Goal: Transaction & Acquisition: Purchase product/service

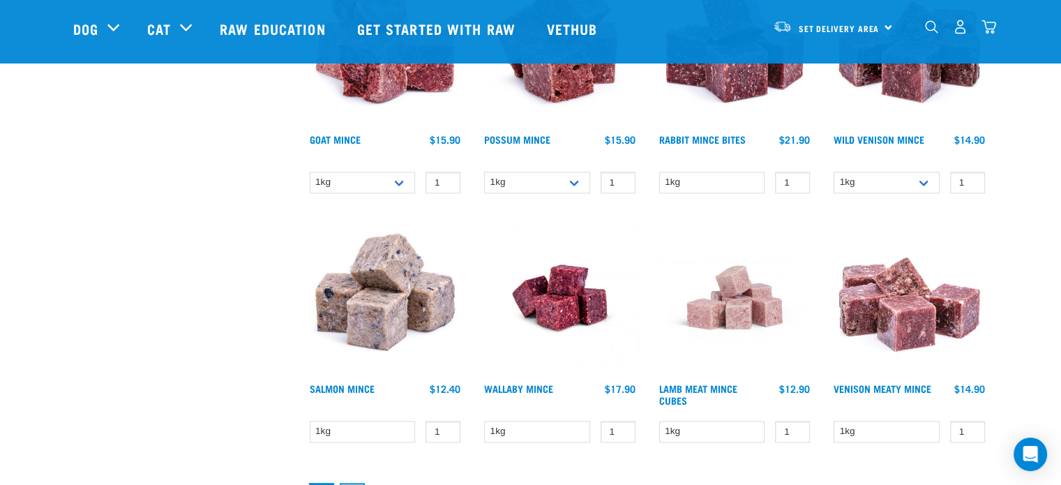
scroll to position [1814, 0]
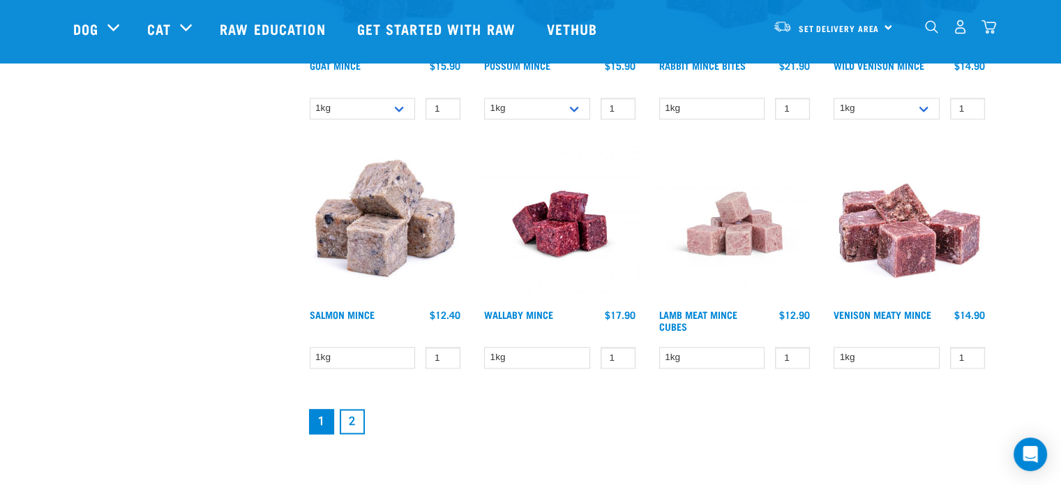
click at [735, 233] on img at bounding box center [735, 223] width 158 height 158
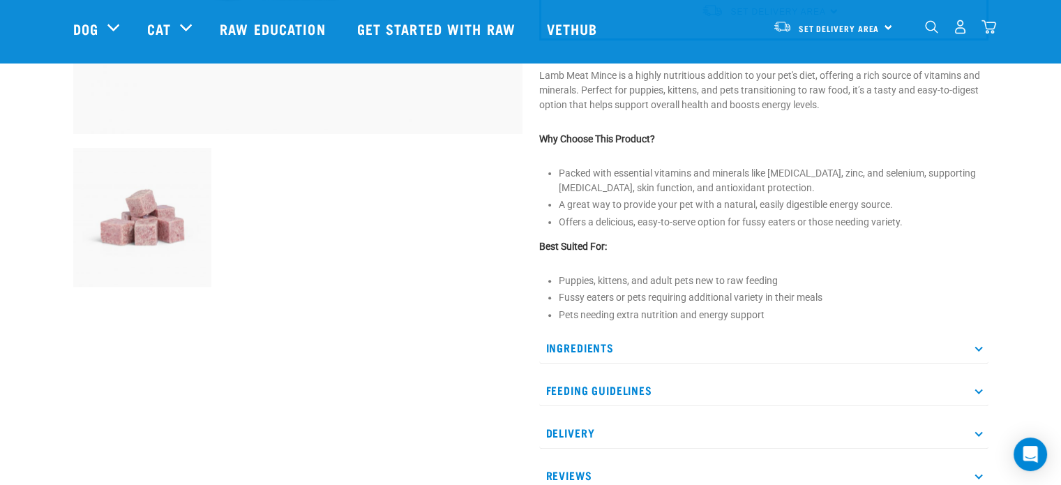
scroll to position [419, 0]
click at [575, 342] on p "Ingredients" at bounding box center [763, 346] width 449 height 31
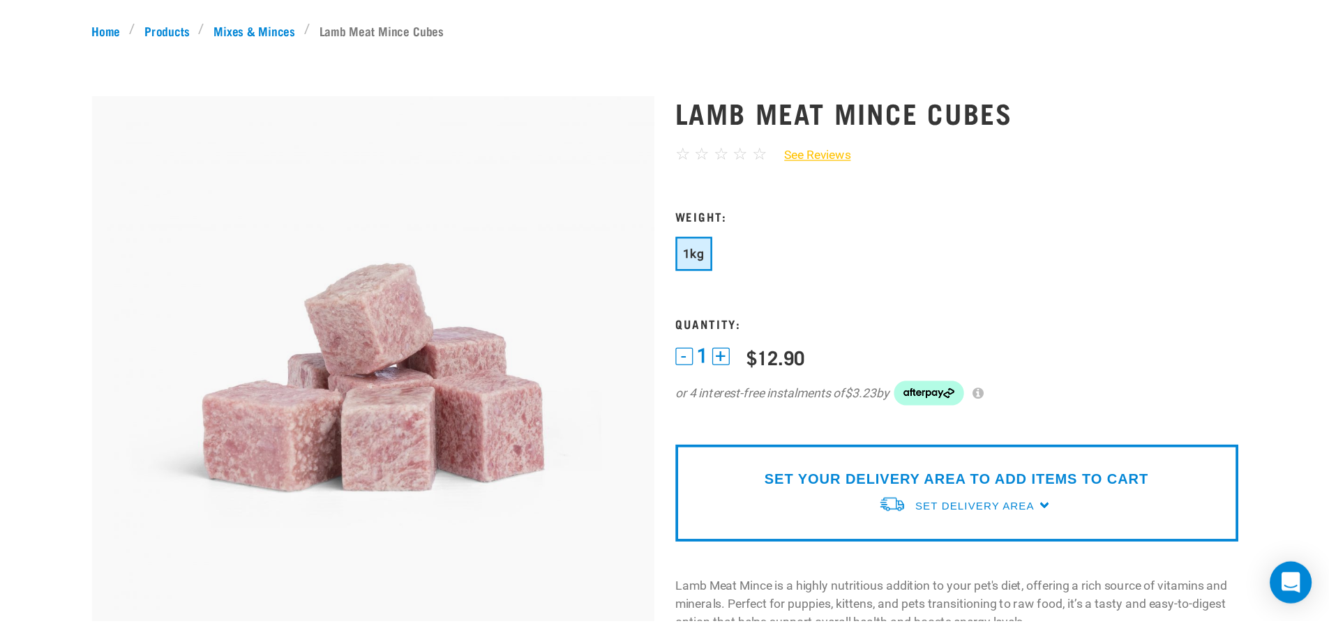
scroll to position [0, 0]
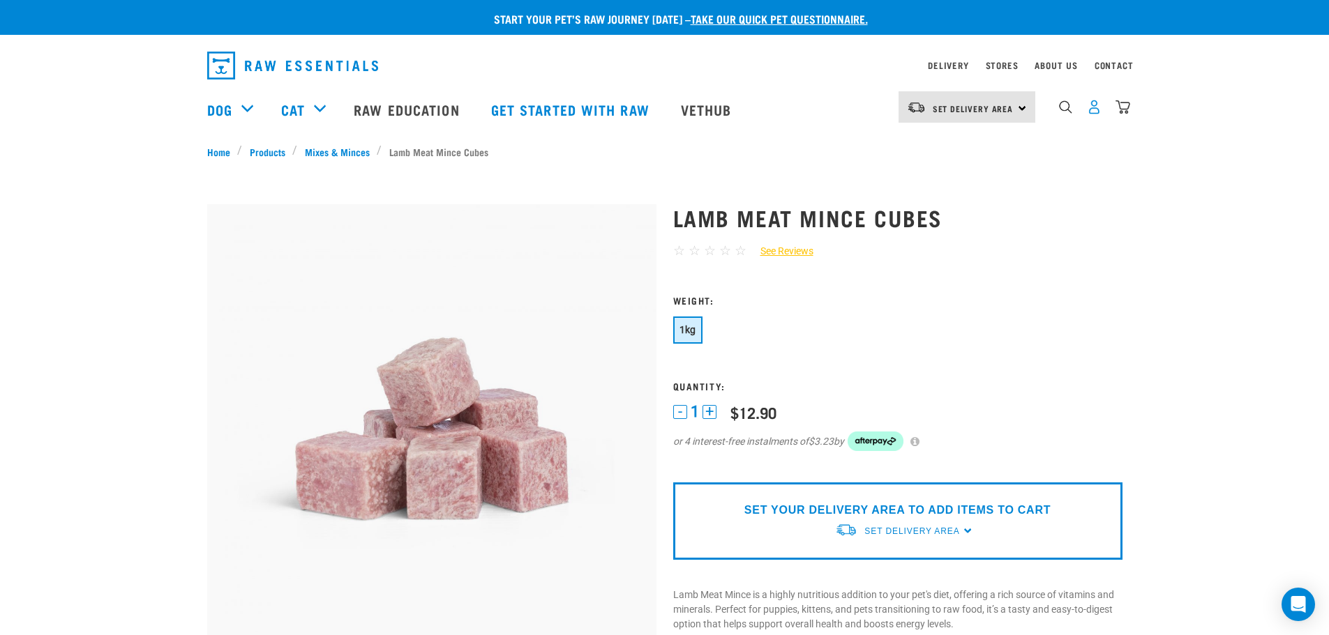
click at [1060, 114] on img "dropdown navigation" at bounding box center [1094, 107] width 15 height 15
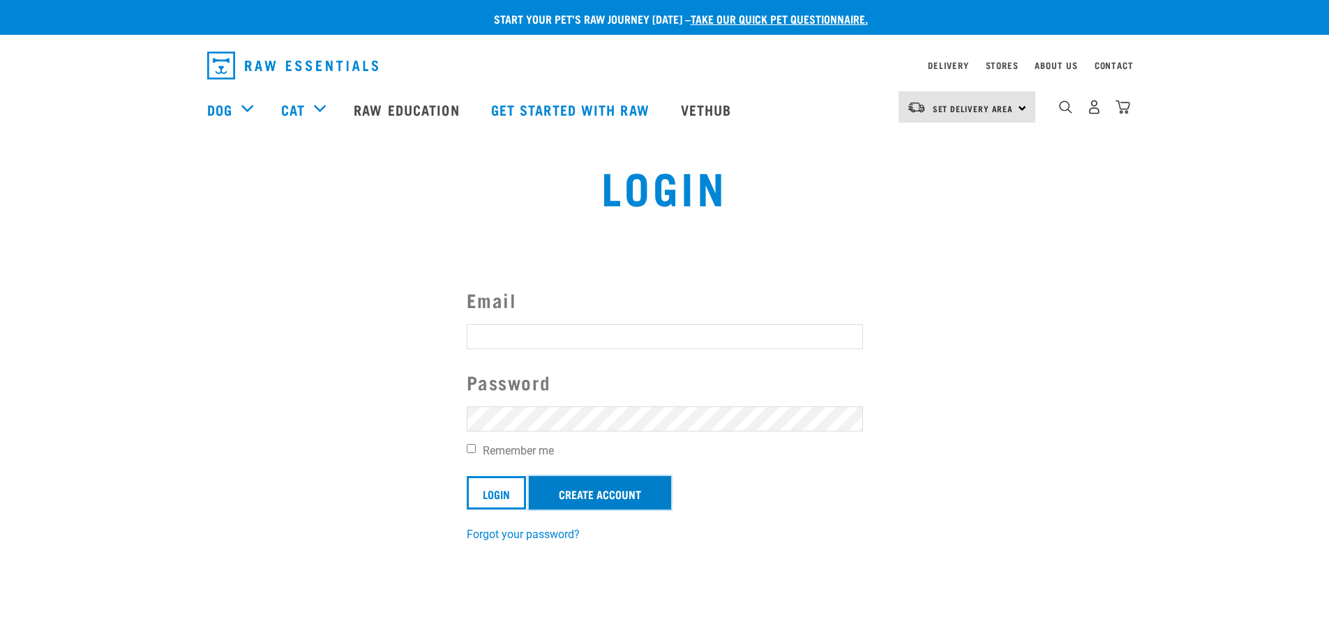
click at [587, 496] on link "Create Account" at bounding box center [600, 492] width 142 height 33
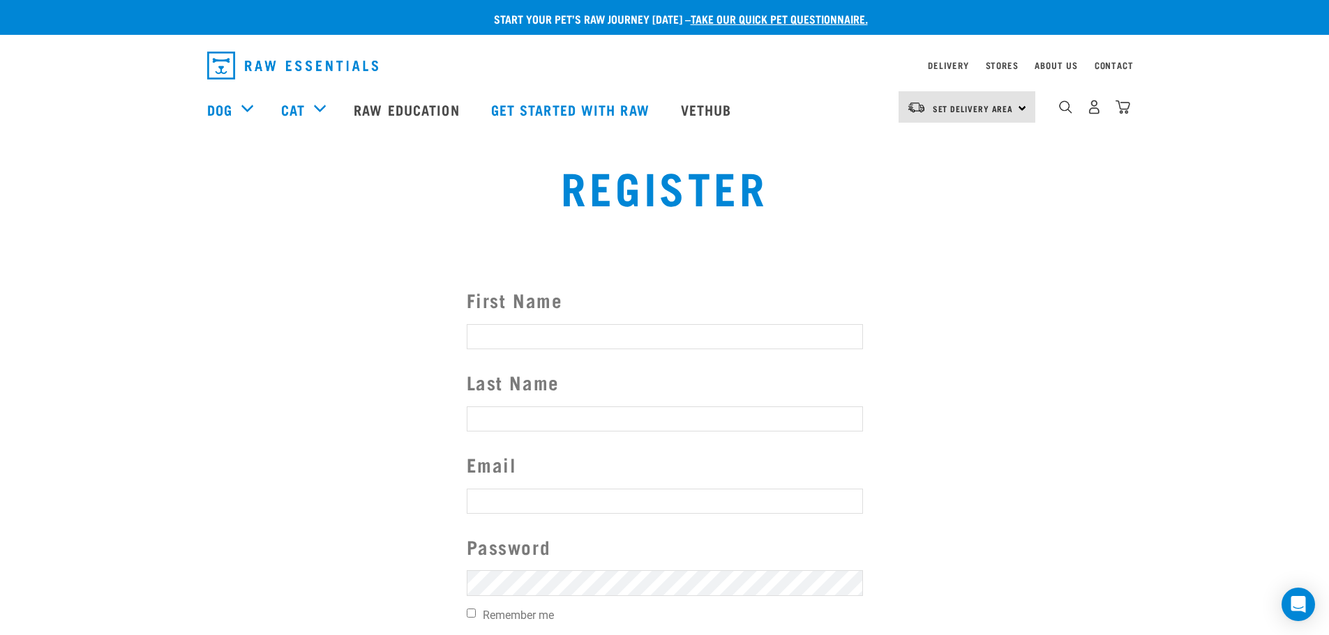
click at [581, 345] on input "First Name" at bounding box center [665, 336] width 396 height 25
type input "Krista"
type input "Lord"
type input "krista@fusionconsulting.co.nz"
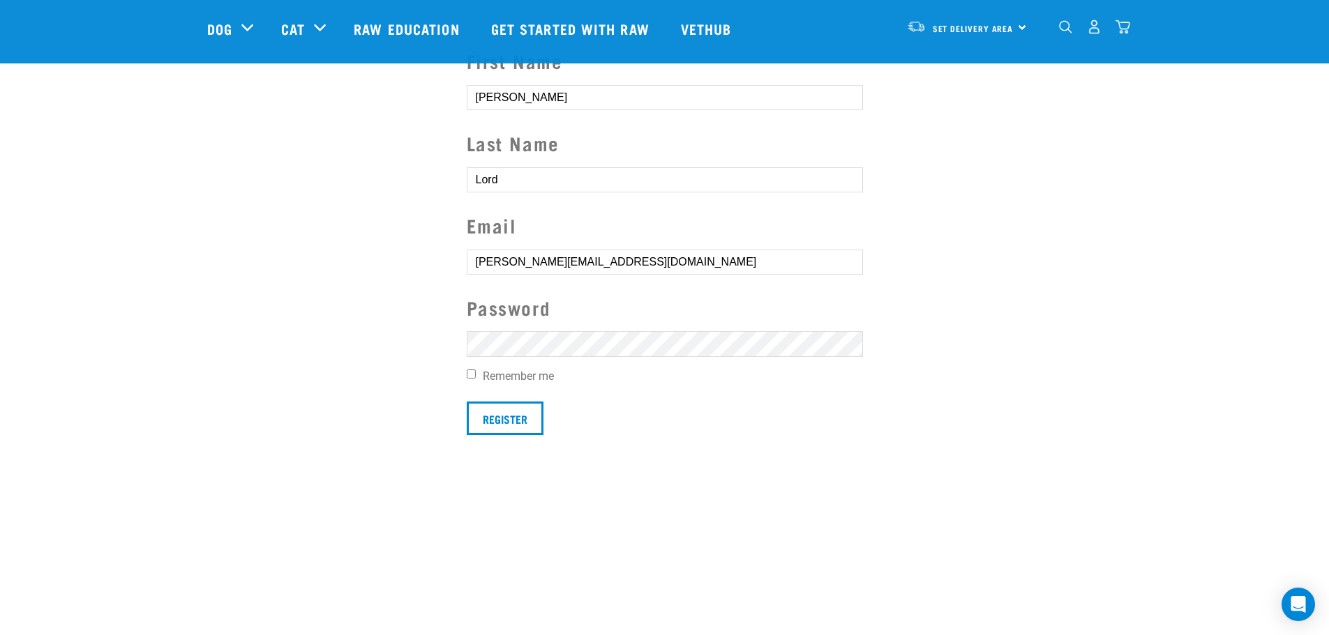
scroll to position [140, 0]
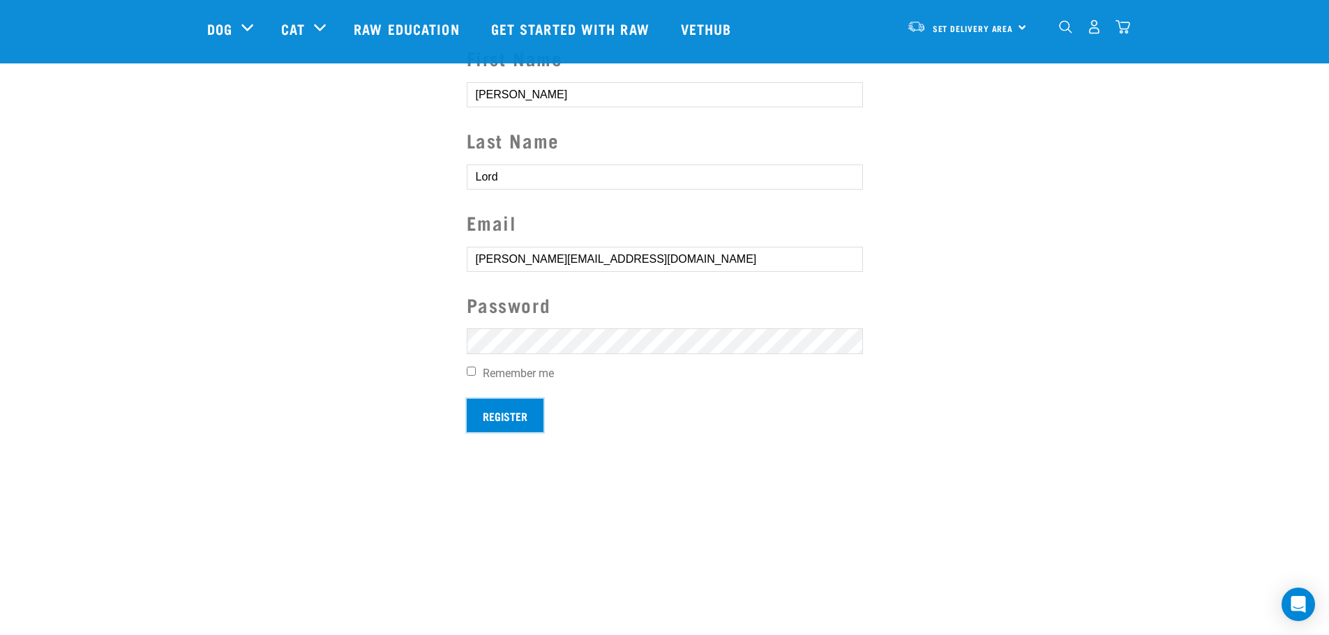
click at [522, 417] on input "Register" at bounding box center [505, 415] width 77 height 33
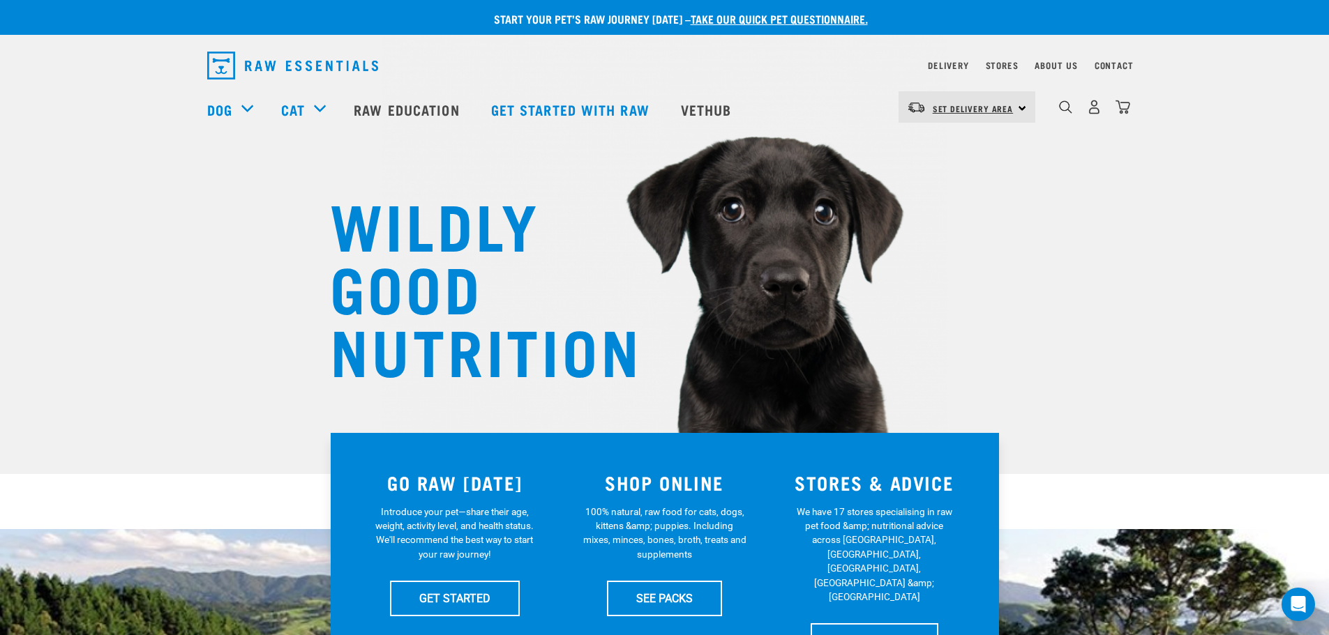
click at [1000, 107] on span "Set Delivery Area" at bounding box center [973, 108] width 81 height 5
click at [952, 146] on link "[GEOGRAPHIC_DATA]" at bounding box center [965, 146] width 134 height 31
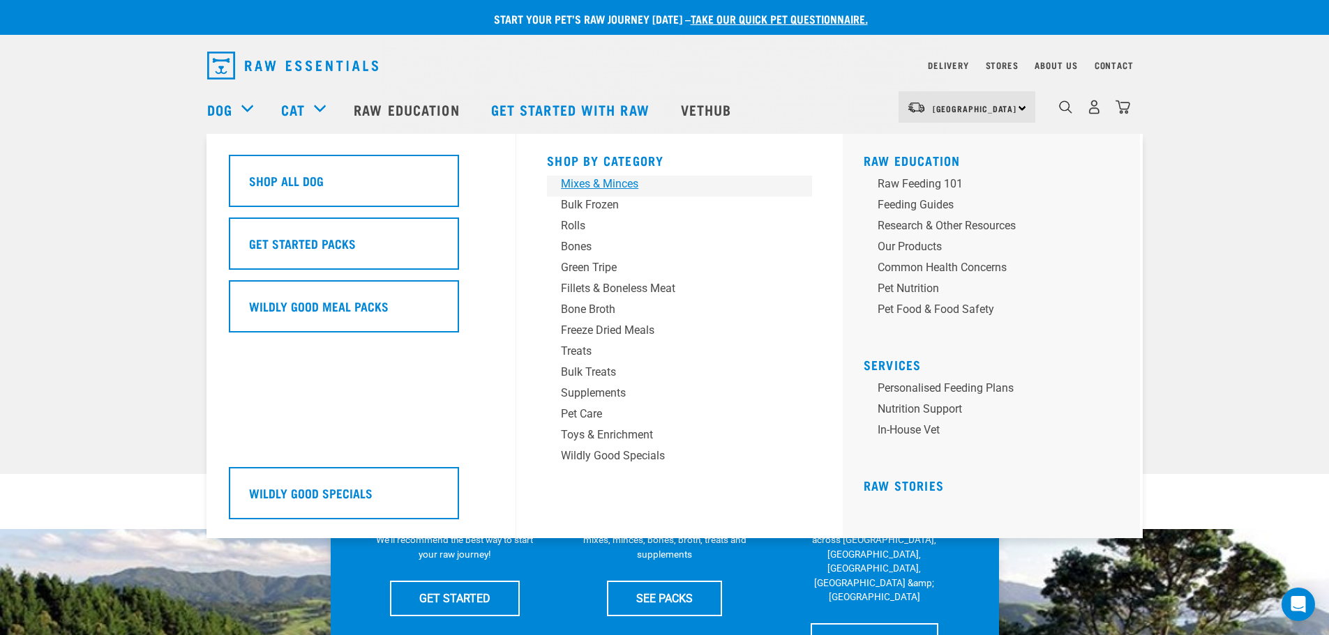
click at [619, 185] on div "Mixes & Minces" at bounding box center [670, 184] width 218 height 17
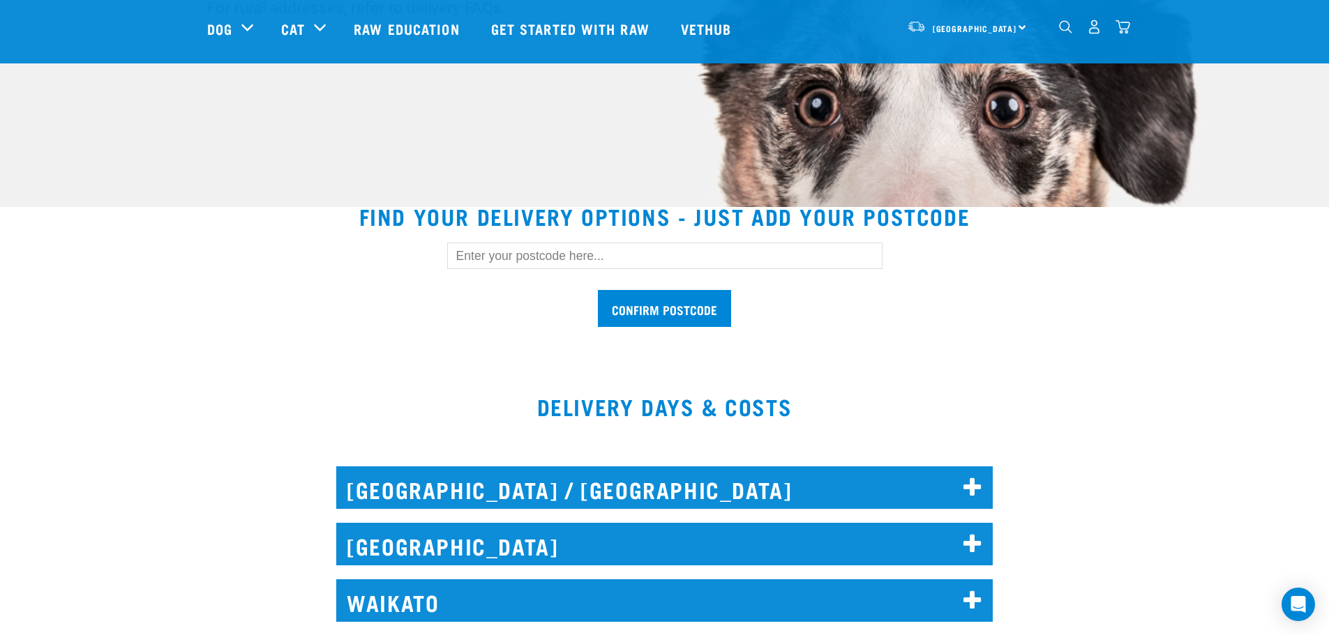
scroll to position [279, 0]
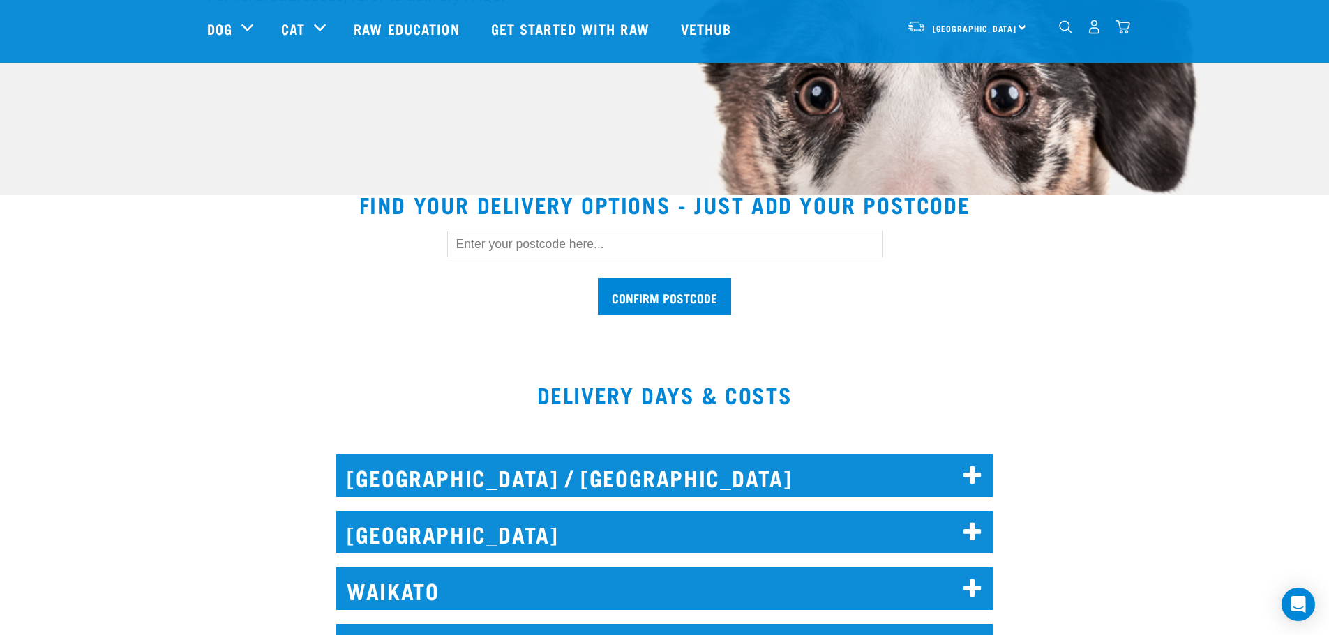
click at [472, 246] on input "text" at bounding box center [664, 244] width 435 height 27
click at [966, 476] on icon at bounding box center [972, 476] width 19 height 22
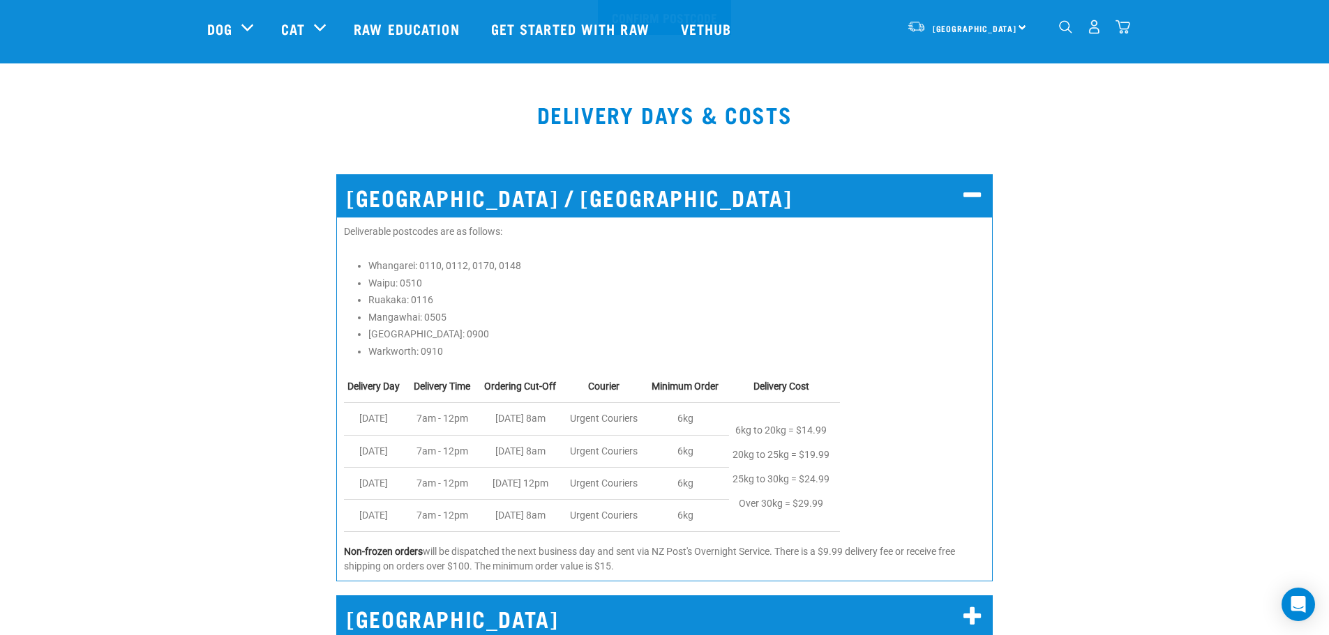
scroll to position [558, 0]
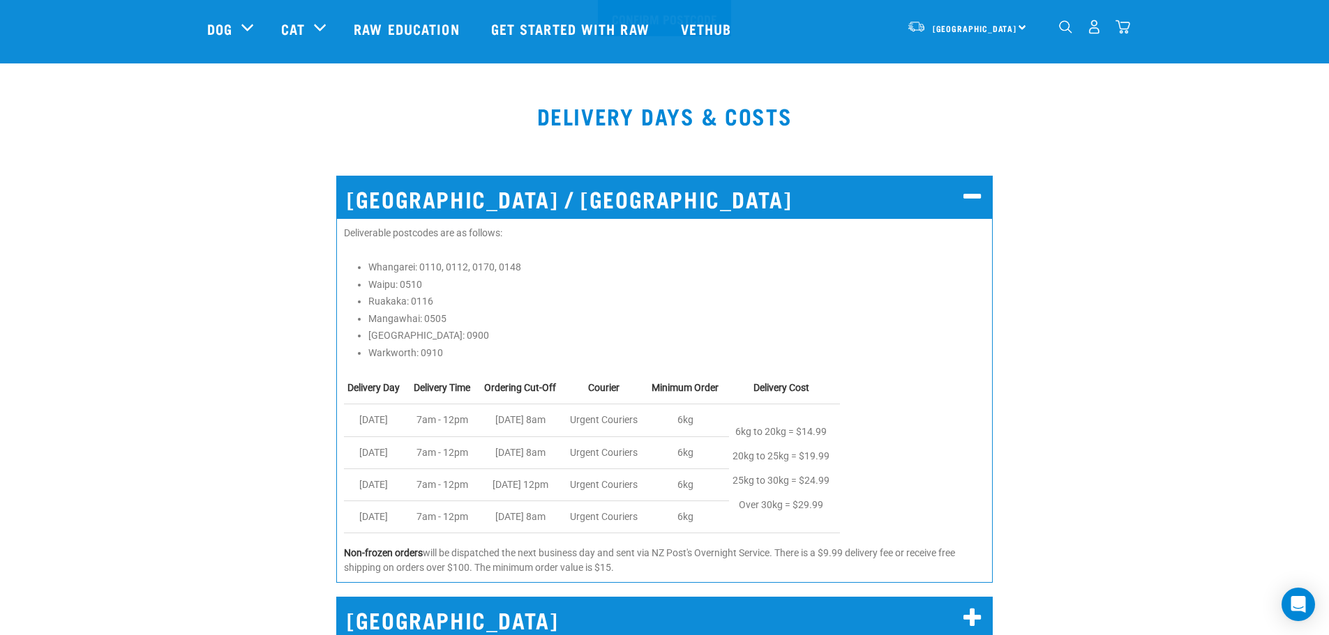
click at [972, 202] on icon at bounding box center [972, 197] width 19 height 22
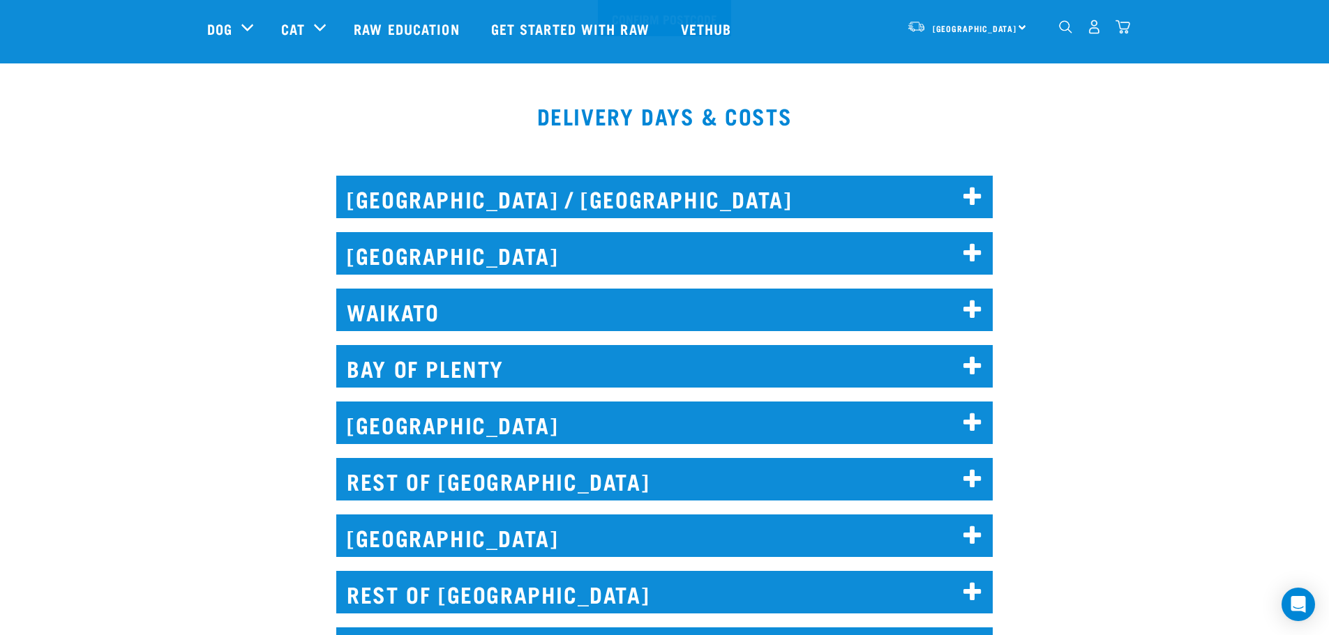
click at [970, 246] on icon at bounding box center [972, 254] width 19 height 22
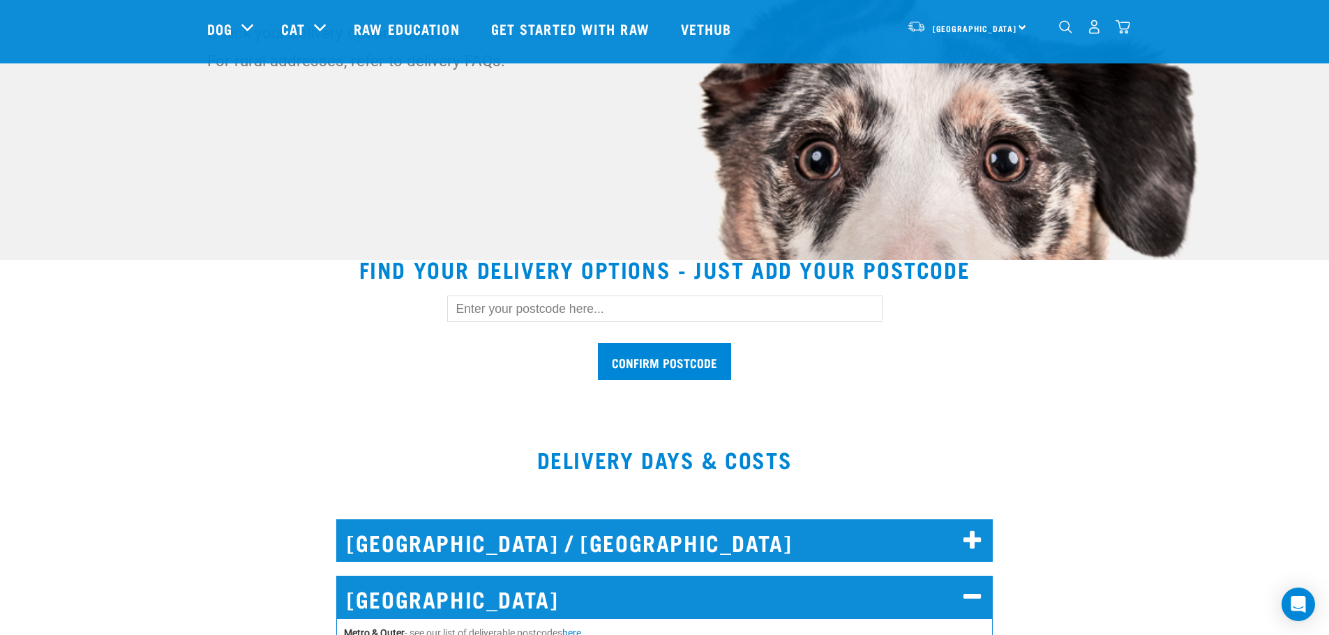
scroll to position [209, 0]
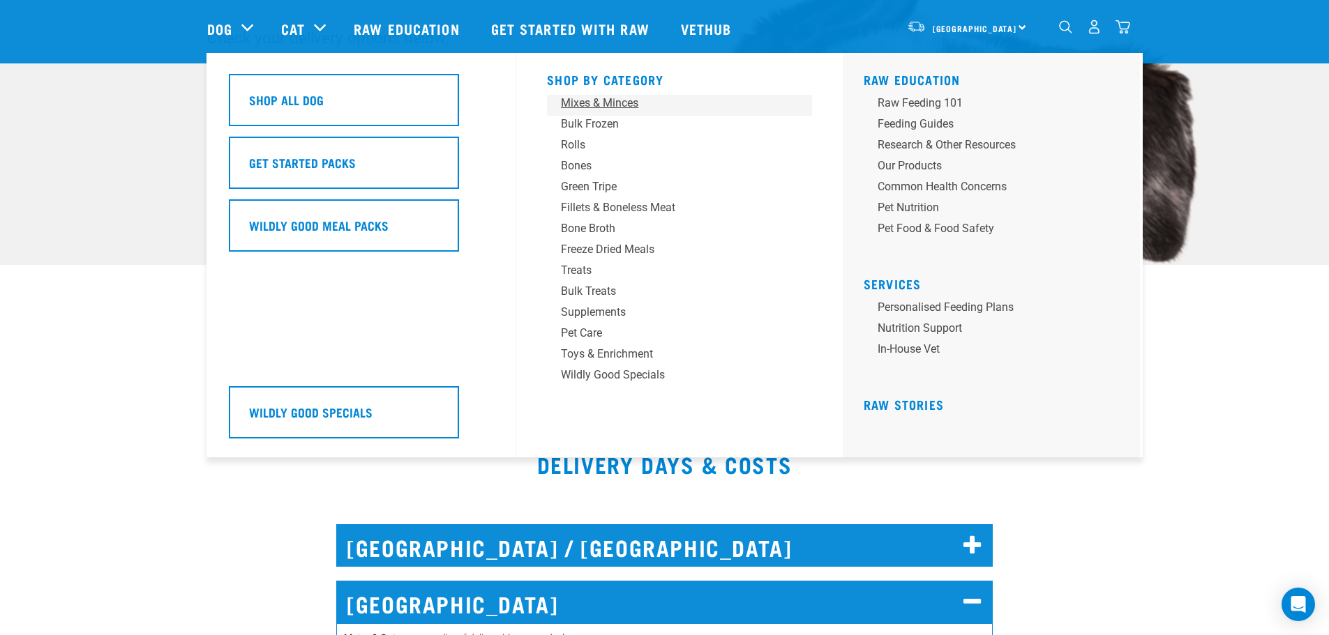
click at [624, 103] on div "Mixes & Minces" at bounding box center [670, 103] width 218 height 17
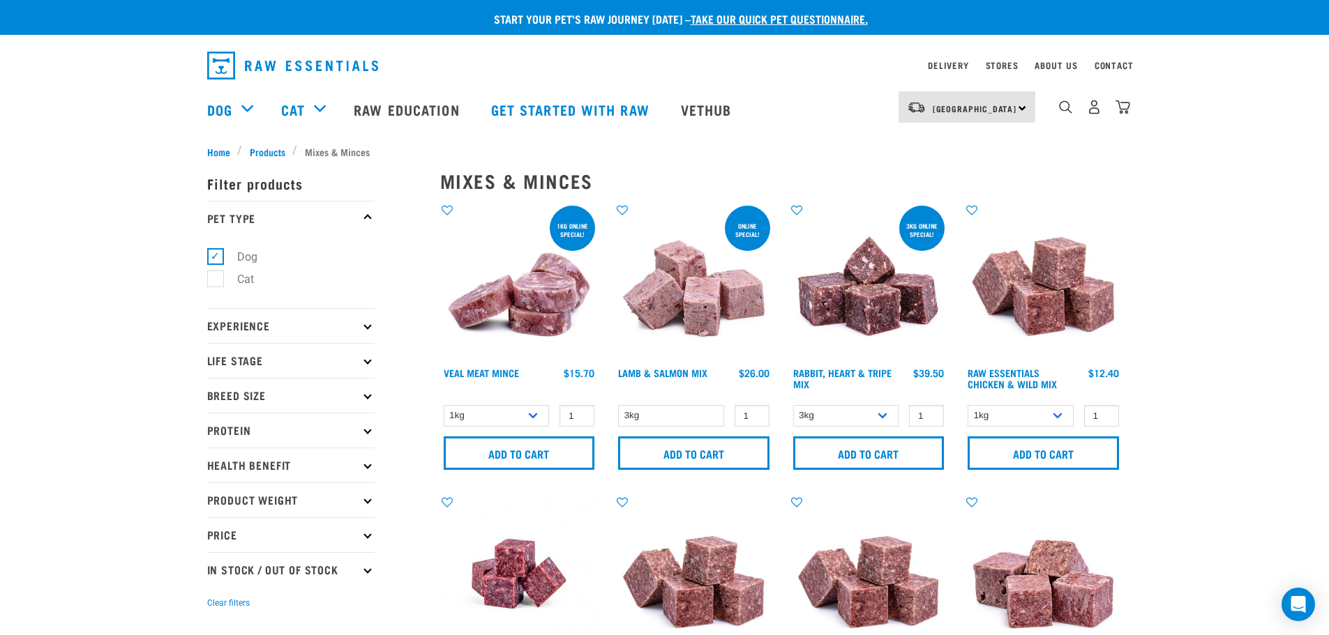
click at [234, 429] on p "Protein" at bounding box center [290, 430] width 167 height 35
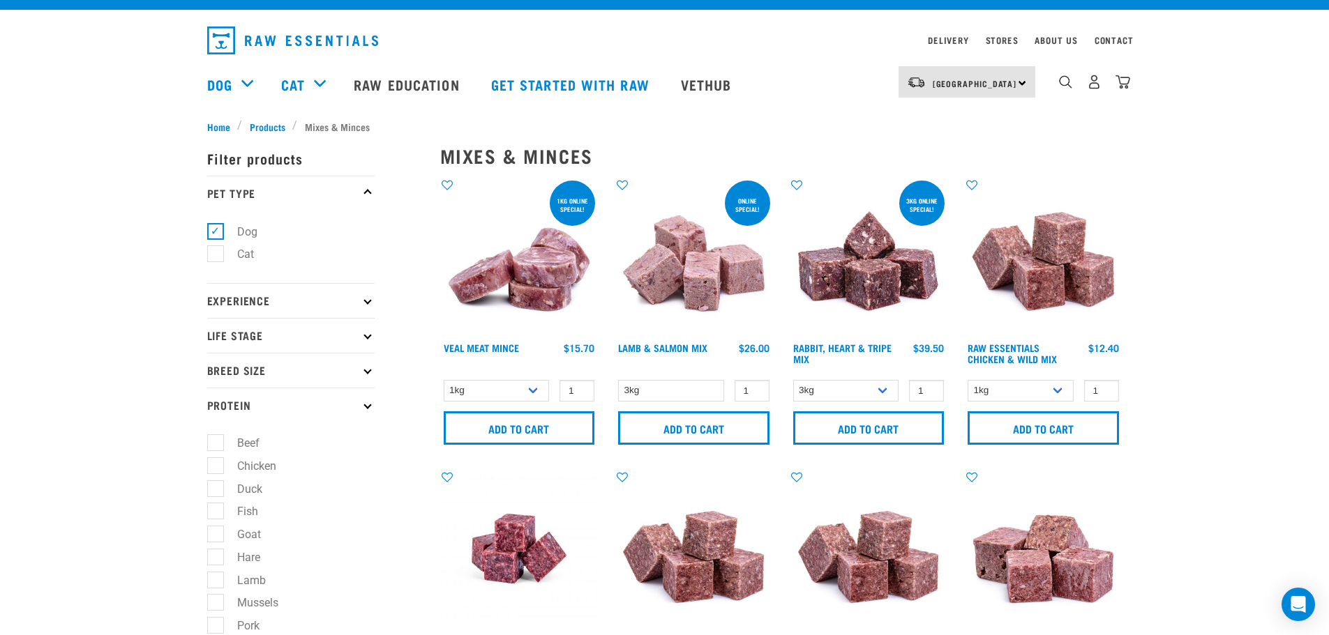
scroll to position [70, 0]
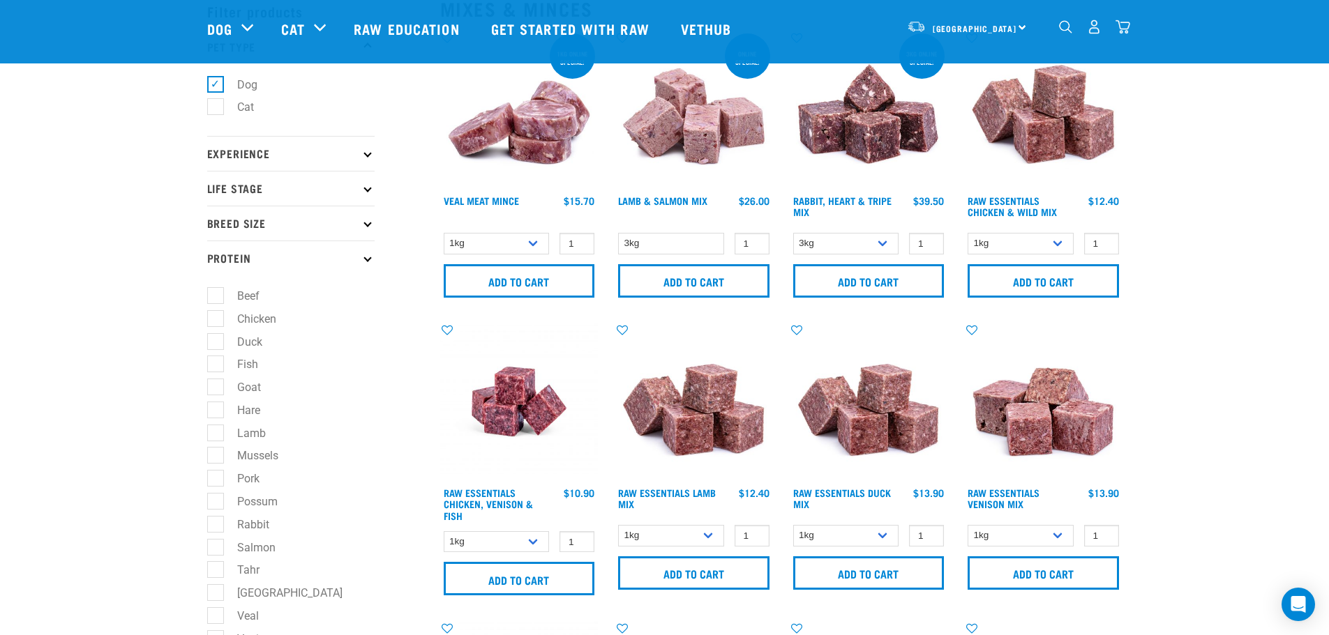
click at [218, 435] on label "Lamb" at bounding box center [243, 433] width 57 height 17
click at [216, 435] on input "Lamb" at bounding box center [211, 430] width 9 height 9
checkbox input "true"
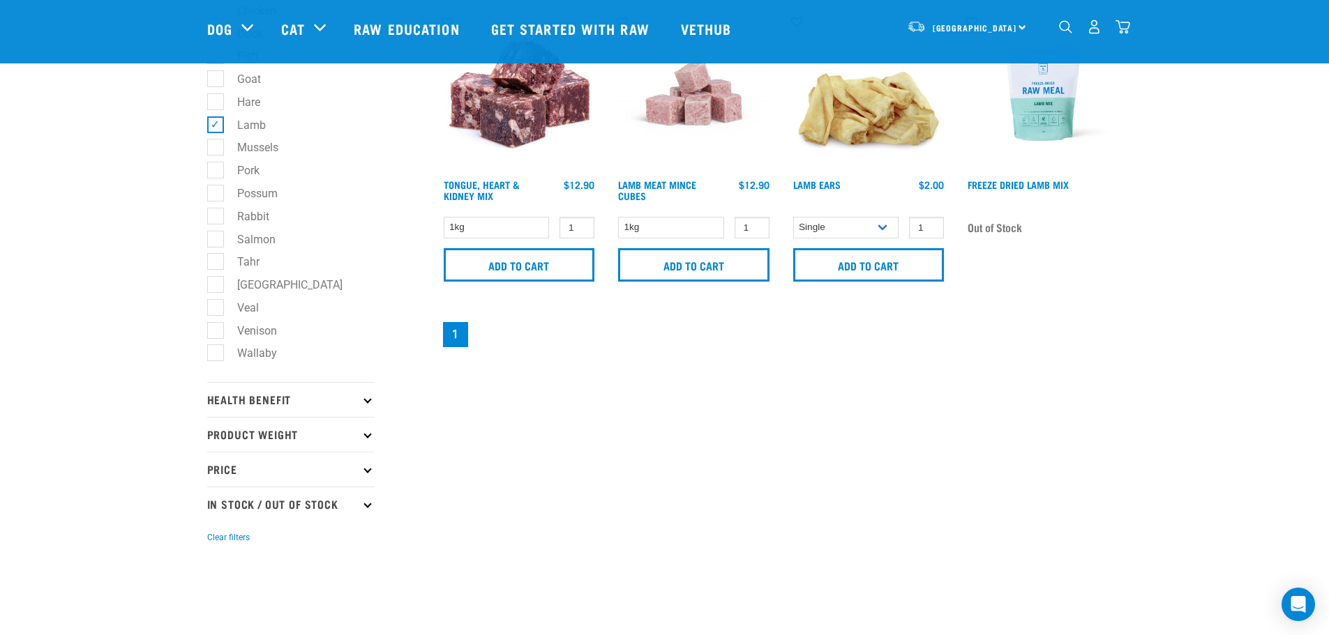
scroll to position [419, 0]
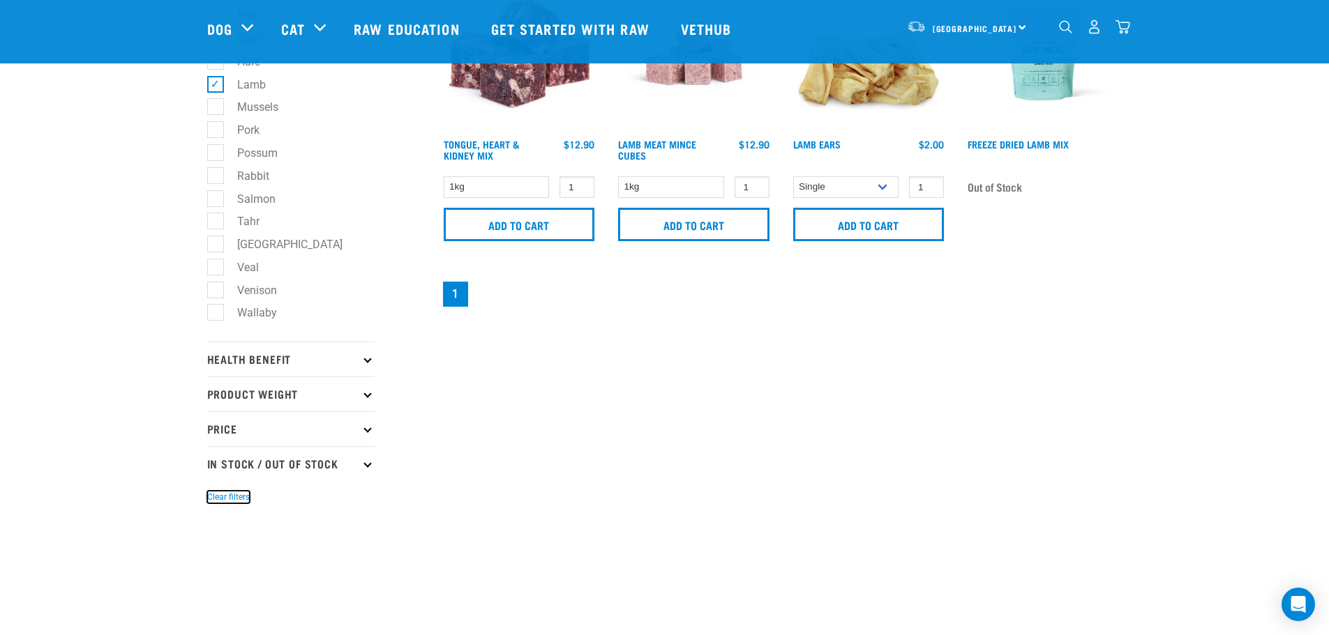
click at [232, 494] on button "Clear filters" at bounding box center [228, 497] width 43 height 13
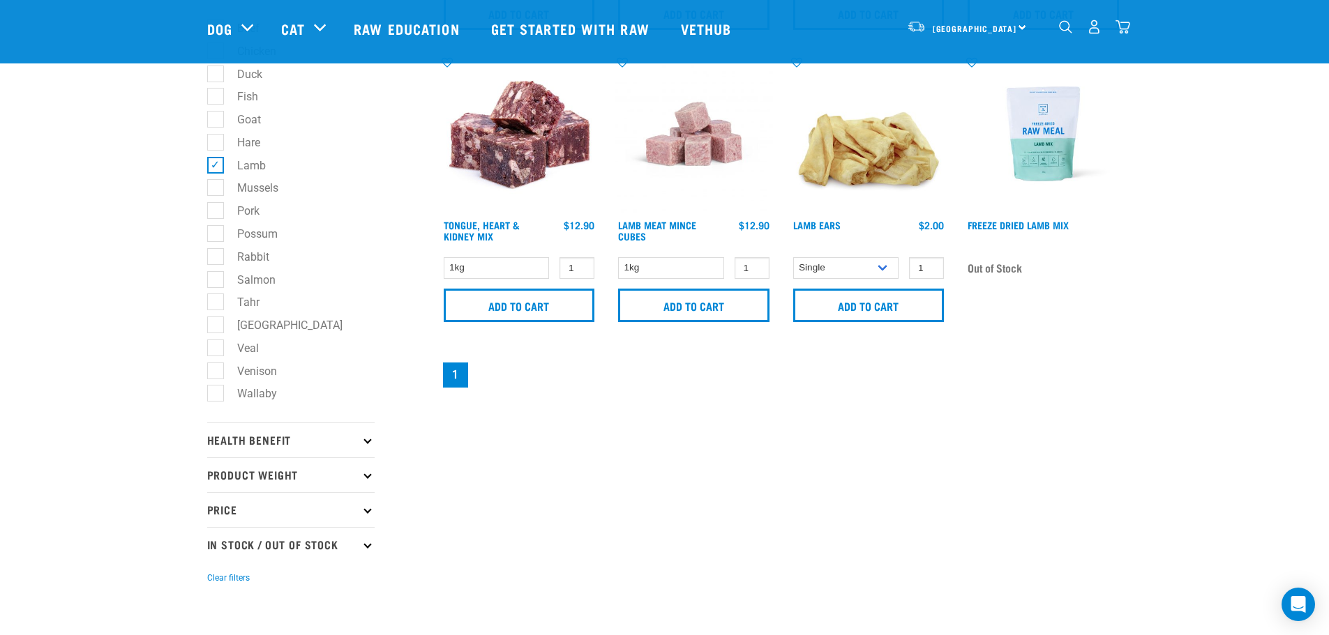
scroll to position [349, 0]
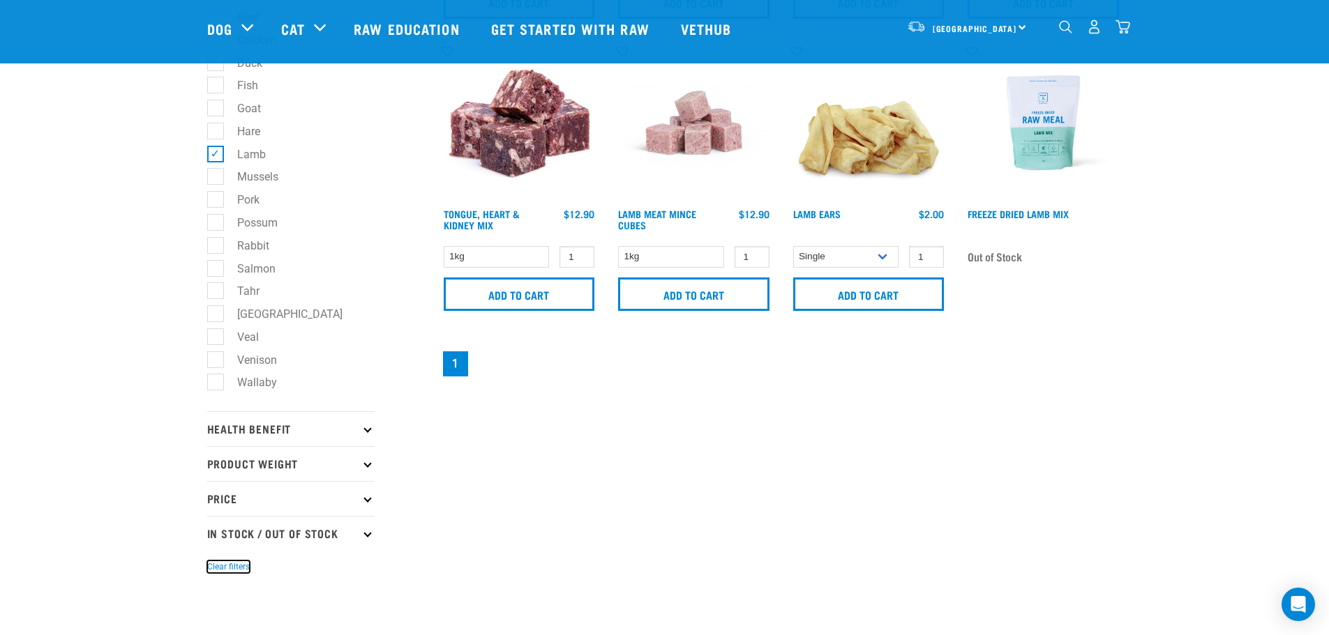
click at [221, 565] on button "Clear filters" at bounding box center [228, 567] width 43 height 13
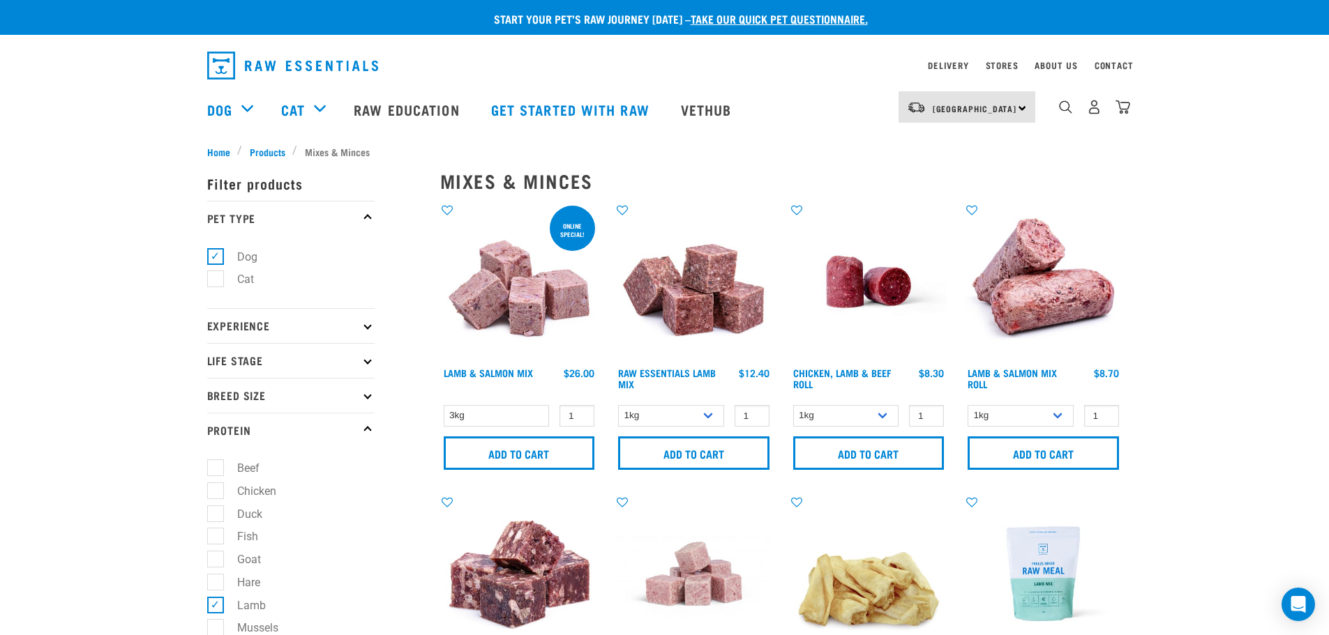
click at [370, 427] on p "Protein" at bounding box center [290, 430] width 167 height 35
click at [326, 67] on img "dropdown navigation" at bounding box center [292, 66] width 171 height 28
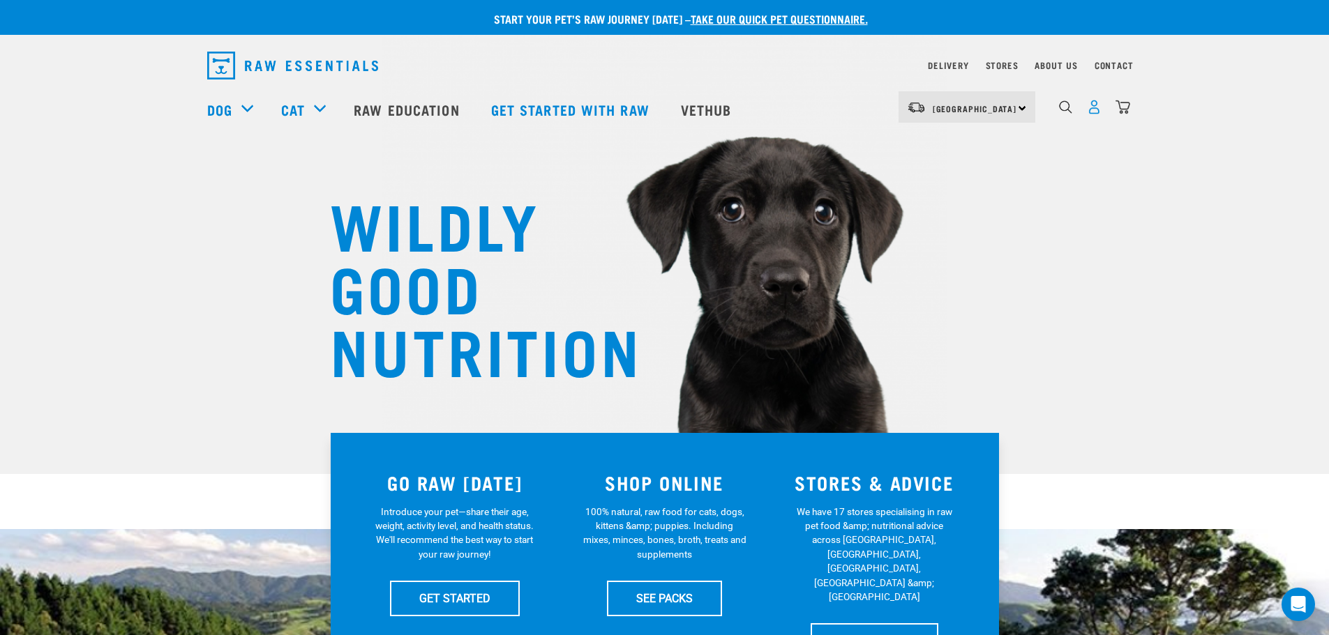
click at [1092, 114] on img "dropdown navigation" at bounding box center [1094, 107] width 15 height 15
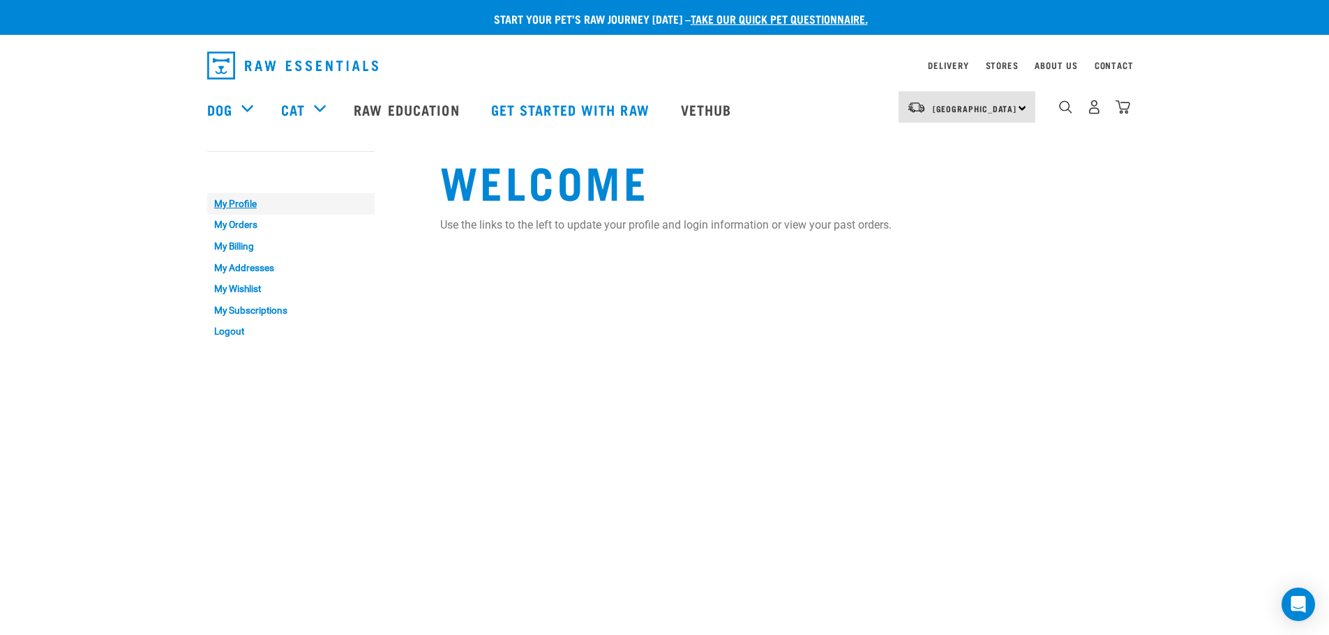
click at [235, 199] on link "My Profile" at bounding box center [290, 204] width 167 height 22
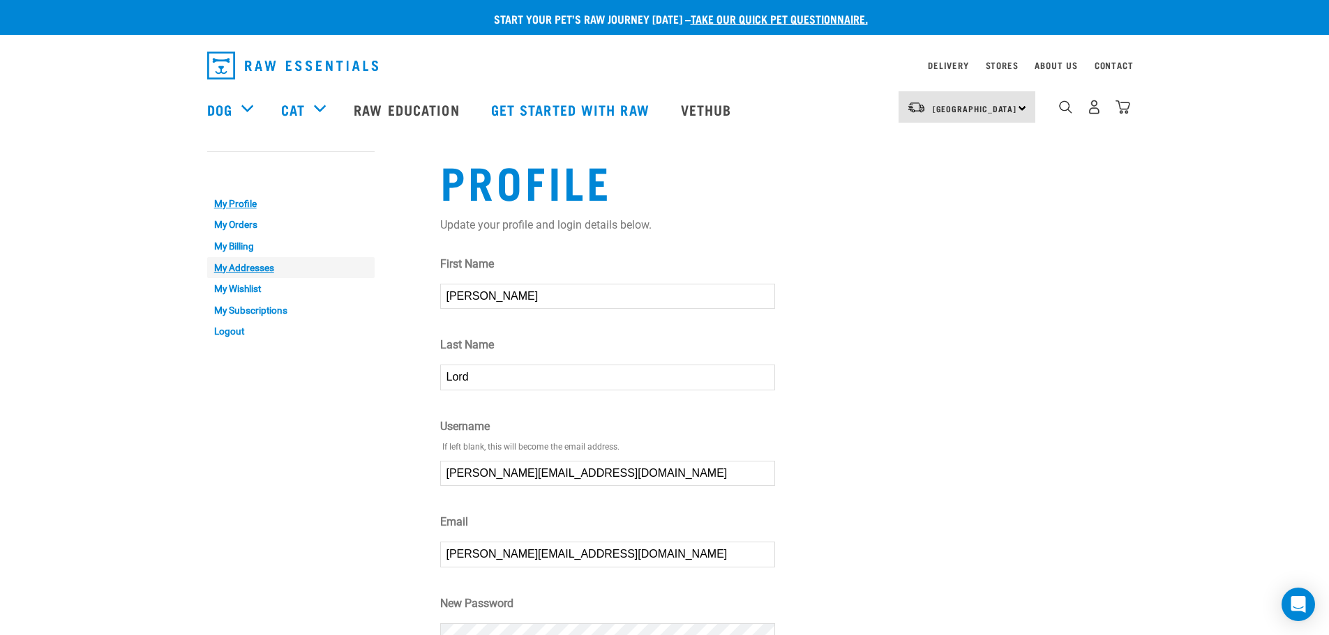
click at [253, 270] on link "My Addresses" at bounding box center [290, 268] width 167 height 22
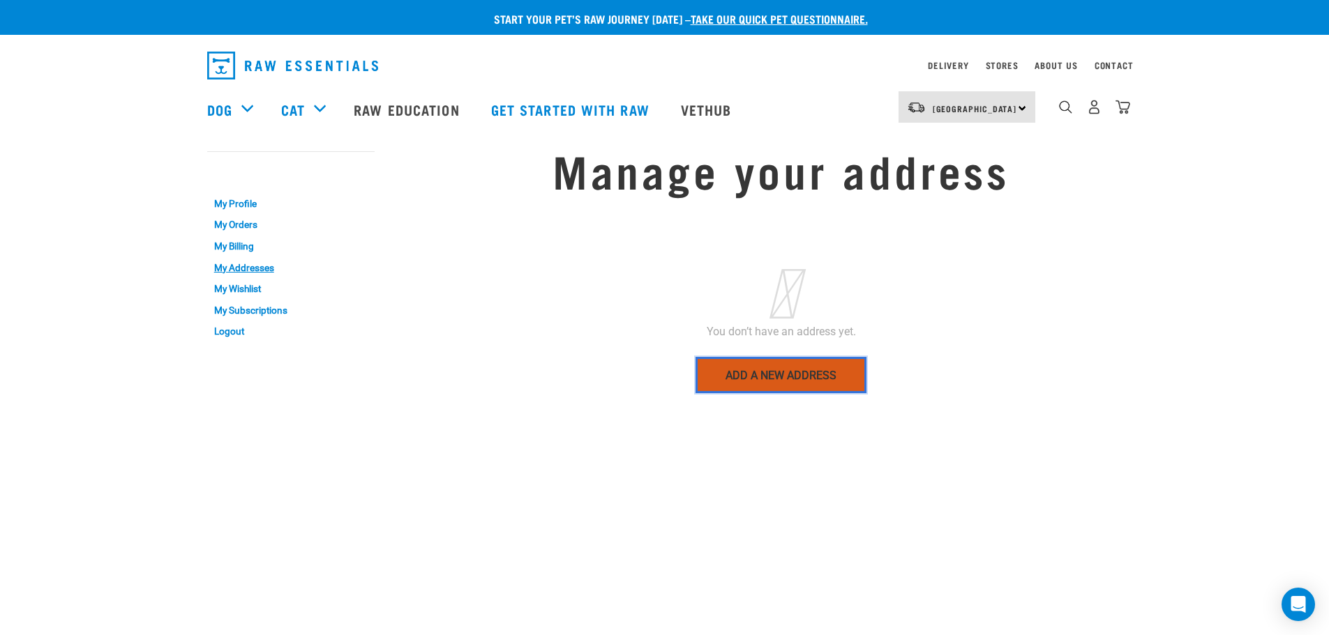
click at [741, 370] on link "Add a new address" at bounding box center [780, 375] width 171 height 36
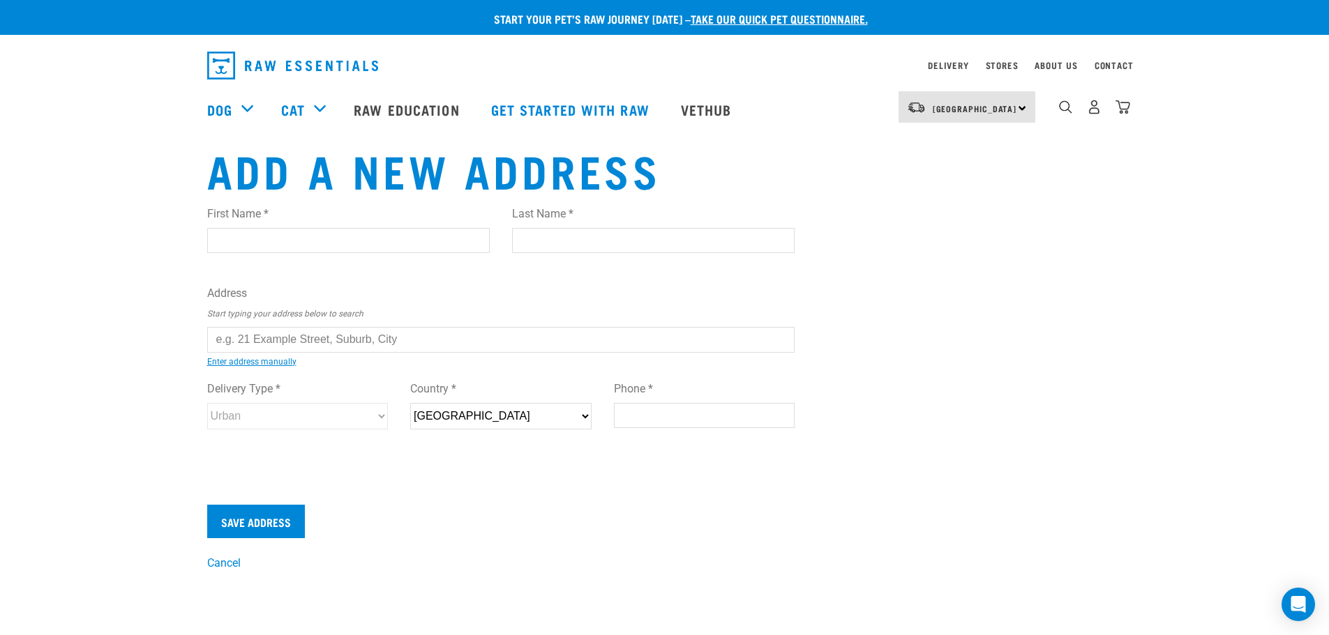
click at [329, 241] on input "First Name *" at bounding box center [348, 240] width 283 height 25
type input "Krista"
type input "Lord"
click at [323, 335] on input "text" at bounding box center [501, 339] width 588 height 25
click at [223, 350] on li "56 Cape Cod Drive, Gulf Harbour, Whangaparaoa 0930" at bounding box center [223, 350] width 0 height 0
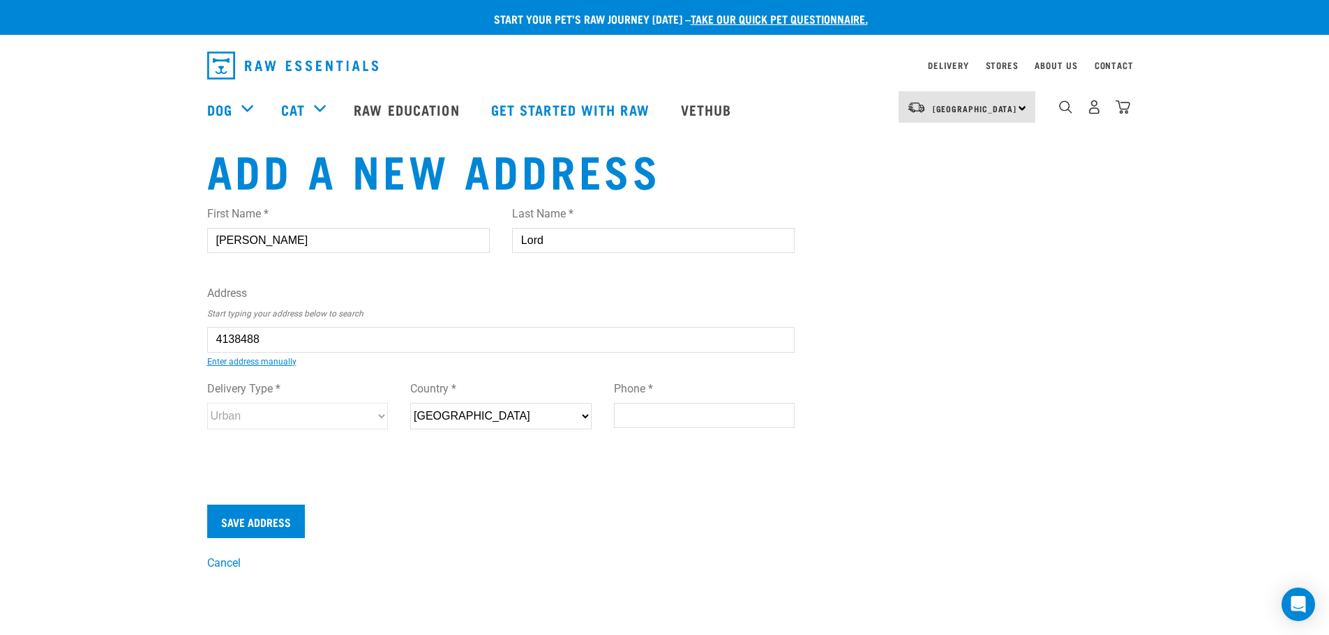
type input "56 Cape Cod Drive, Gulf Harbour, Whangaparaoa 0930"
type input "56 Cape Cod Drive"
type input "Gulf Harbour"
type input "Auckland"
select select "AUK"
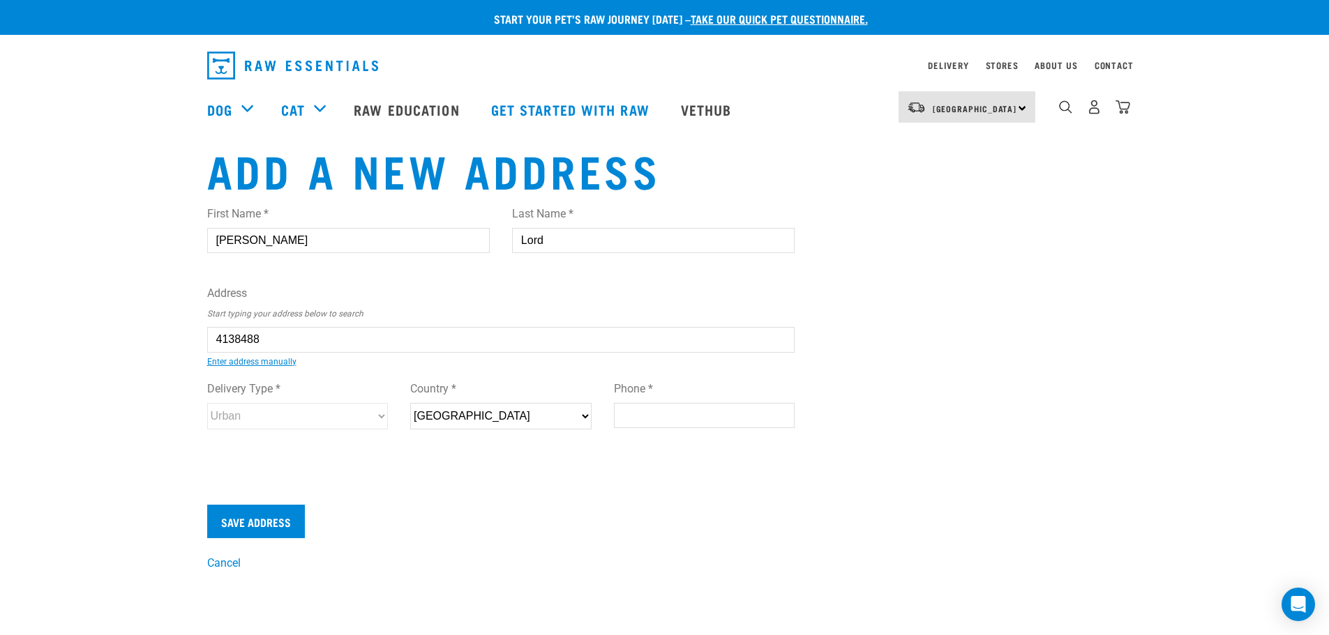
type input "0930"
select select "Urban"
type input "56 Cape Cod Drive, Gulf Harbour, Whangaparaoa 0930"
click at [625, 416] on input "Phone *" at bounding box center [704, 415] width 181 height 25
type input "0204 198 1592"
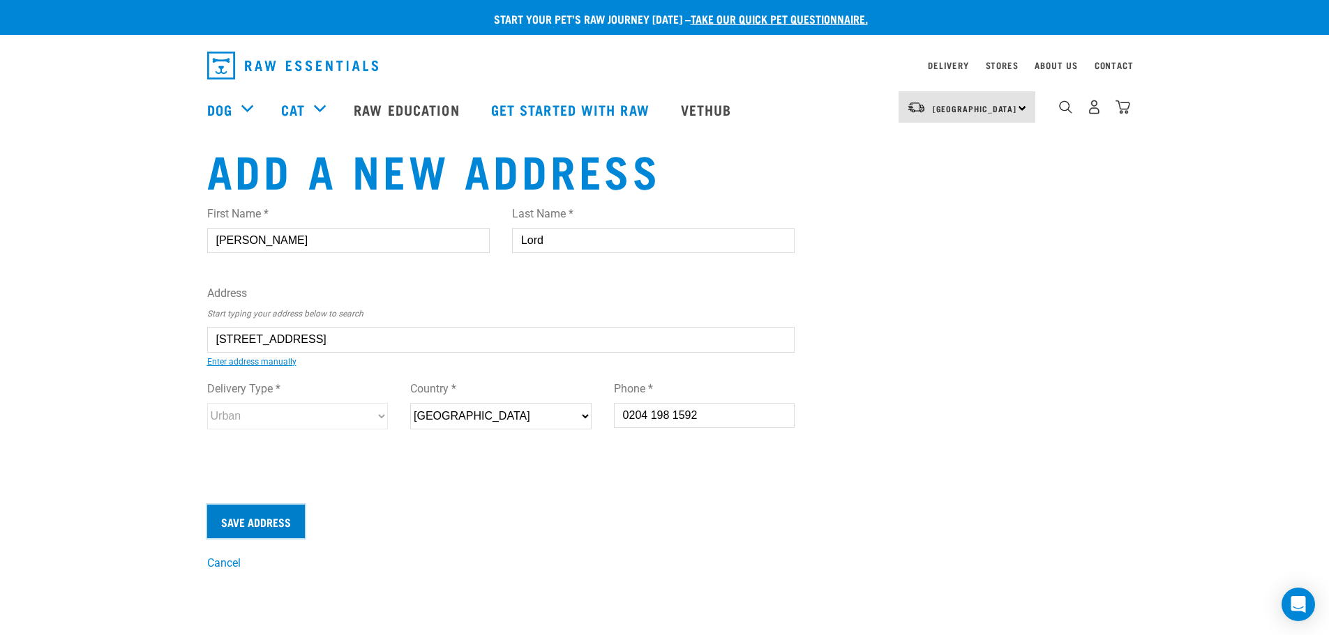
click at [261, 525] on input "Save Address" at bounding box center [256, 521] width 98 height 33
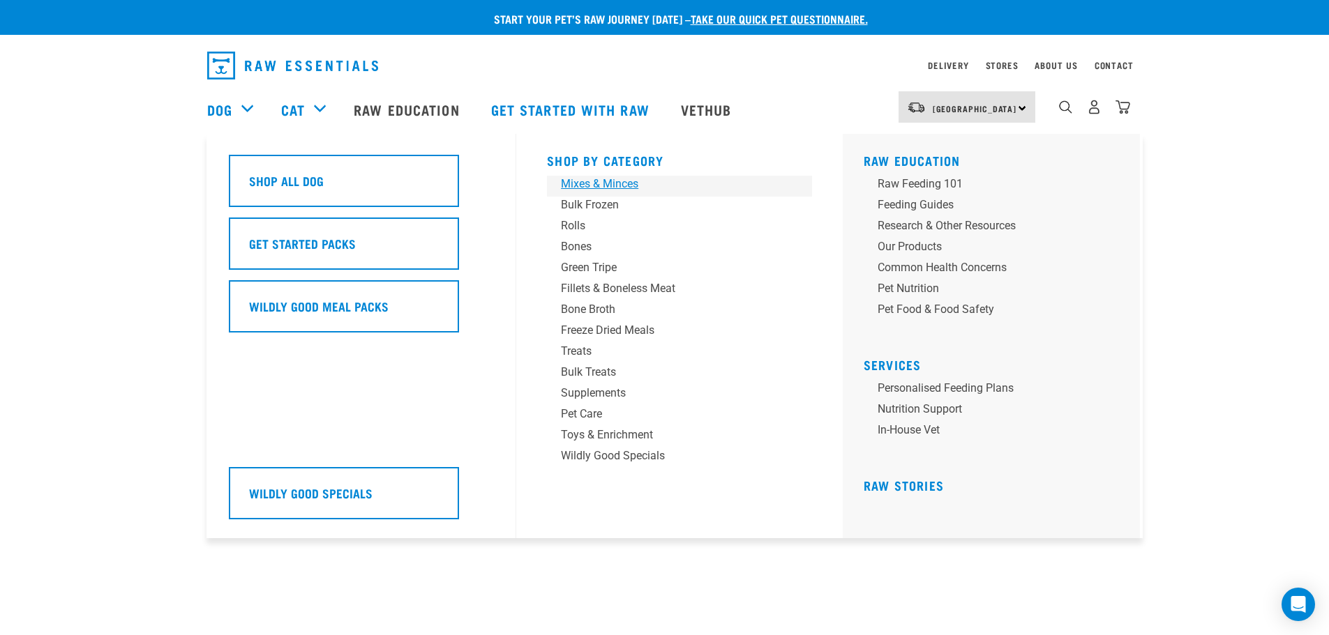
click at [577, 183] on div "Mixes & Minces" at bounding box center [670, 184] width 218 height 17
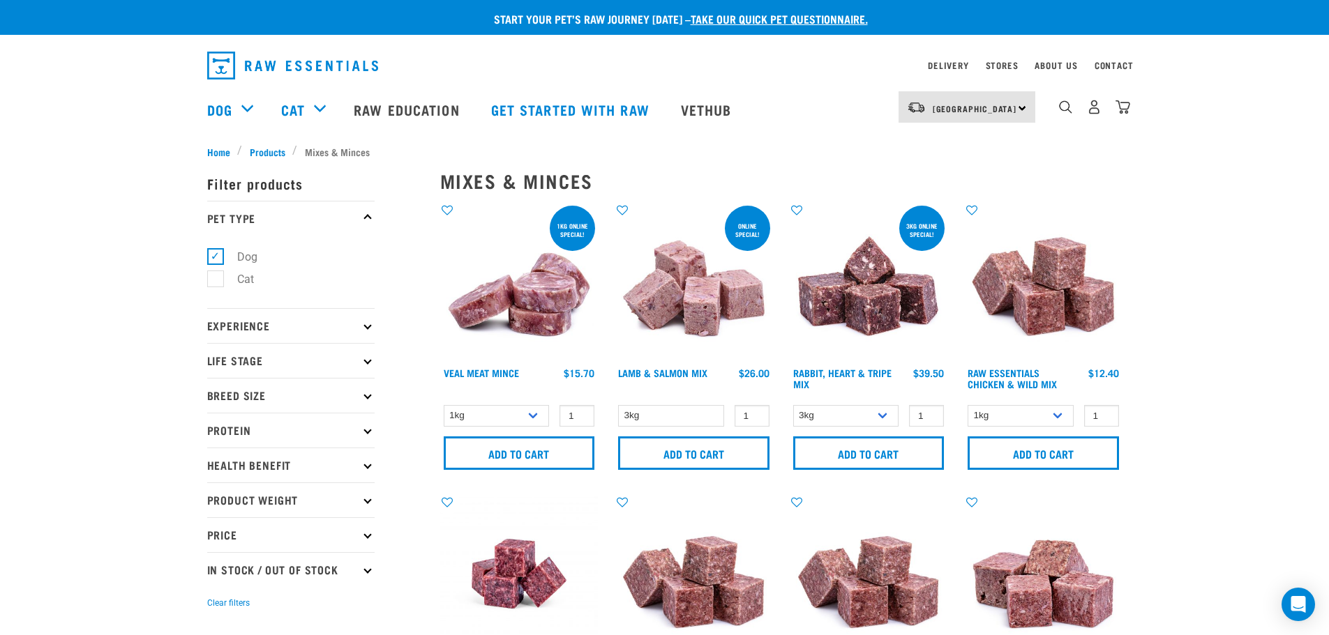
click at [220, 274] on label "Cat" at bounding box center [237, 279] width 45 height 17
click at [216, 274] on input "Cat" at bounding box center [211, 277] width 9 height 9
checkbox input "true"
click at [220, 259] on label "Dog" at bounding box center [239, 256] width 48 height 17
click at [216, 259] on input "Dog" at bounding box center [211, 254] width 9 height 9
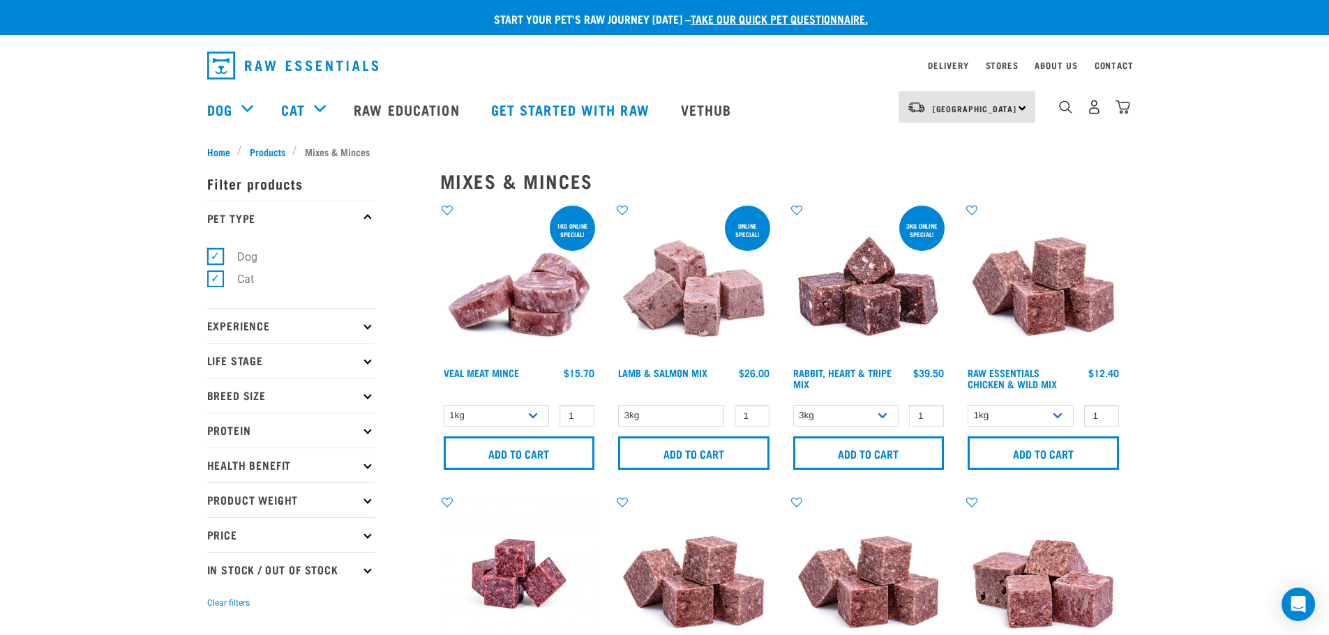
checkbox input "false"
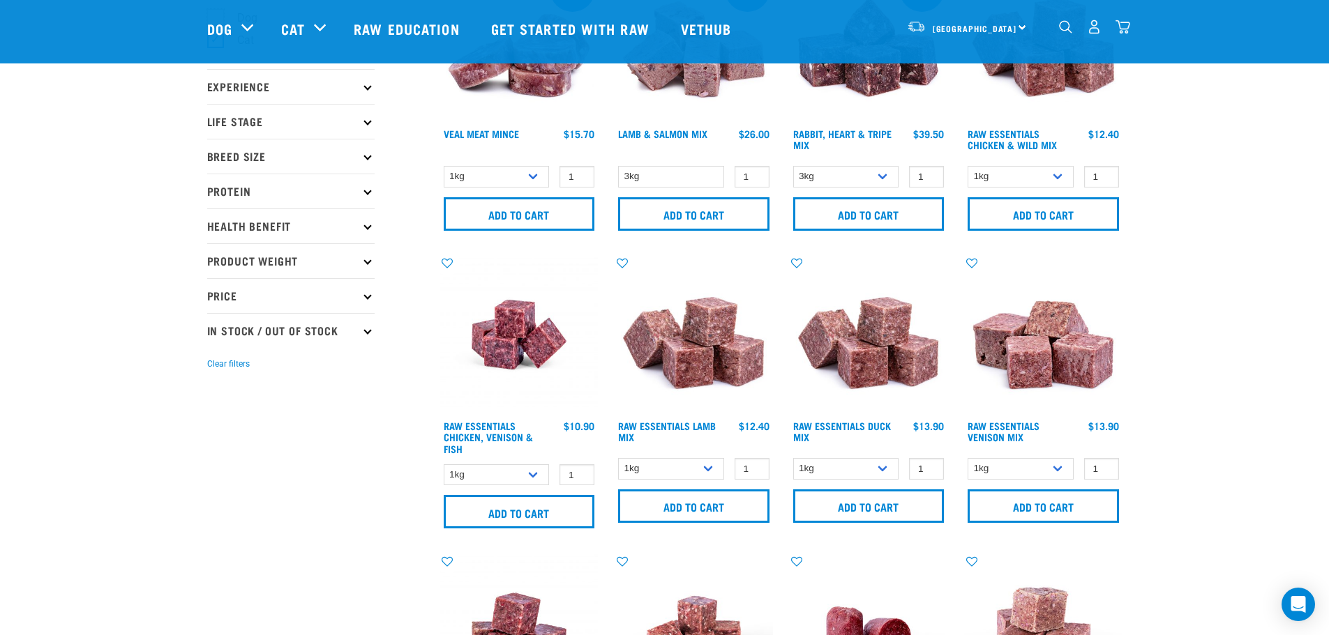
scroll to position [140, 0]
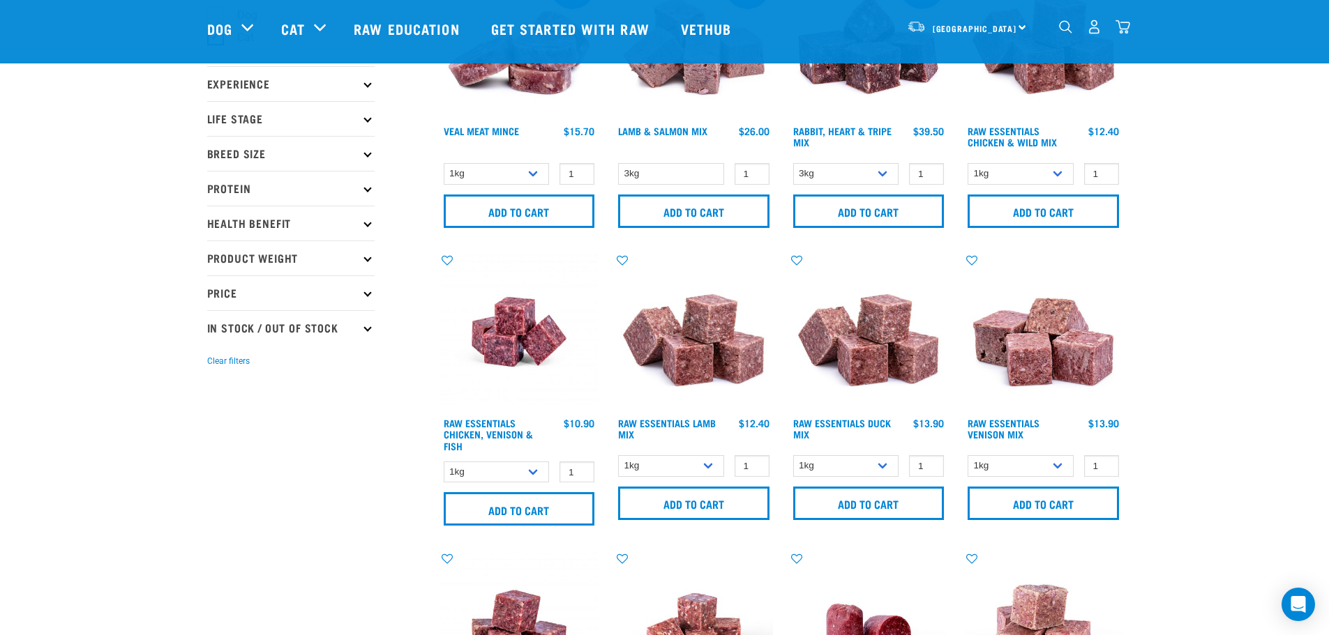
click at [238, 225] on p "Health Benefit" at bounding box center [290, 223] width 167 height 35
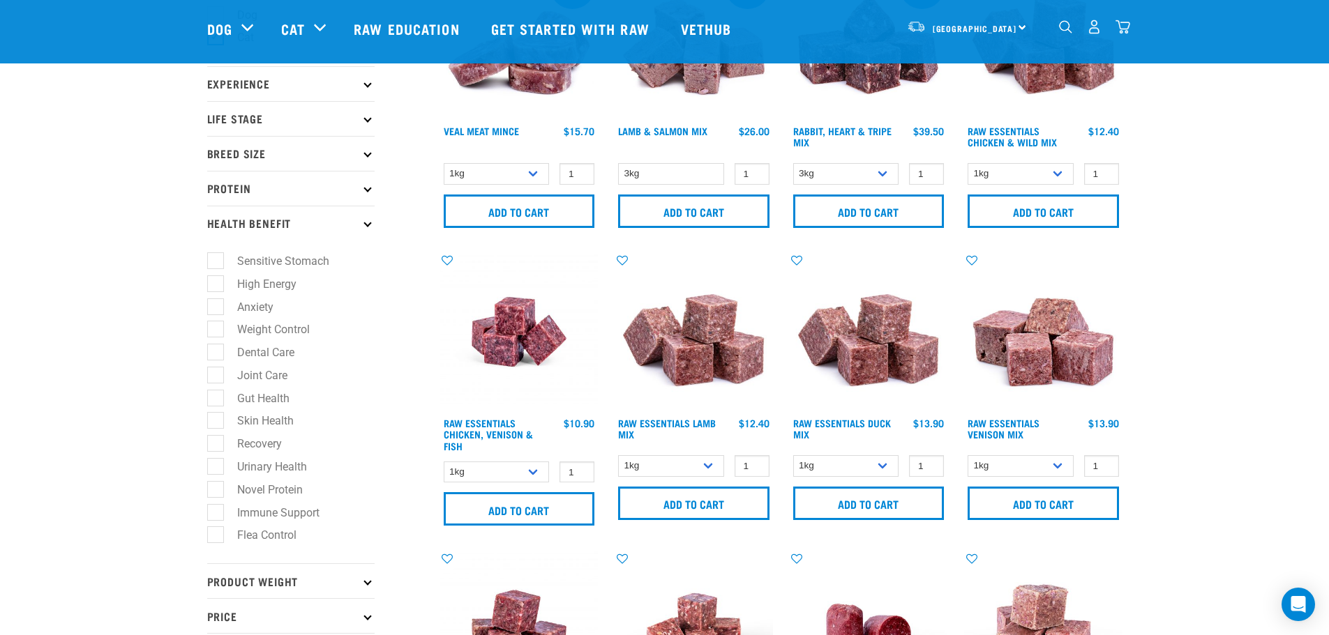
click at [238, 225] on p "Health Benefit" at bounding box center [290, 223] width 167 height 35
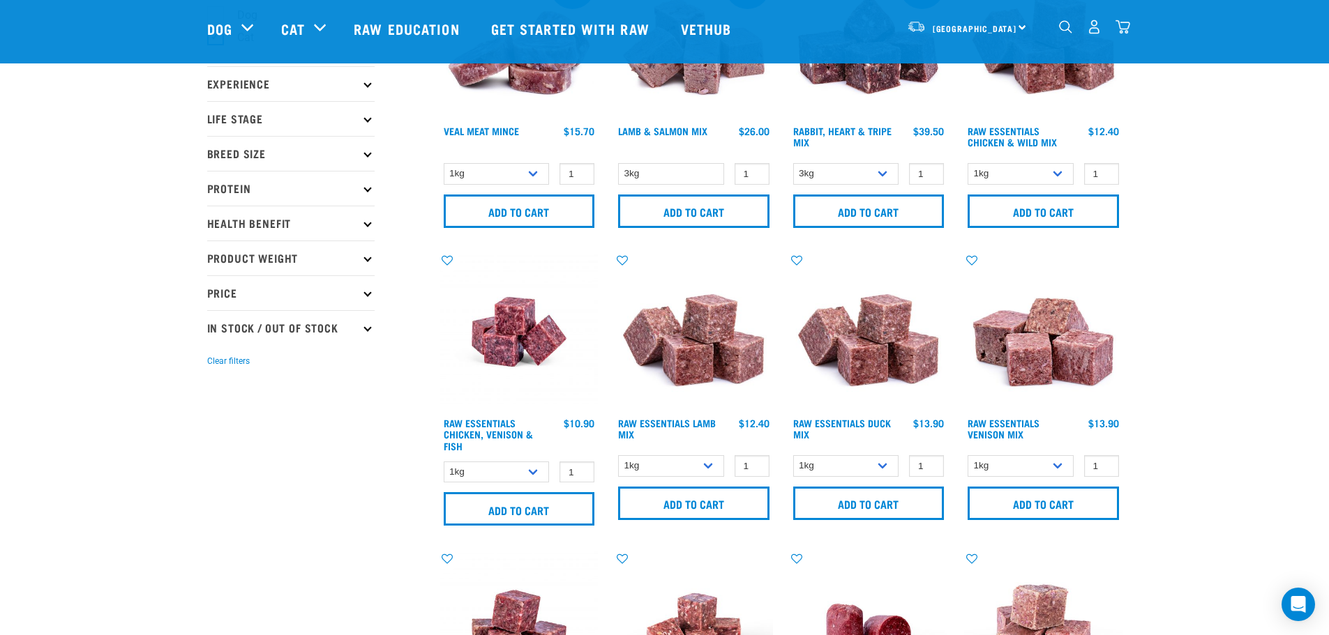
click at [232, 187] on p "Protein" at bounding box center [290, 188] width 167 height 35
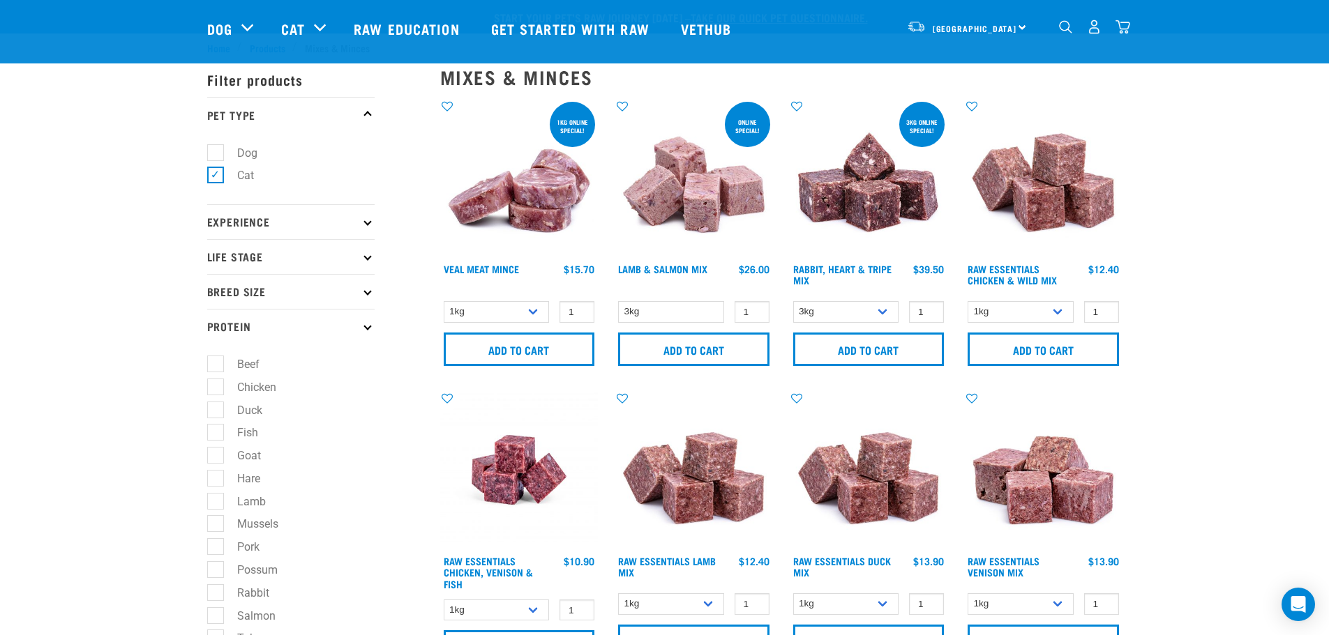
scroll to position [0, 0]
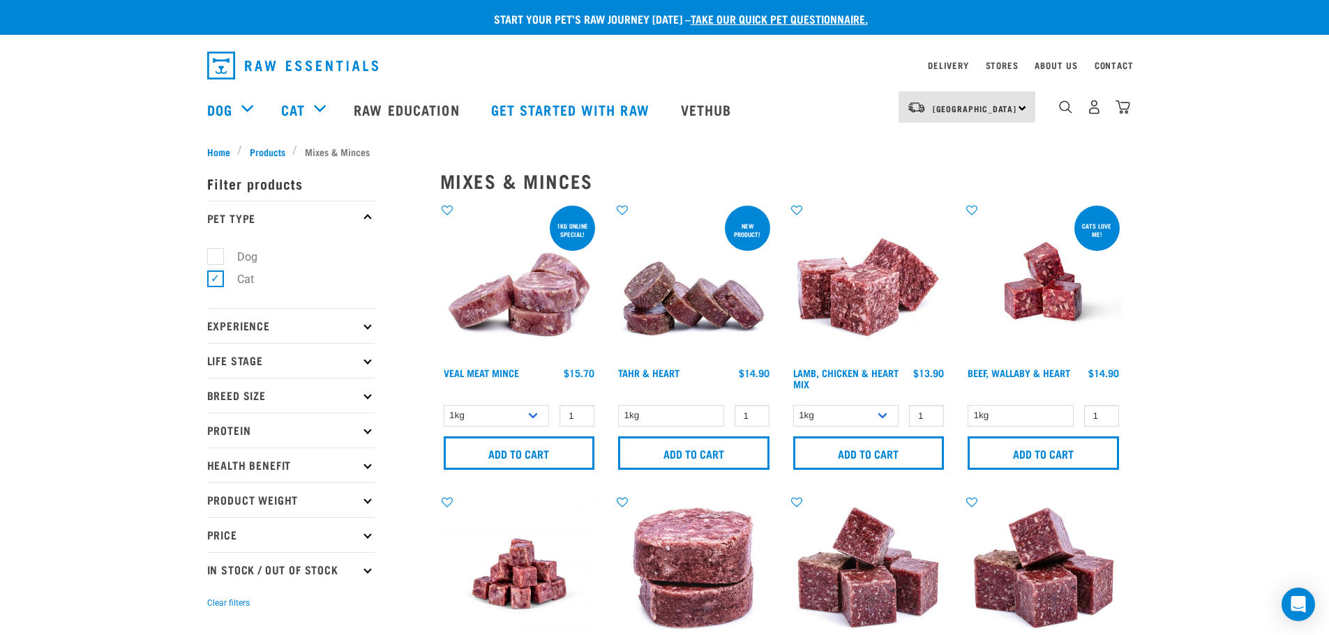
click at [216, 257] on label "Dog" at bounding box center [239, 256] width 48 height 17
click at [216, 257] on input "Dog" at bounding box center [211, 254] width 9 height 9
checkbox input "true"
click at [215, 278] on label "Cat" at bounding box center [237, 279] width 45 height 17
click at [215, 278] on input "Cat" at bounding box center [211, 277] width 9 height 9
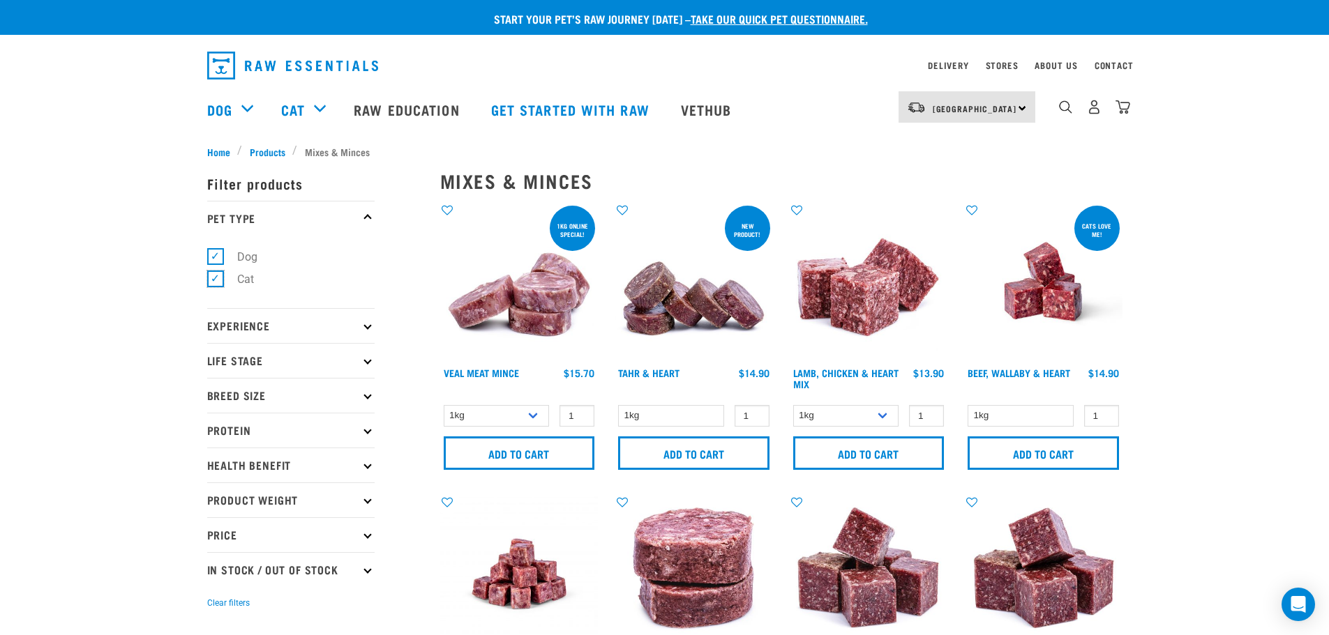
checkbox input "false"
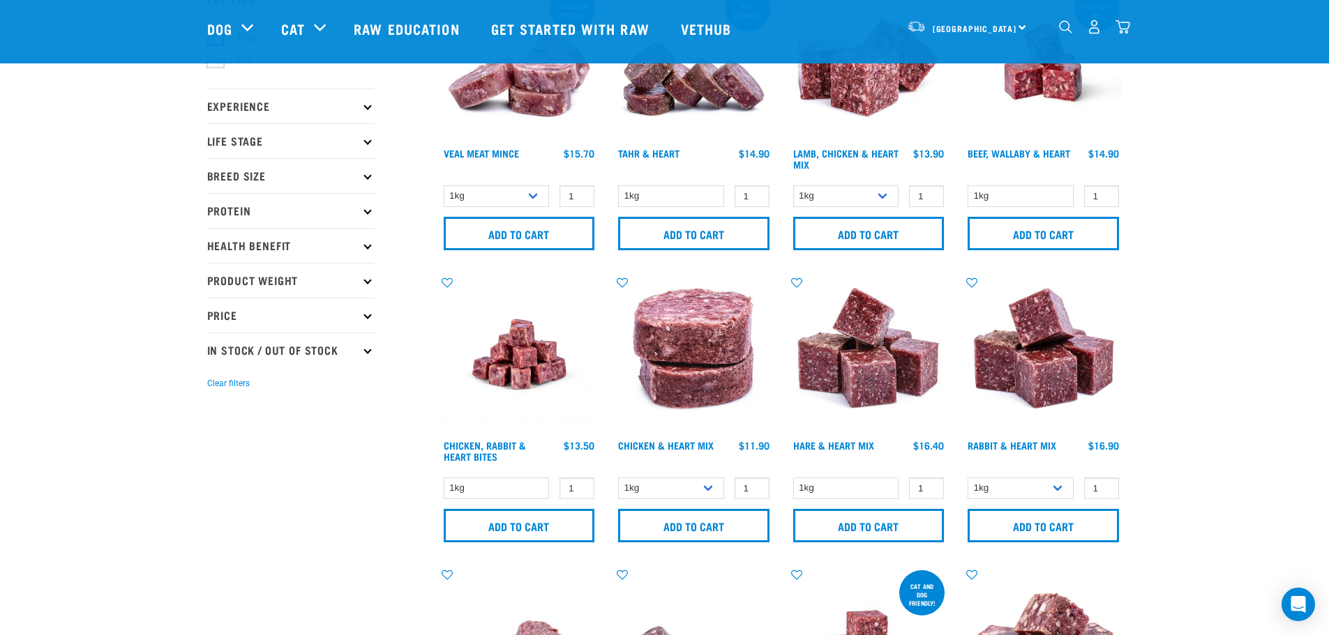
scroll to position [140, 0]
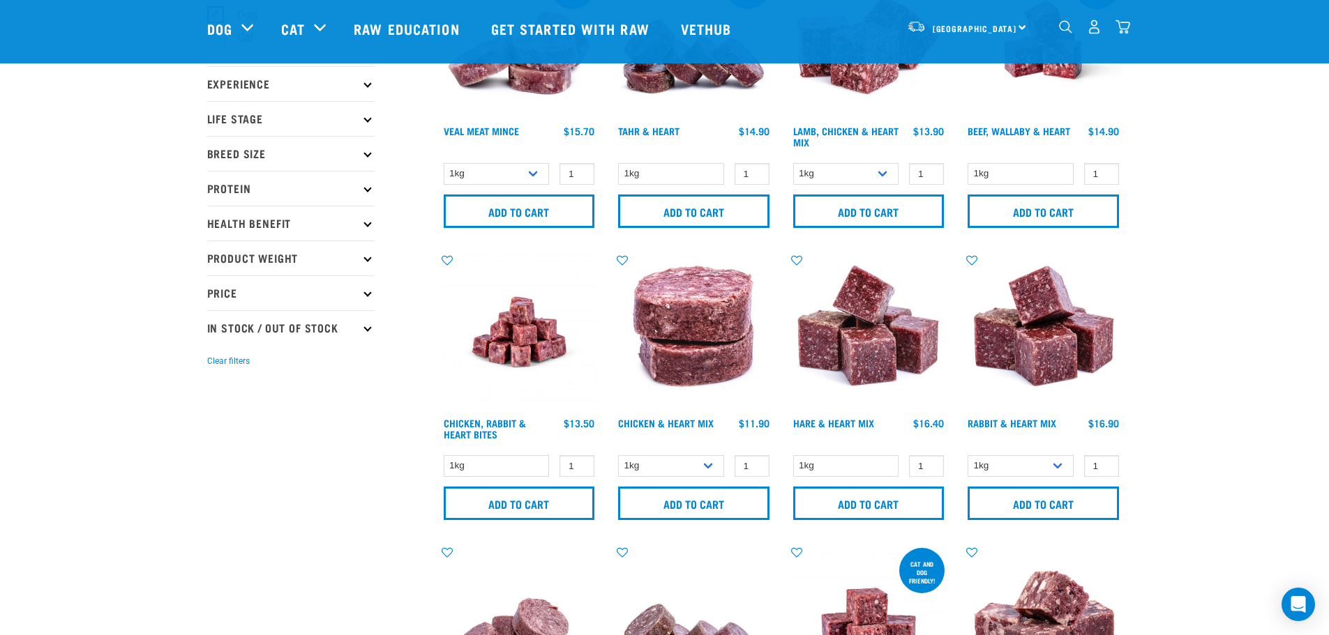
click at [236, 188] on p "Protein" at bounding box center [290, 188] width 167 height 35
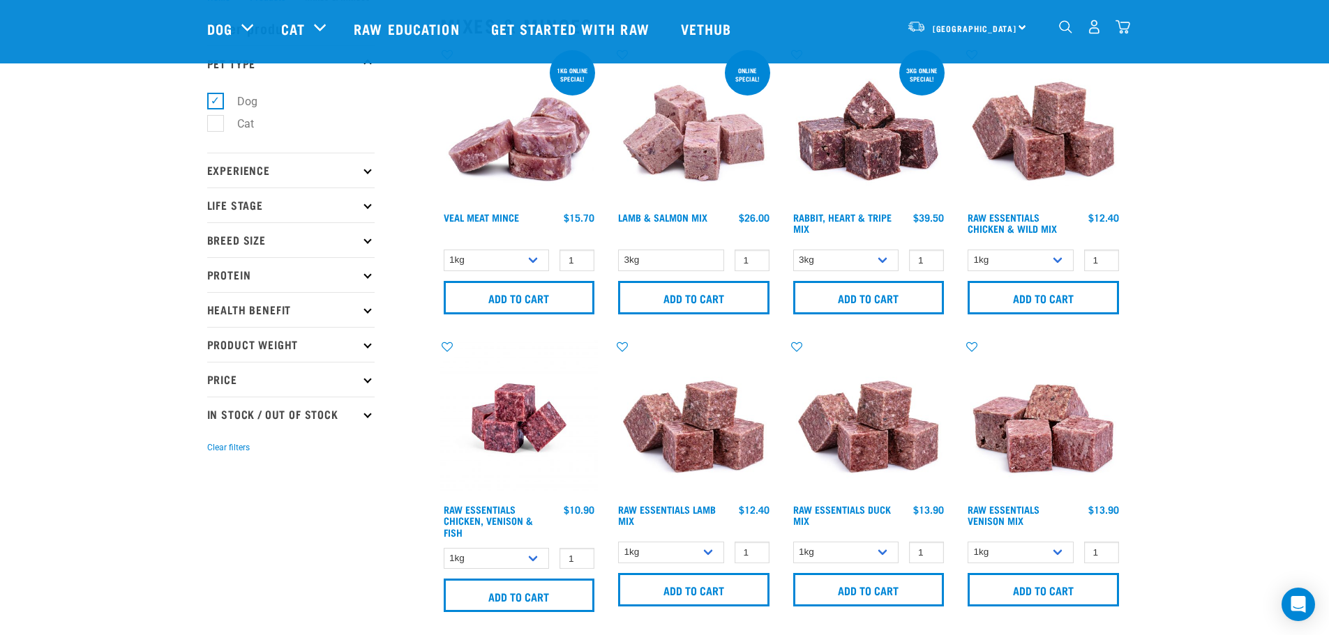
scroll to position [209, 0]
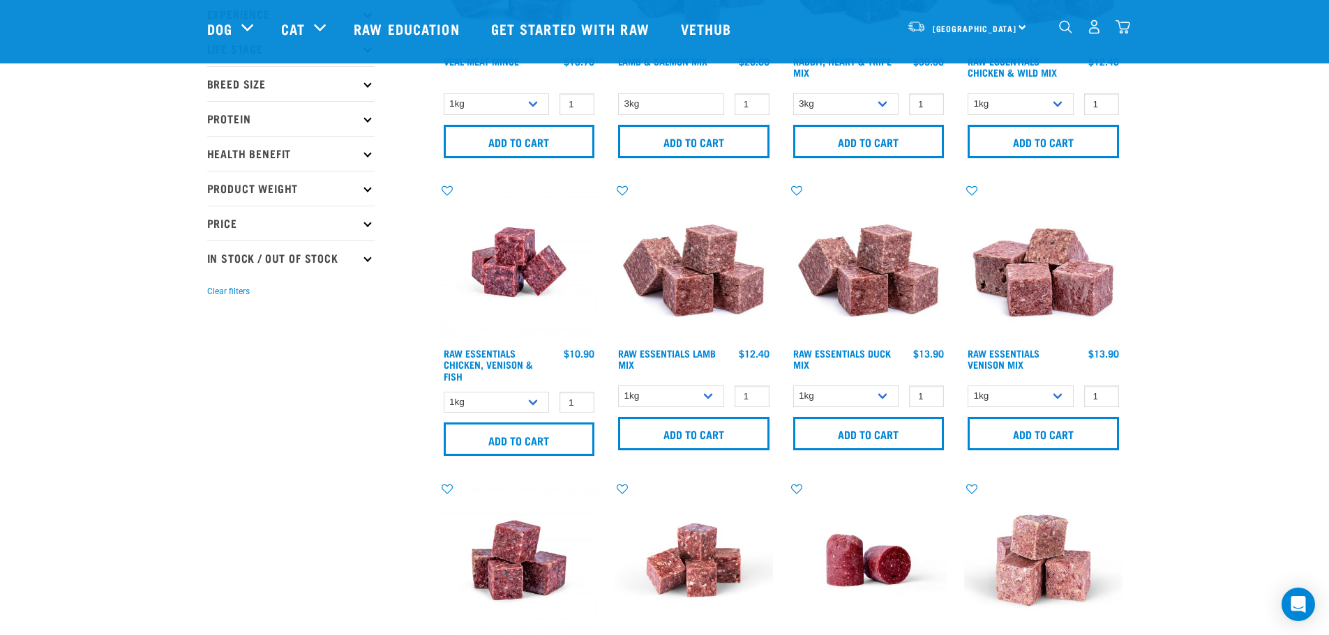
click at [232, 112] on p "Protein" at bounding box center [290, 118] width 167 height 35
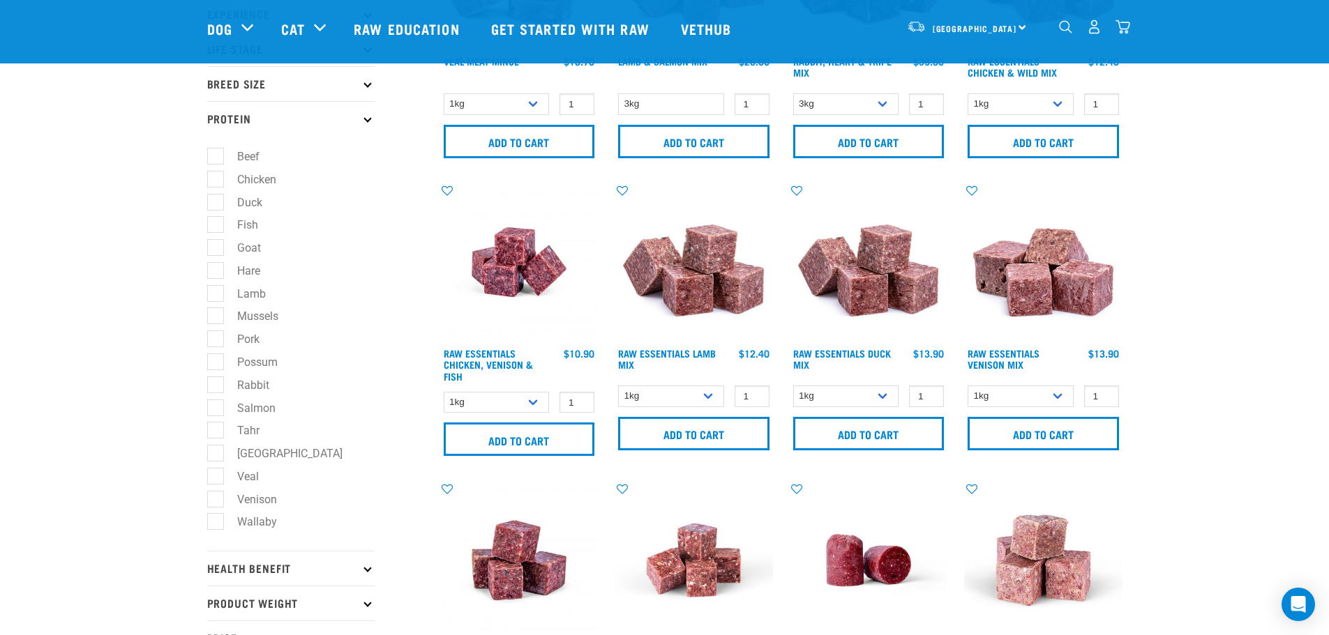
click at [218, 291] on label "Lamb" at bounding box center [243, 293] width 57 height 17
click at [216, 291] on input "Lamb" at bounding box center [211, 291] width 9 height 9
checkbox input "true"
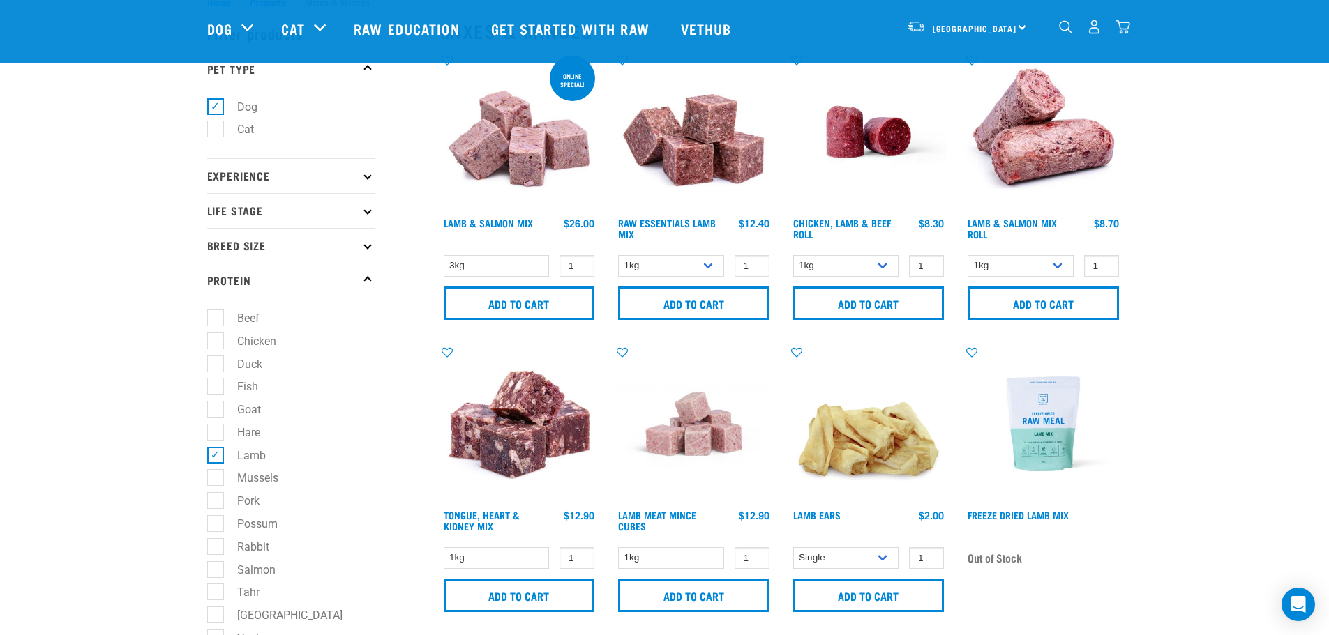
scroll to position [140, 0]
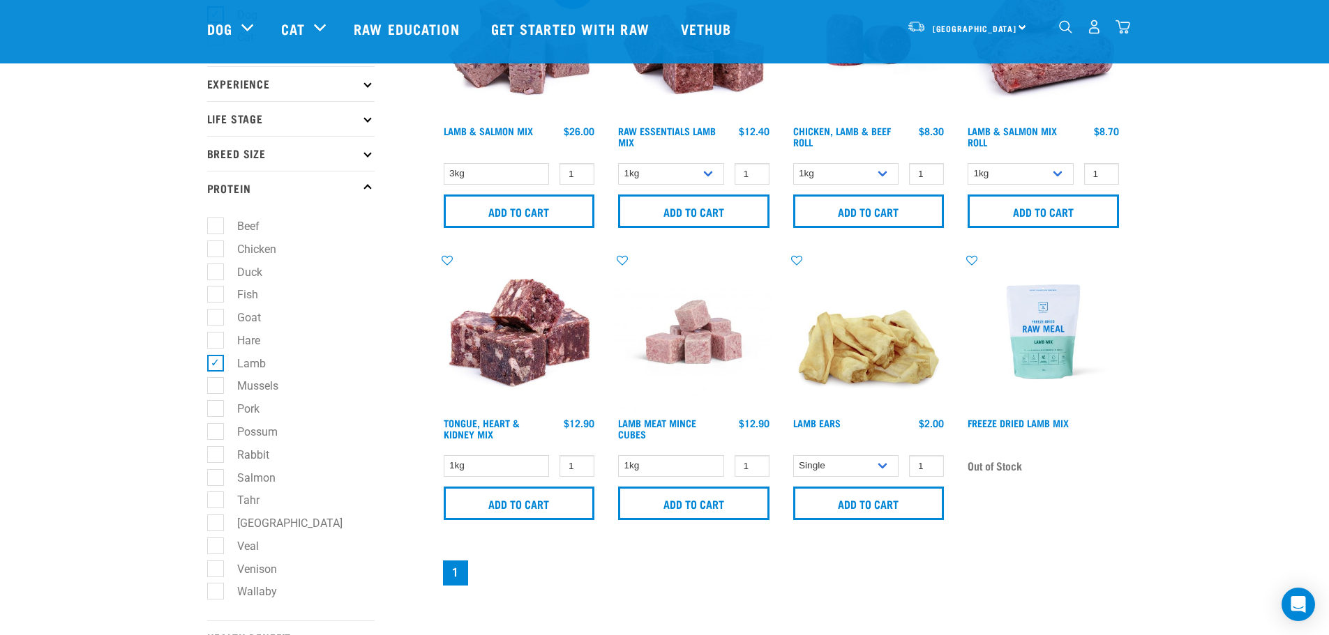
click at [695, 359] on img at bounding box center [694, 332] width 158 height 158
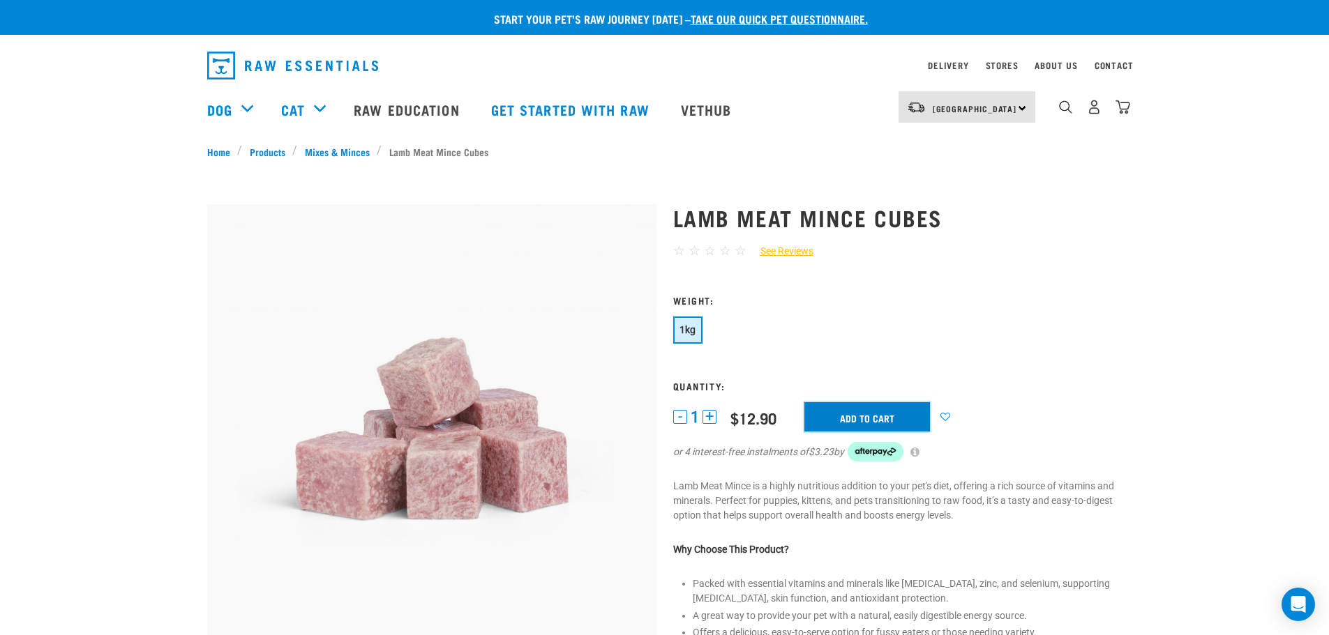
click at [868, 412] on input "Add to cart" at bounding box center [867, 416] width 126 height 29
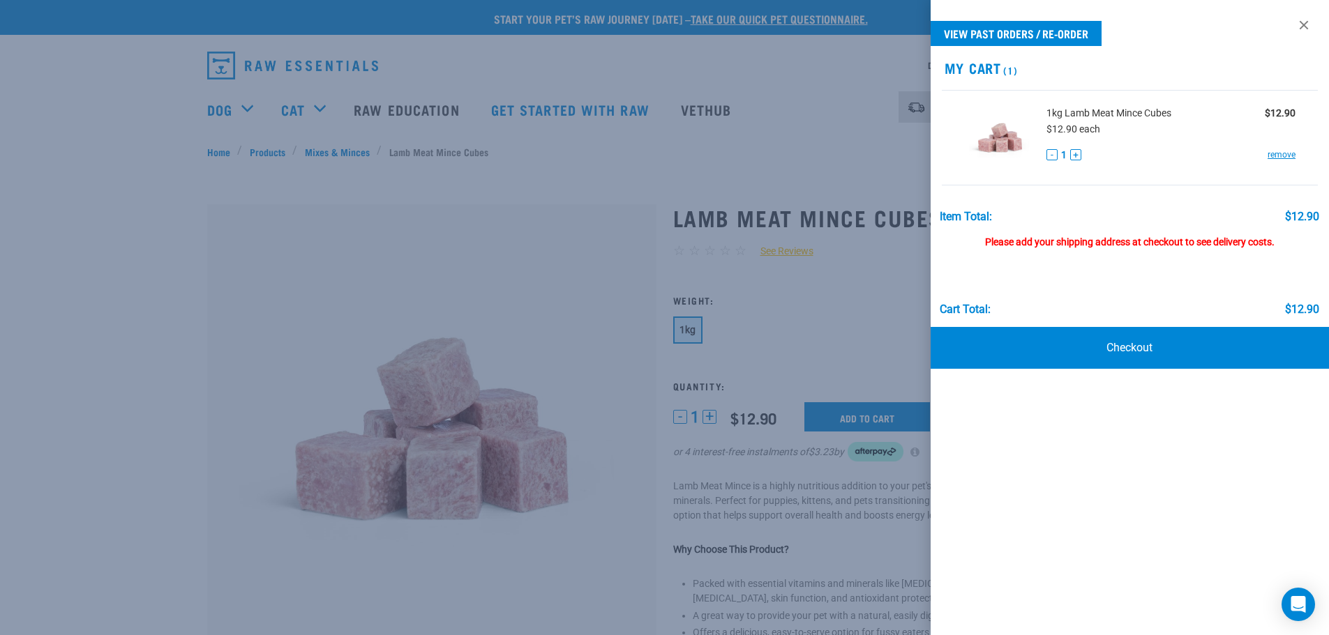
click at [532, 151] on div at bounding box center [664, 317] width 1329 height 635
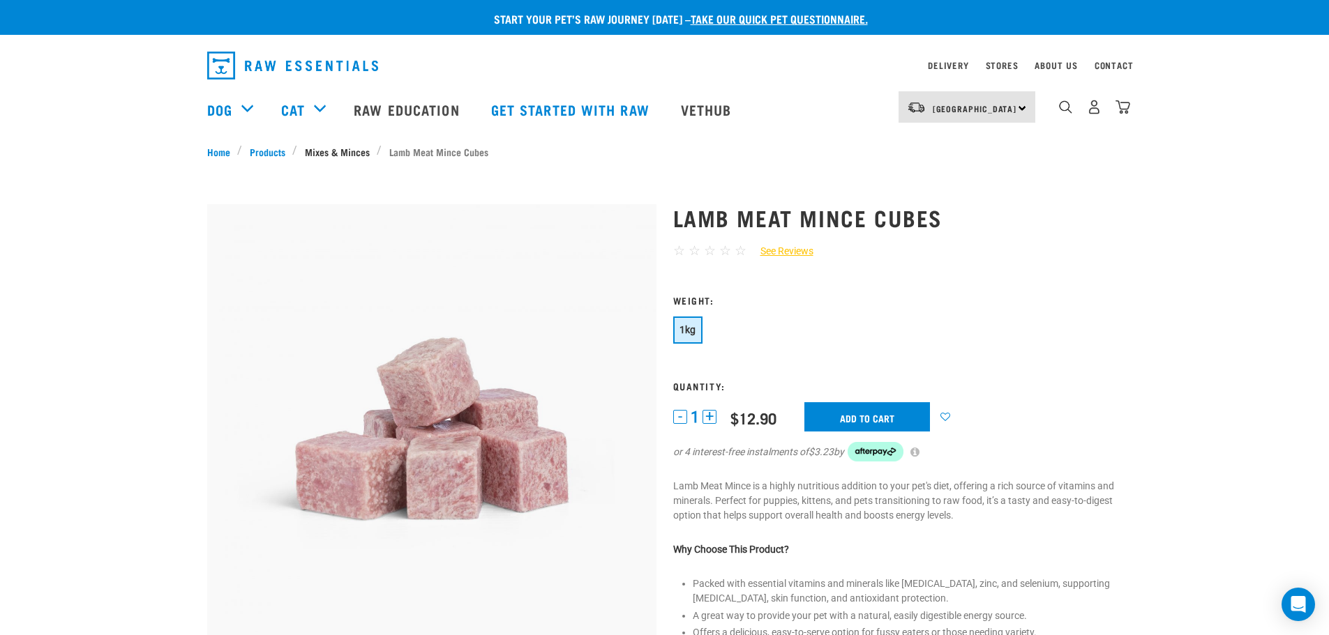
click at [313, 151] on link "Mixes & Minces" at bounding box center [337, 151] width 80 height 15
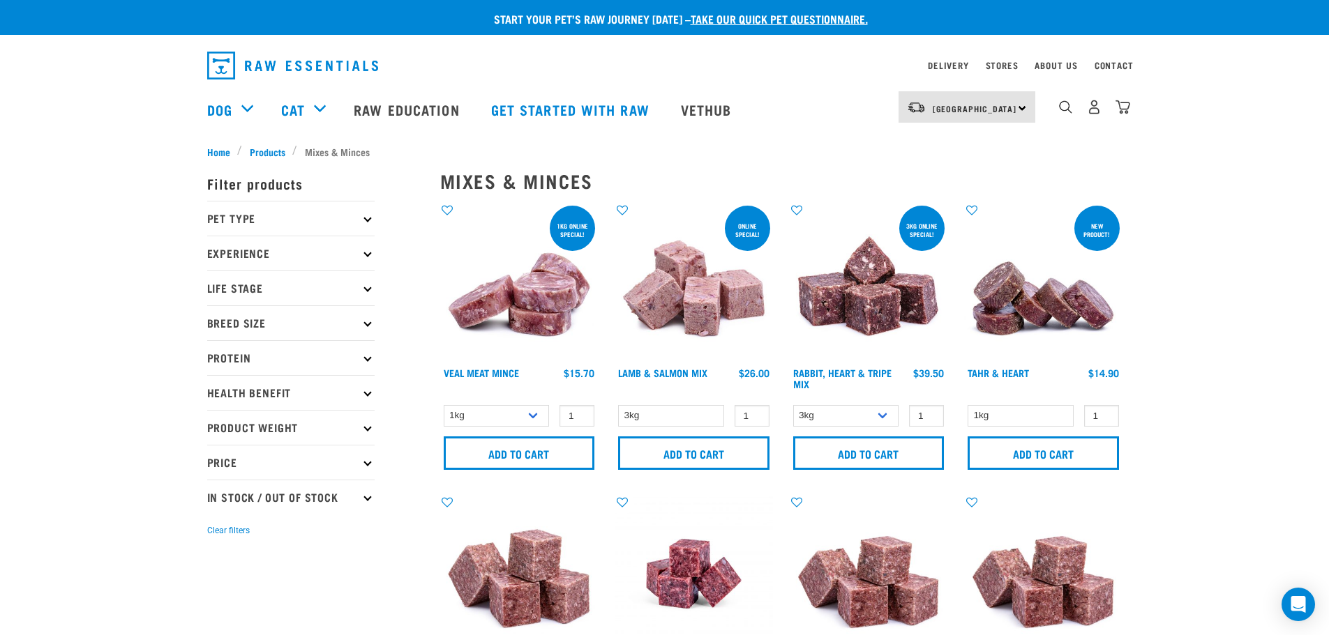
click at [232, 354] on p "Protein" at bounding box center [290, 357] width 167 height 35
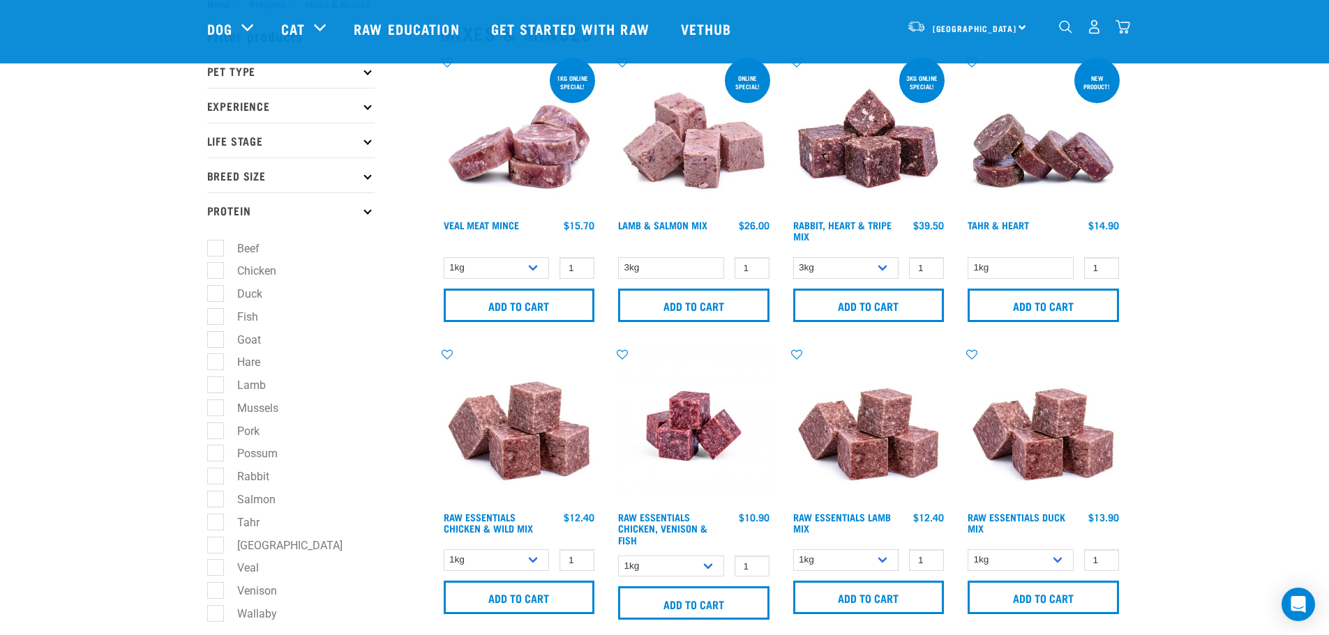
scroll to position [70, 0]
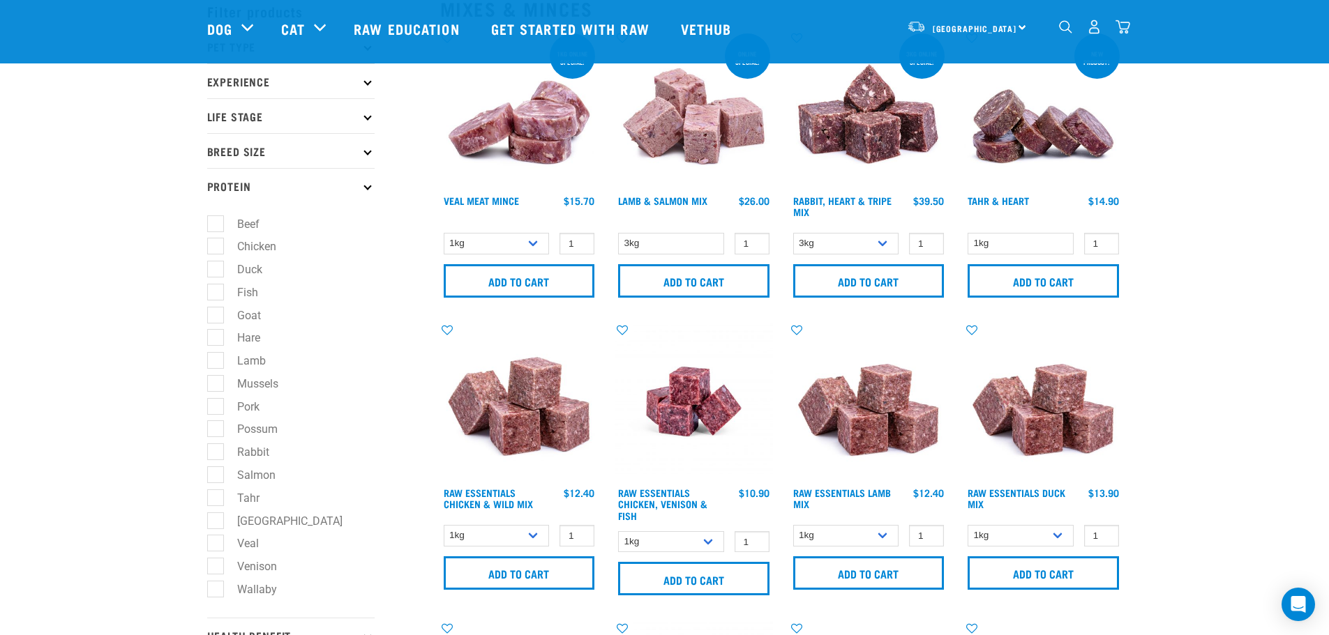
click at [215, 364] on label "Lamb" at bounding box center [243, 360] width 57 height 17
click at [215, 363] on input "Lamb" at bounding box center [211, 358] width 9 height 9
checkbox input "true"
click at [218, 315] on label "Goat" at bounding box center [241, 315] width 52 height 17
click at [216, 315] on input "Goat" at bounding box center [211, 312] width 9 height 9
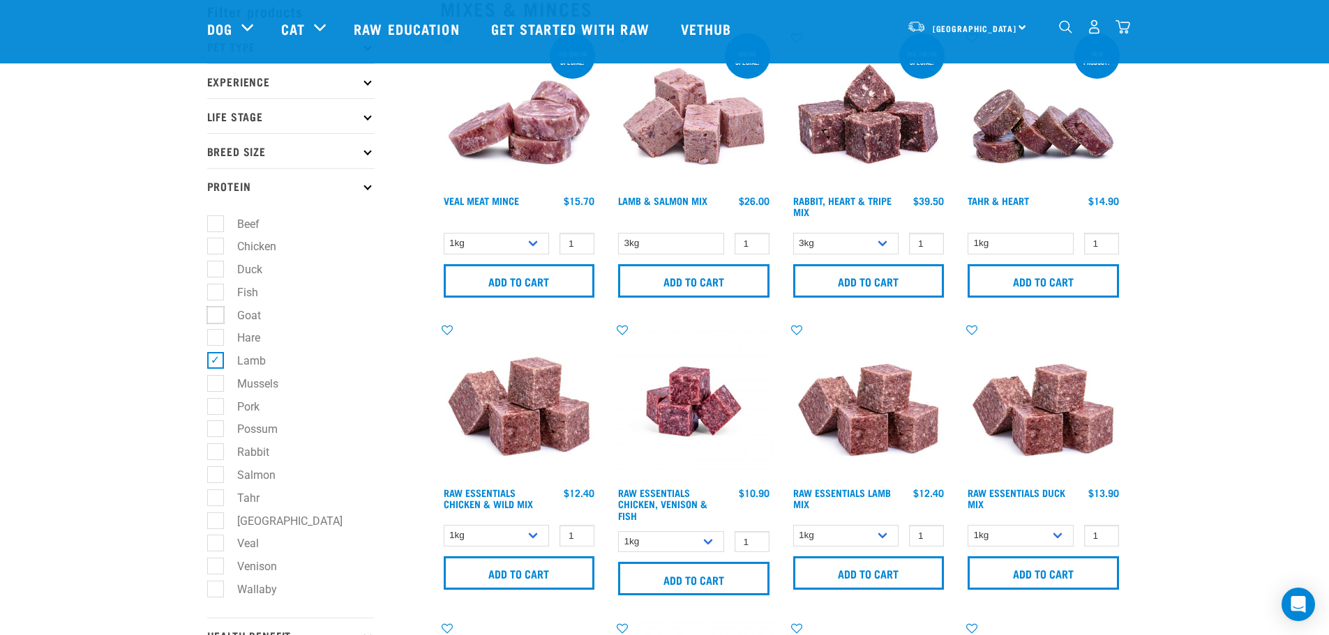
checkbox input "true"
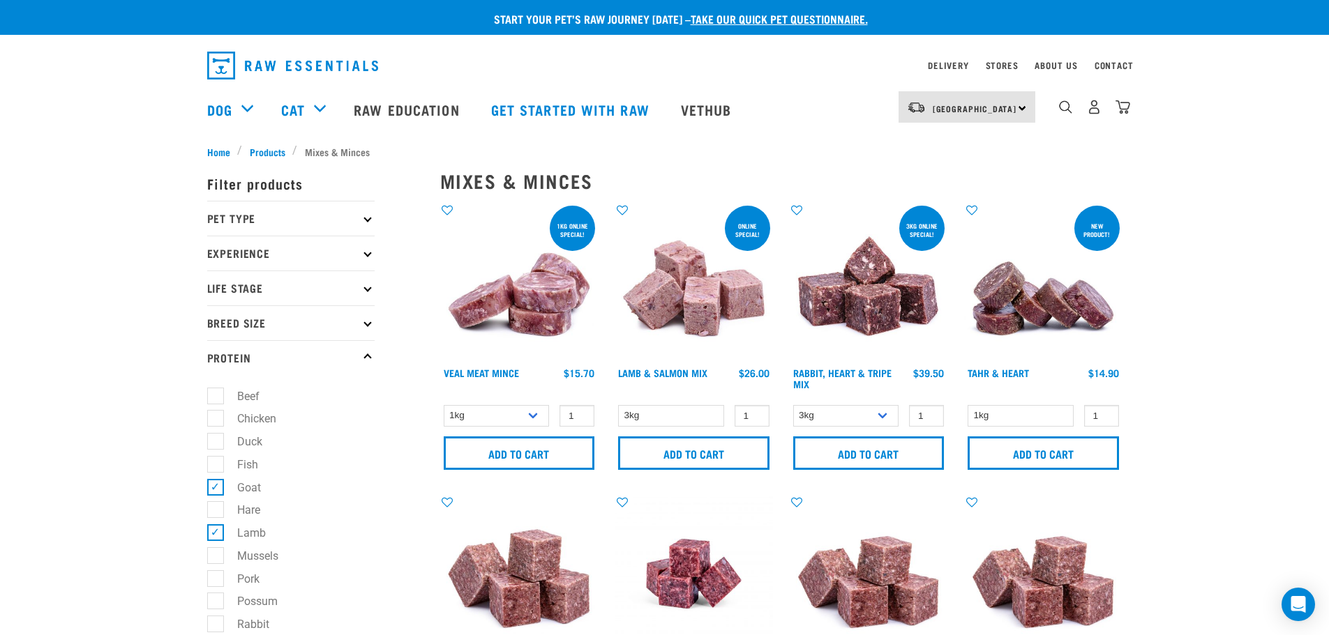
click at [215, 421] on label "Chicken" at bounding box center [248, 418] width 67 height 17
click at [213, 421] on input "Chicken" at bounding box center [211, 416] width 9 height 9
checkbox input "true"
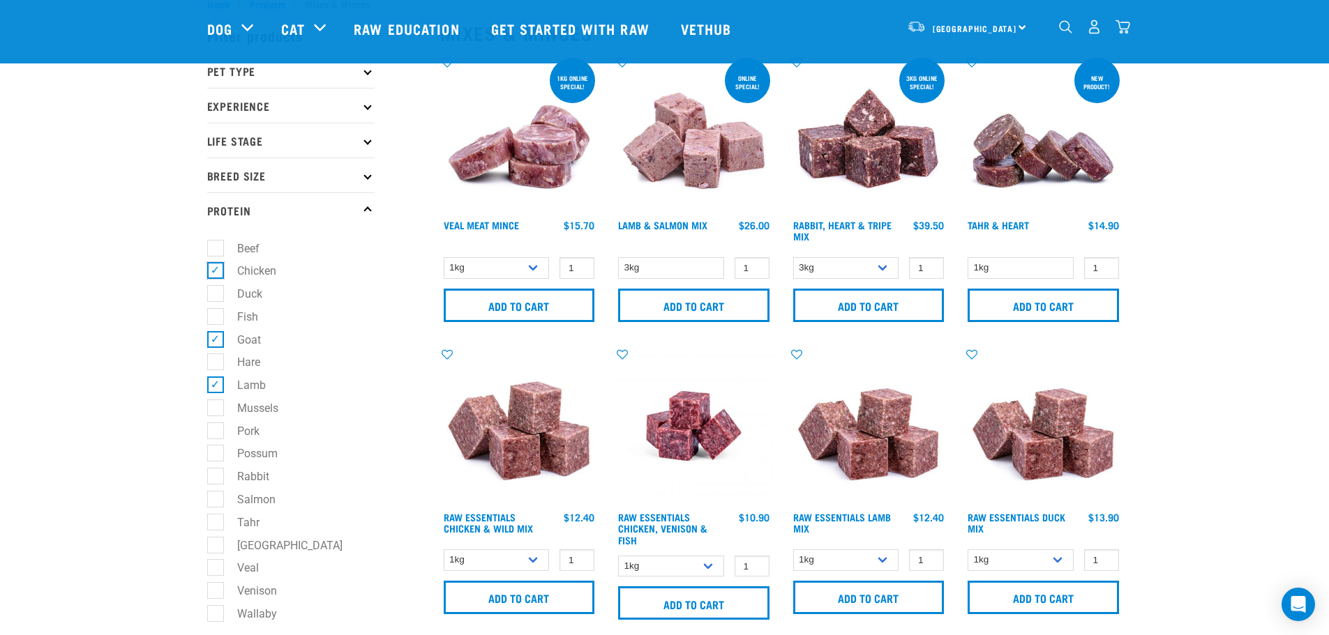
scroll to position [70, 0]
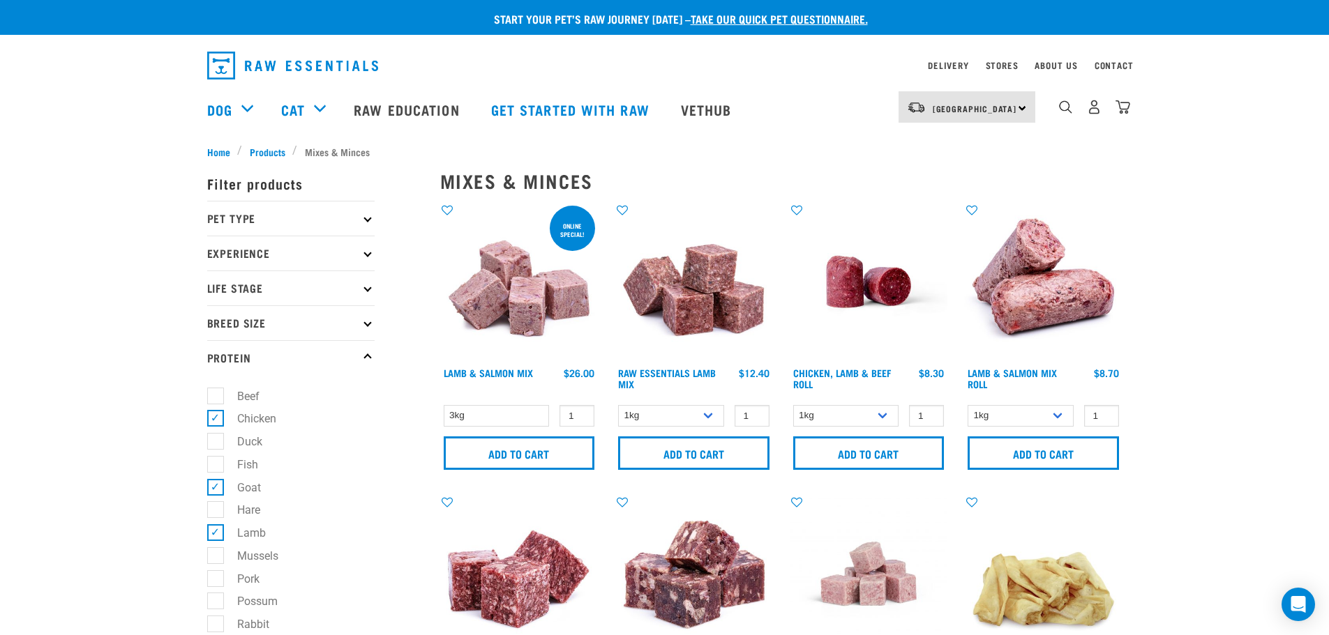
scroll to position [70, 0]
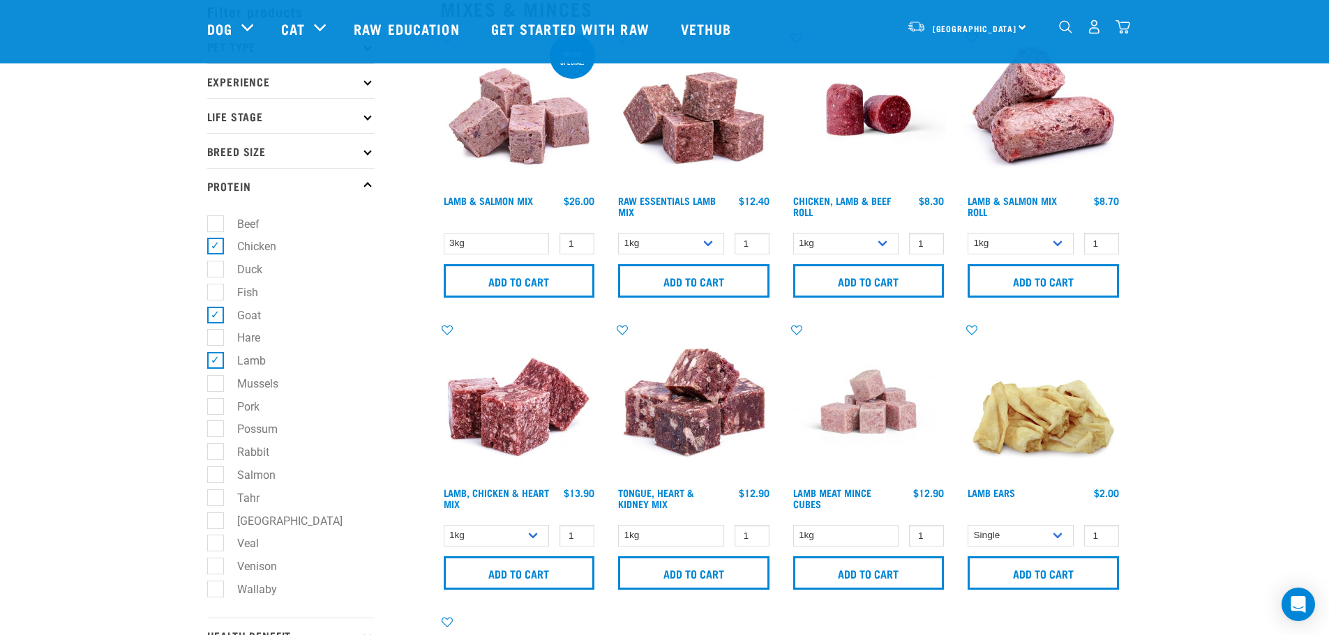
click at [217, 518] on label "[GEOGRAPHIC_DATA]" at bounding box center [281, 521] width 133 height 17
click at [216, 518] on input "[GEOGRAPHIC_DATA]" at bounding box center [211, 518] width 9 height 9
checkbox input "true"
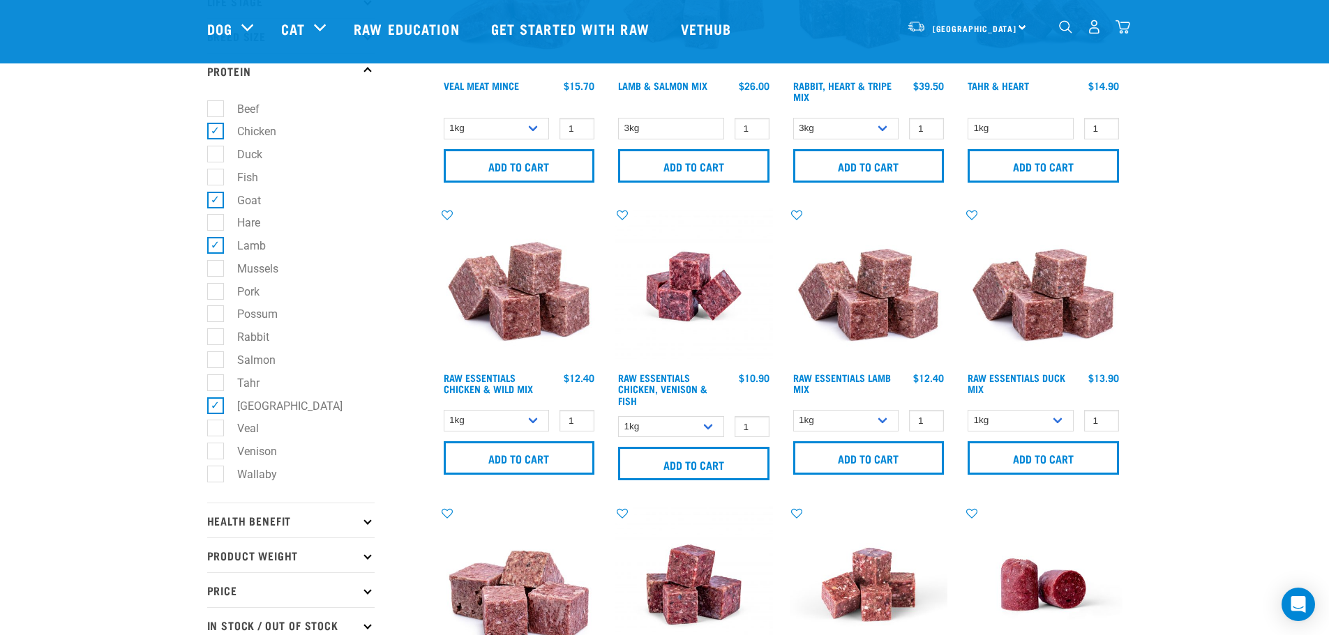
scroll to position [209, 0]
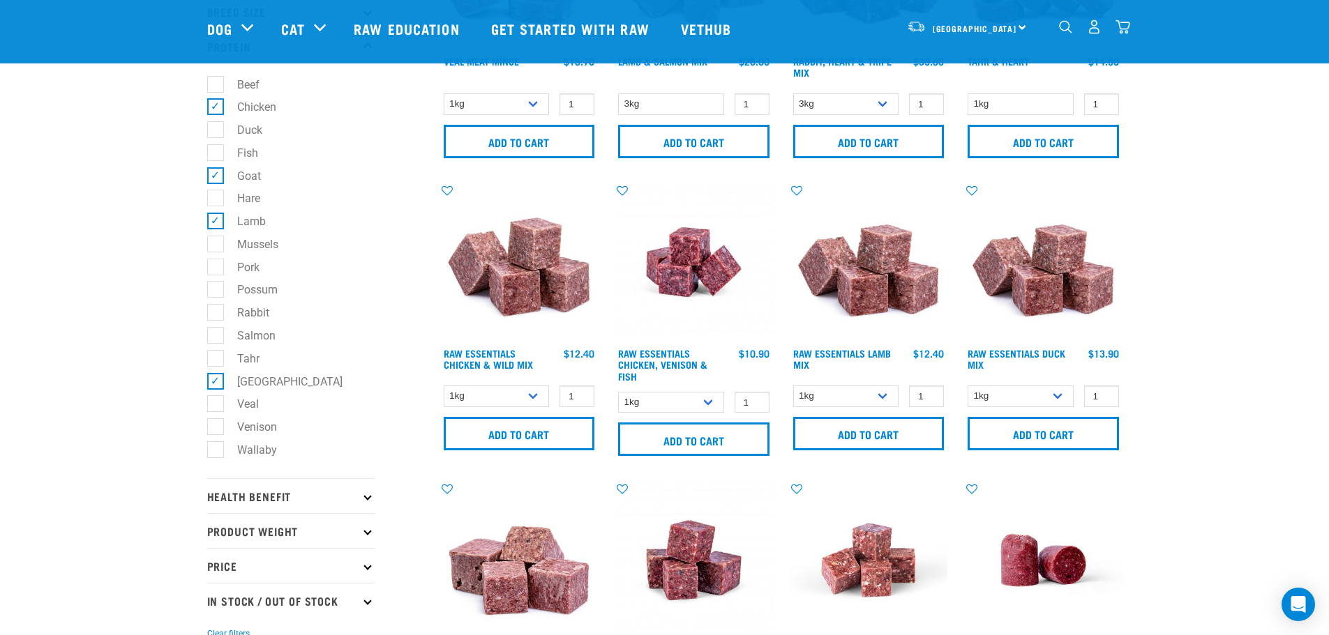
click at [1070, 281] on img at bounding box center [1043, 262] width 158 height 158
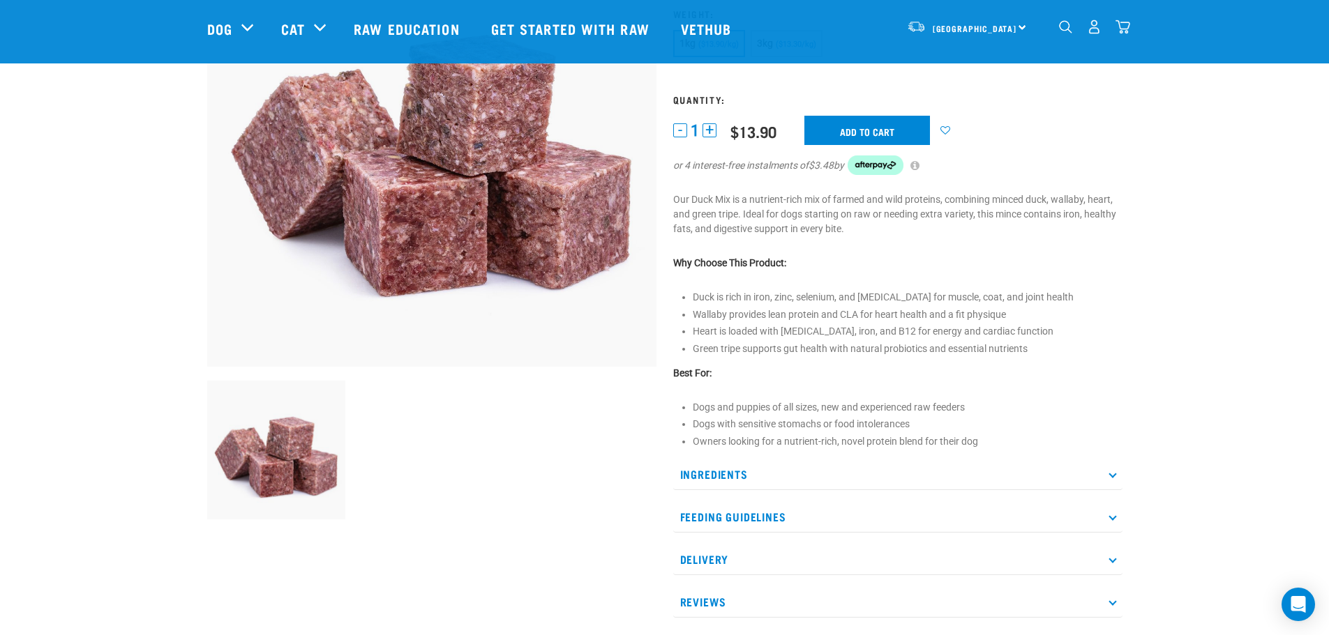
scroll to position [209, 0]
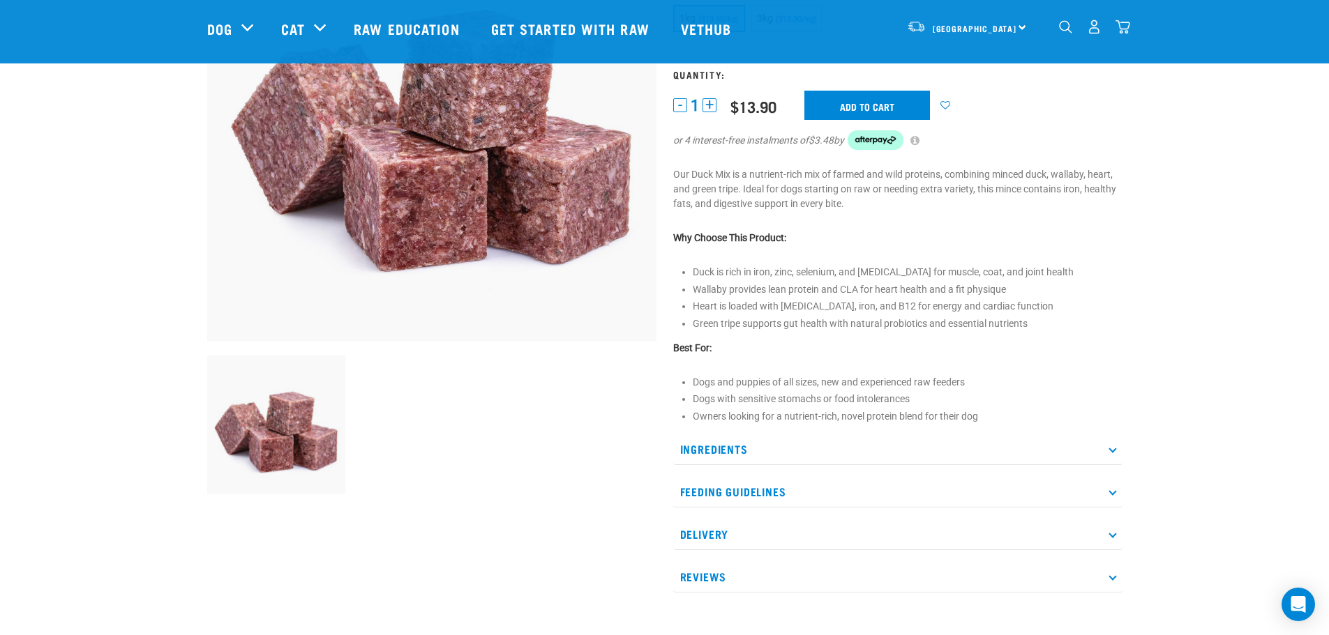
click at [719, 444] on p "Ingredients" at bounding box center [897, 449] width 449 height 31
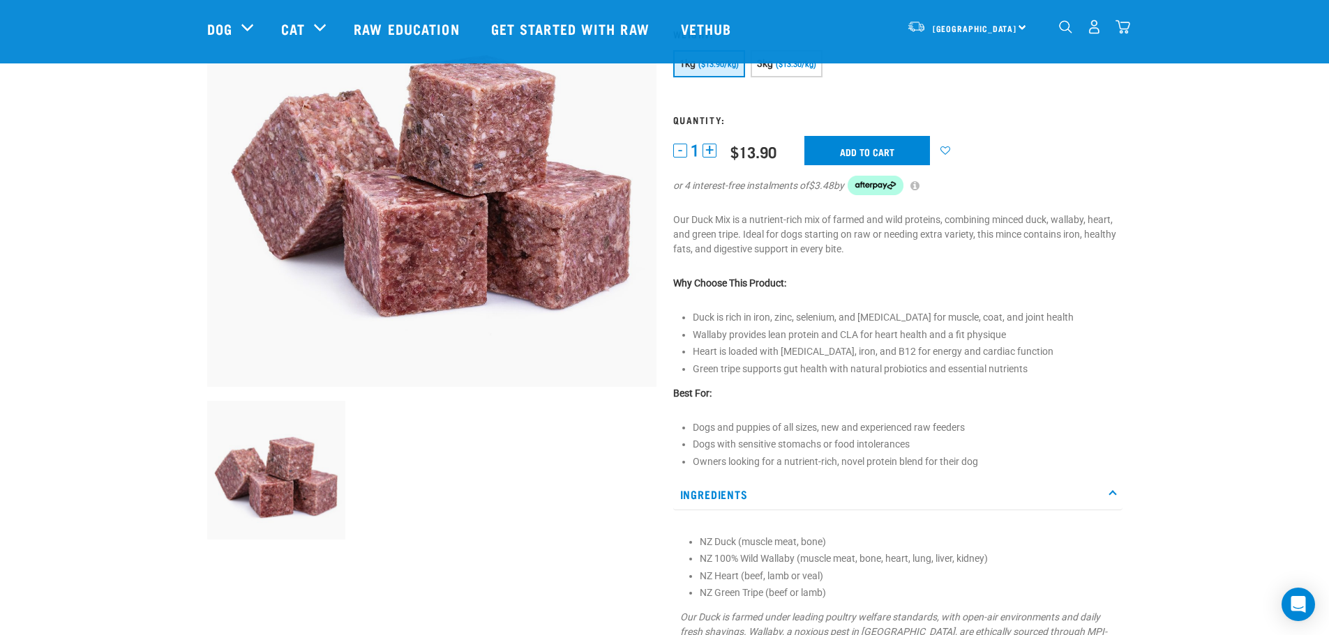
scroll to position [140, 0]
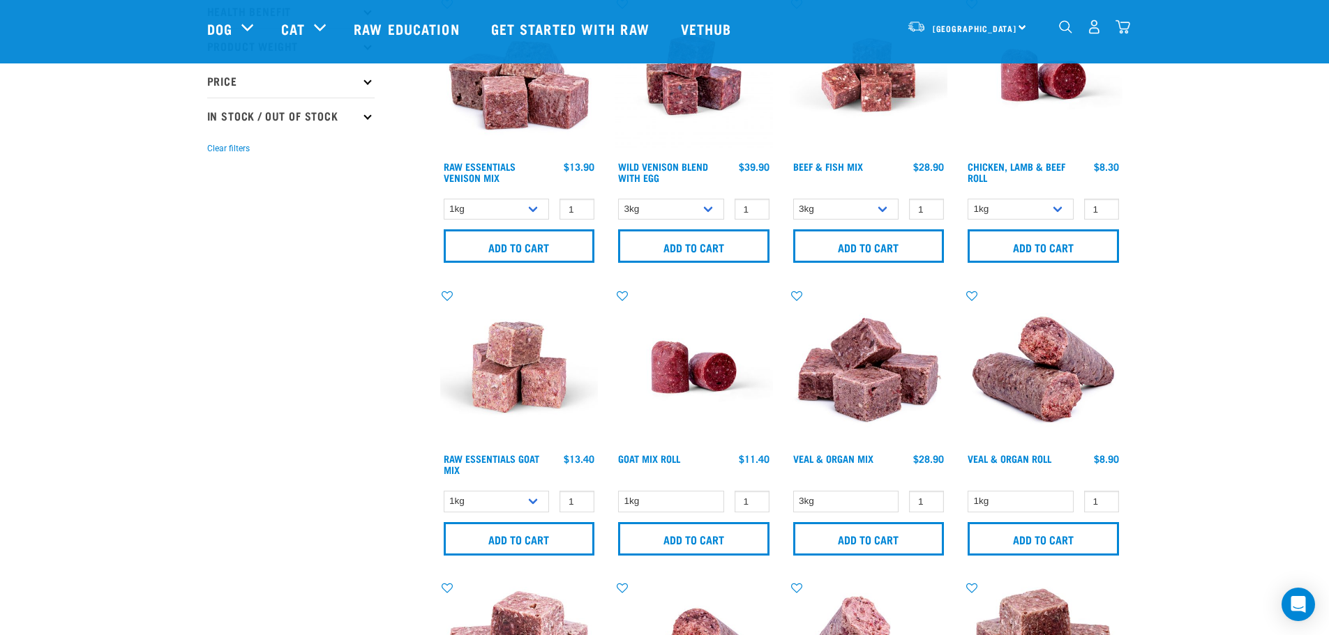
scroll to position [719, 0]
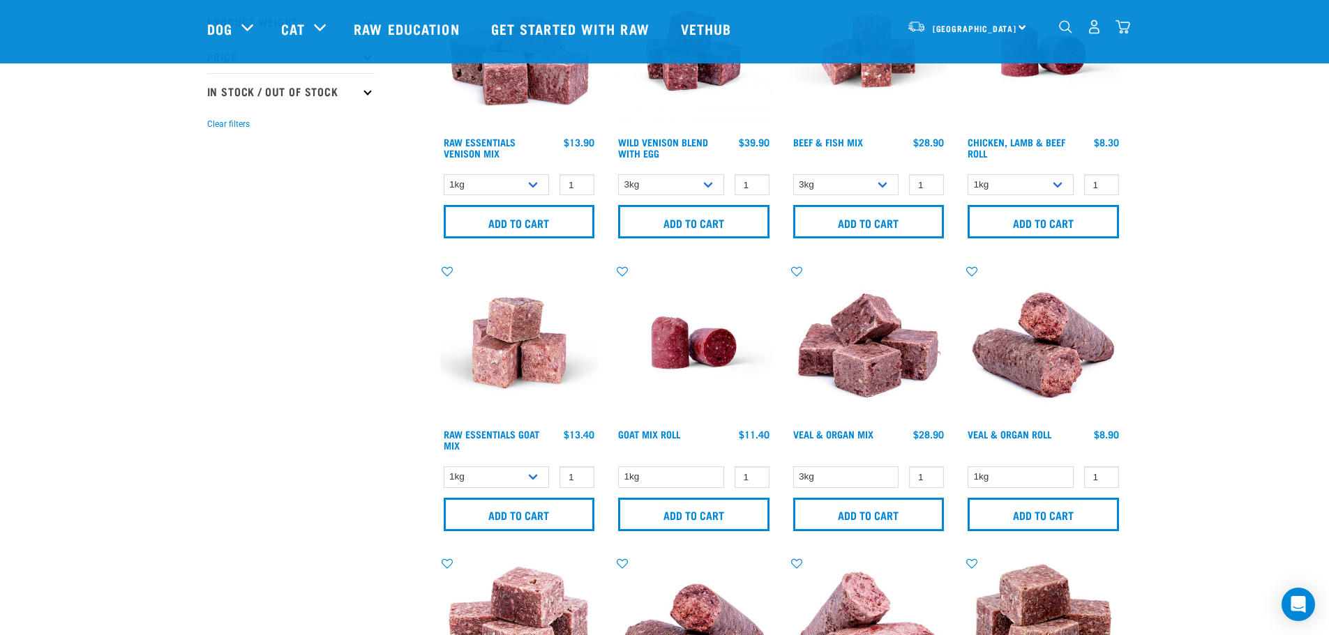
click at [524, 366] on img at bounding box center [519, 343] width 158 height 158
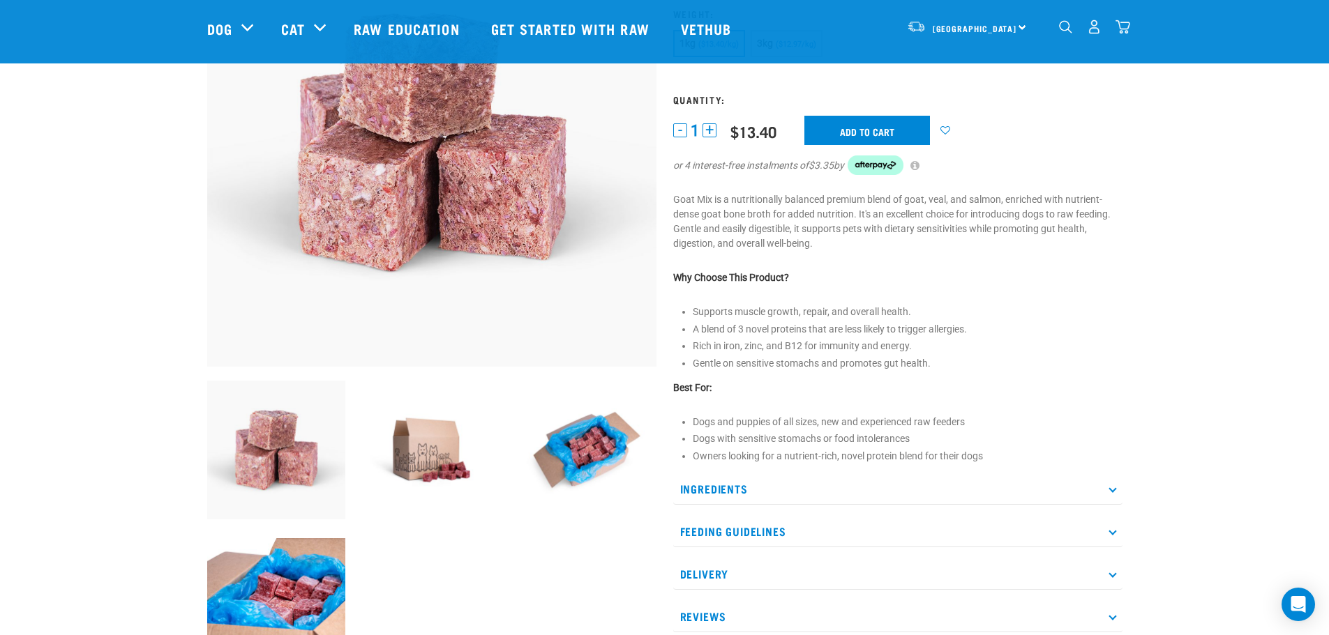
scroll to position [209, 0]
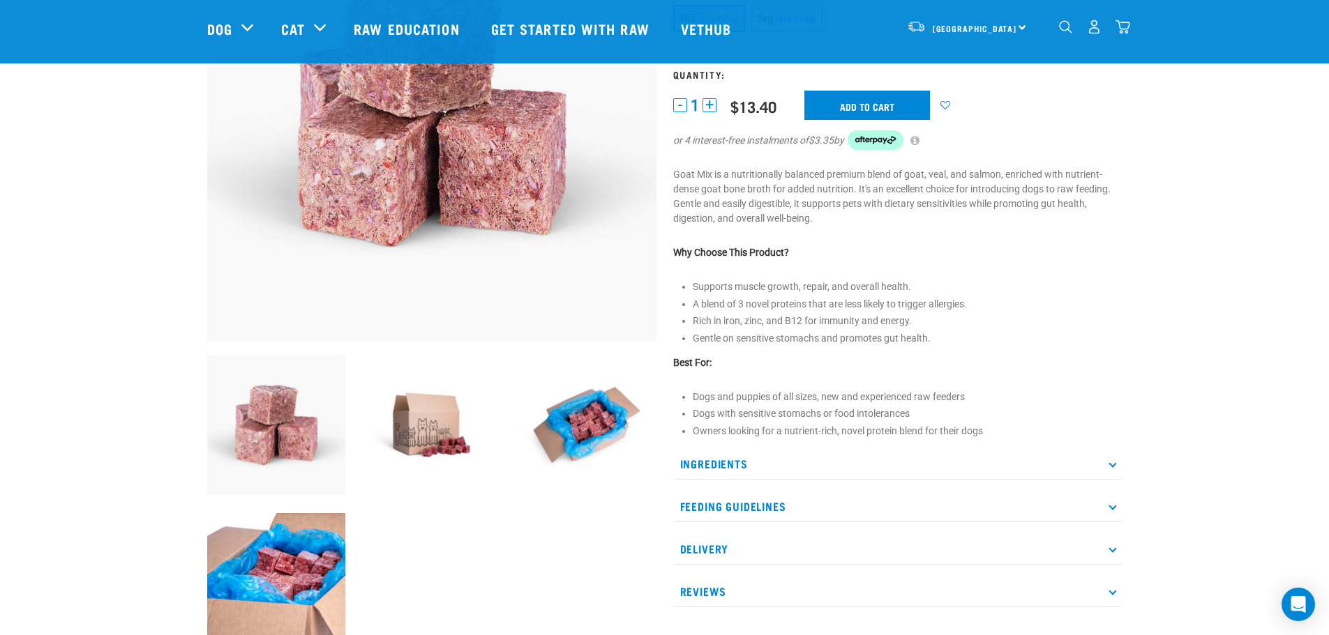
click at [732, 460] on p "Ingredients" at bounding box center [897, 464] width 449 height 31
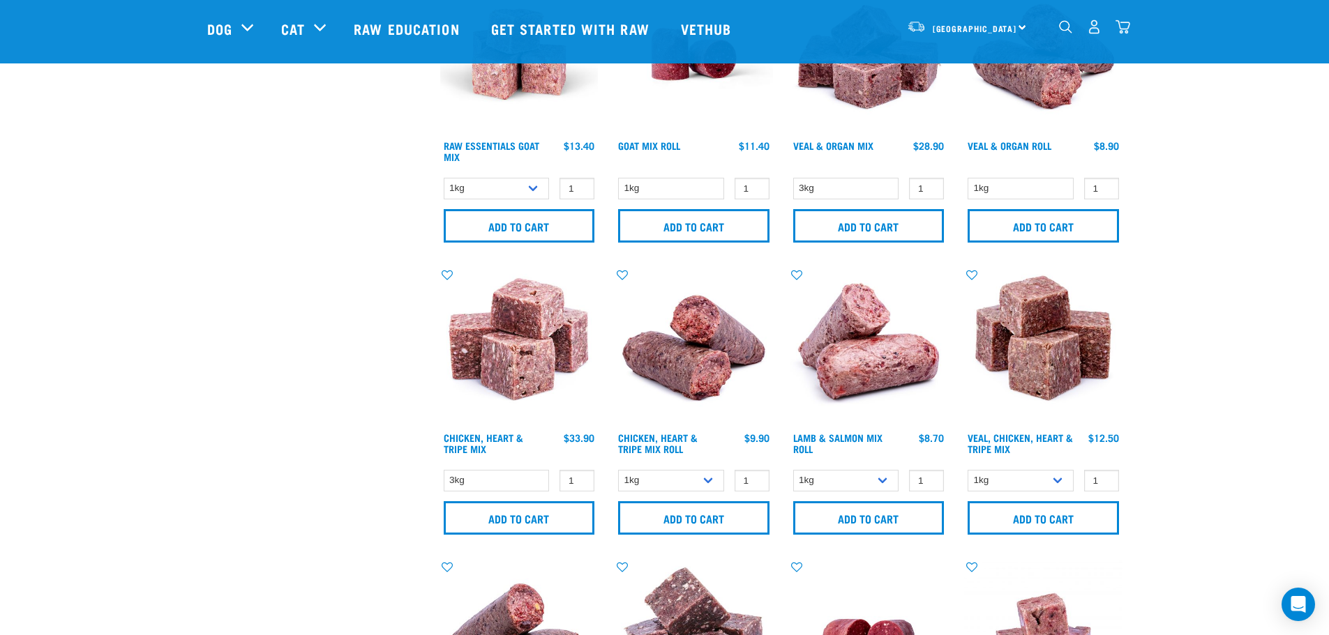
scroll to position [1031, 0]
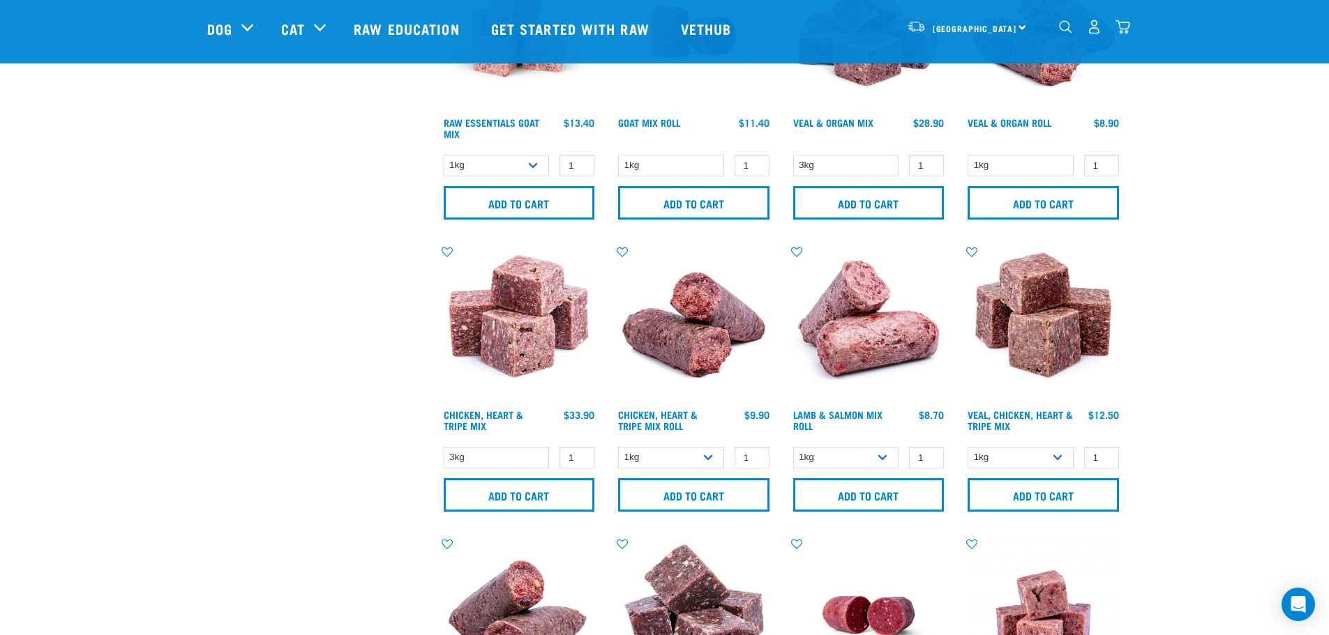
click at [679, 344] on img at bounding box center [694, 324] width 158 height 158
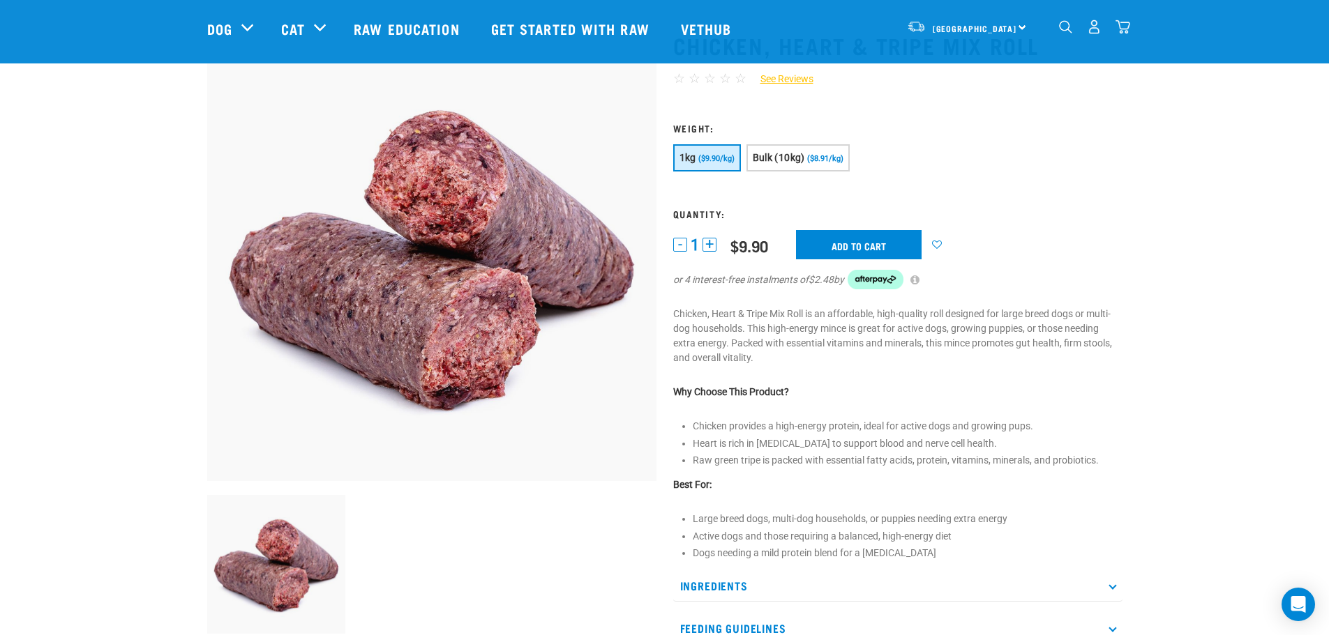
scroll to position [140, 0]
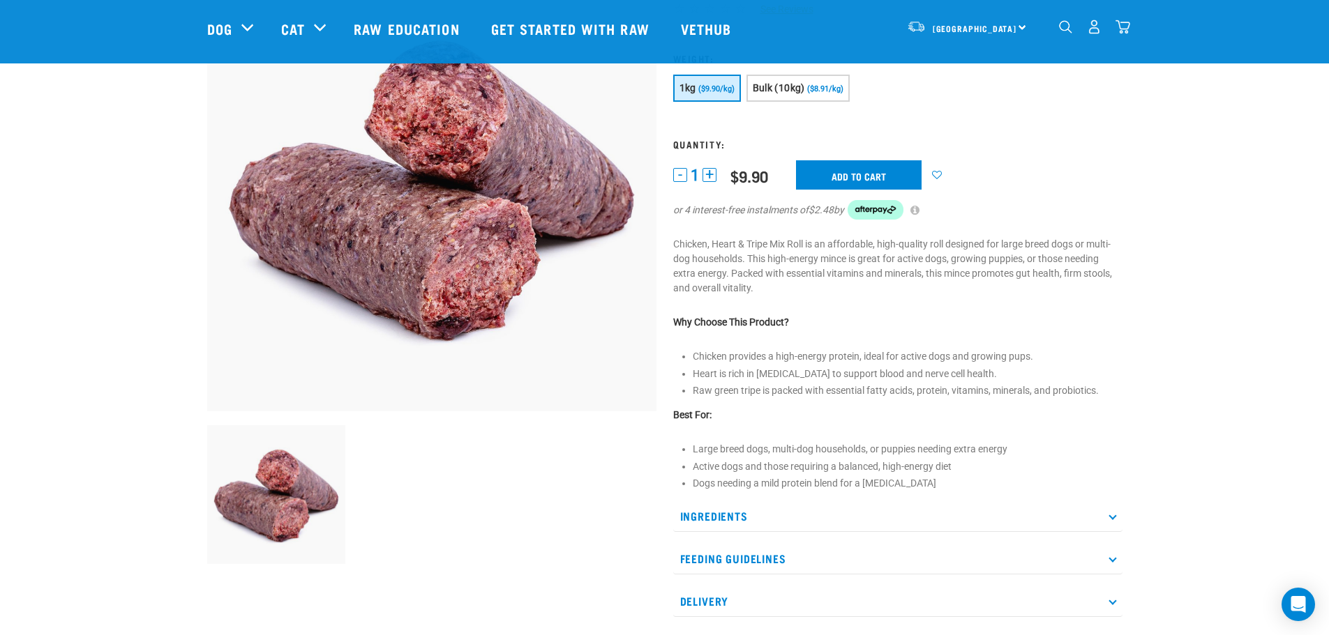
click at [711, 513] on p "Ingredients" at bounding box center [897, 516] width 449 height 31
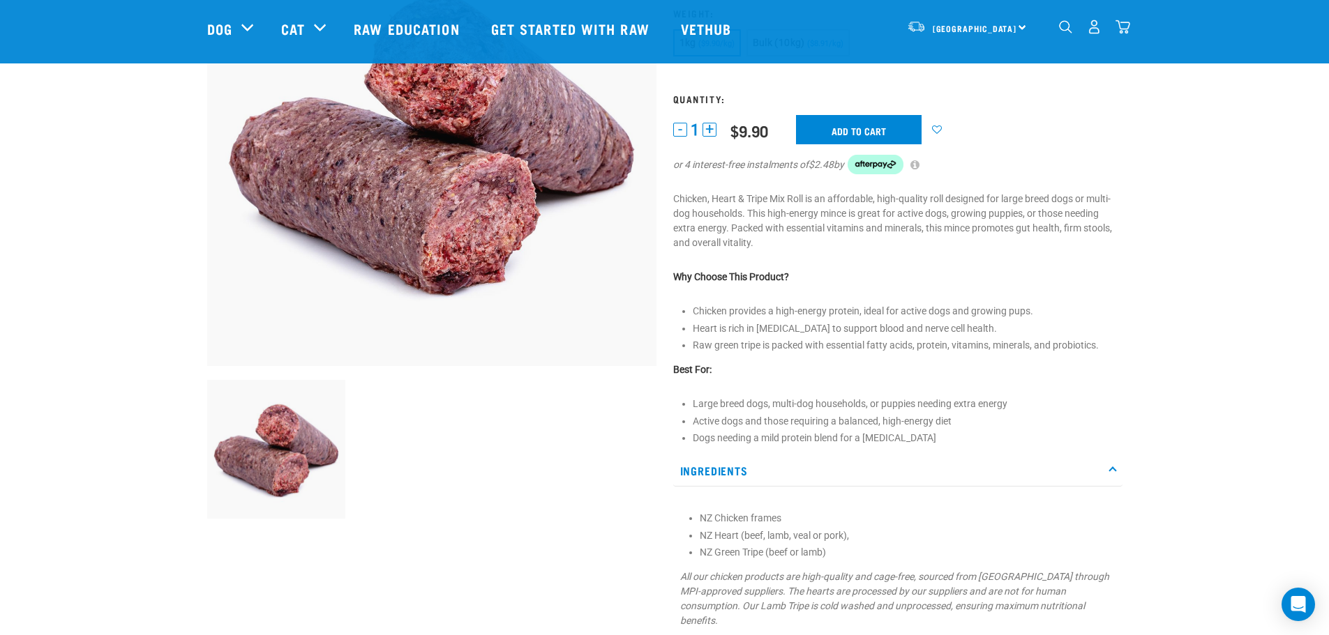
scroll to position [209, 0]
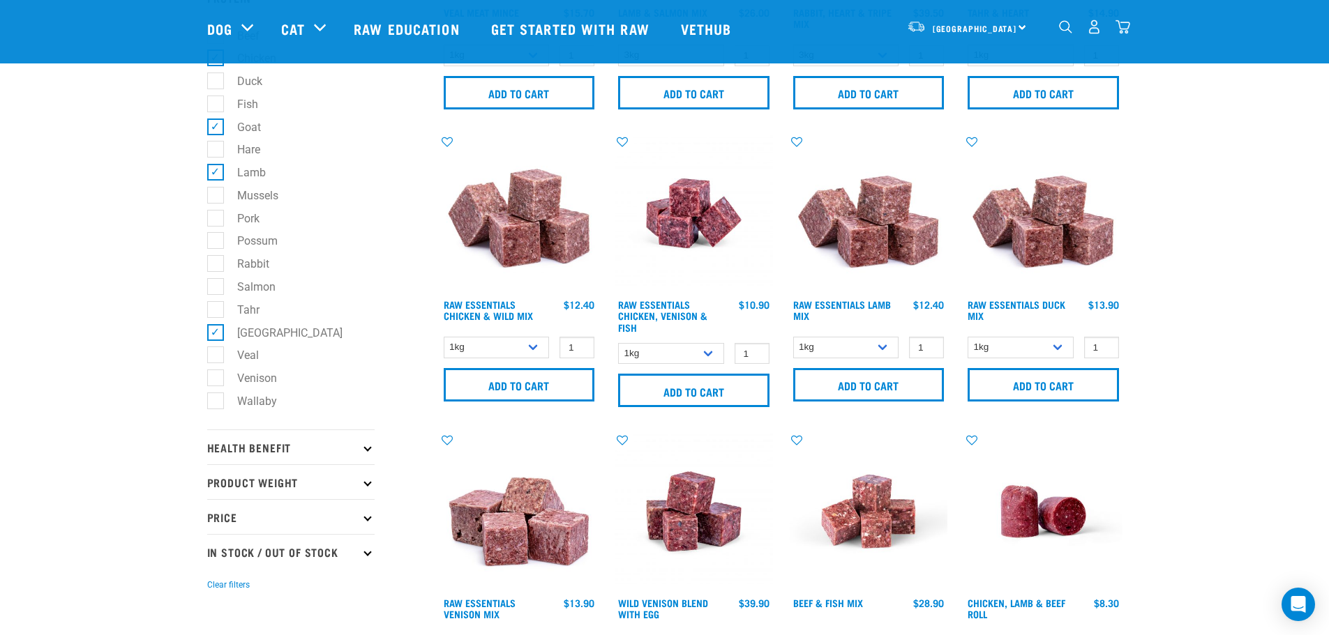
scroll to position [436, 0]
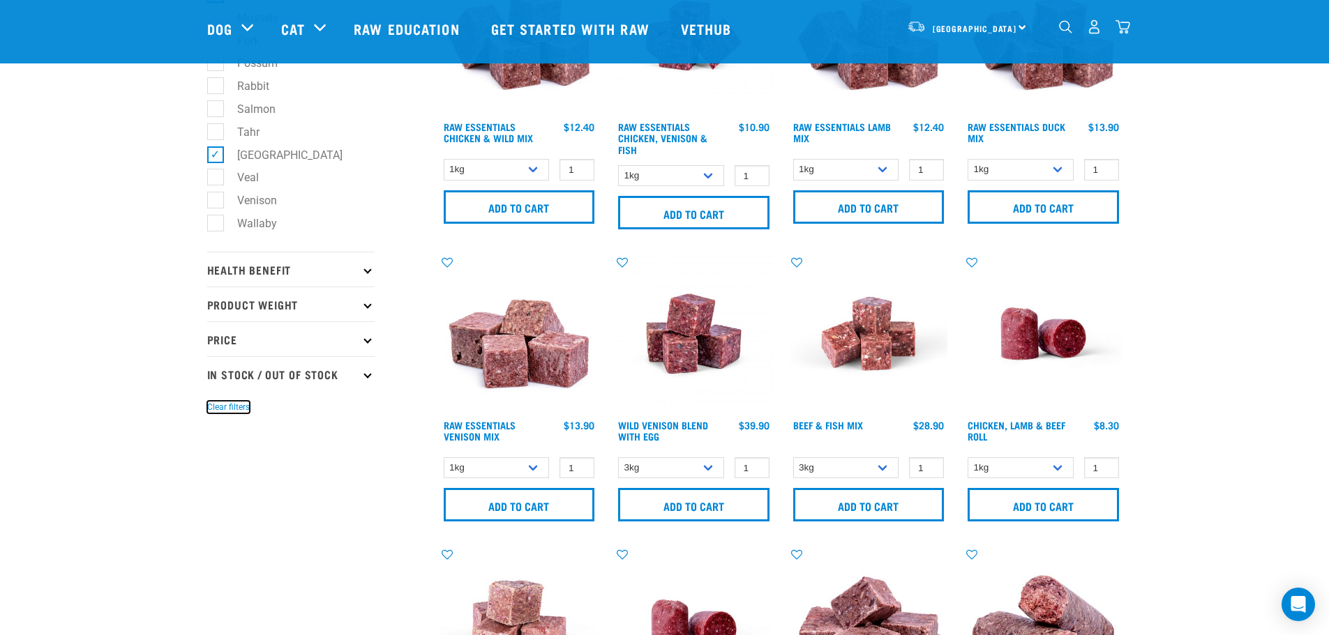
click at [216, 405] on button "Clear filters" at bounding box center [228, 407] width 43 height 13
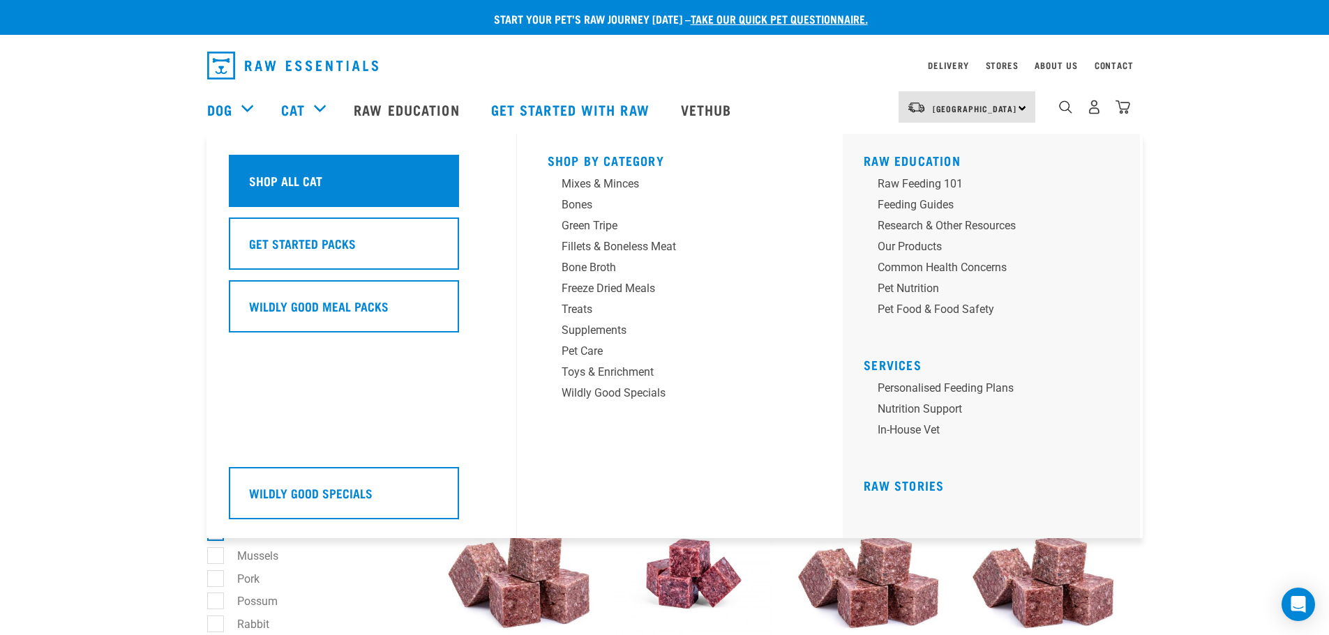
click at [281, 170] on div "Shop All Cat" at bounding box center [344, 181] width 230 height 52
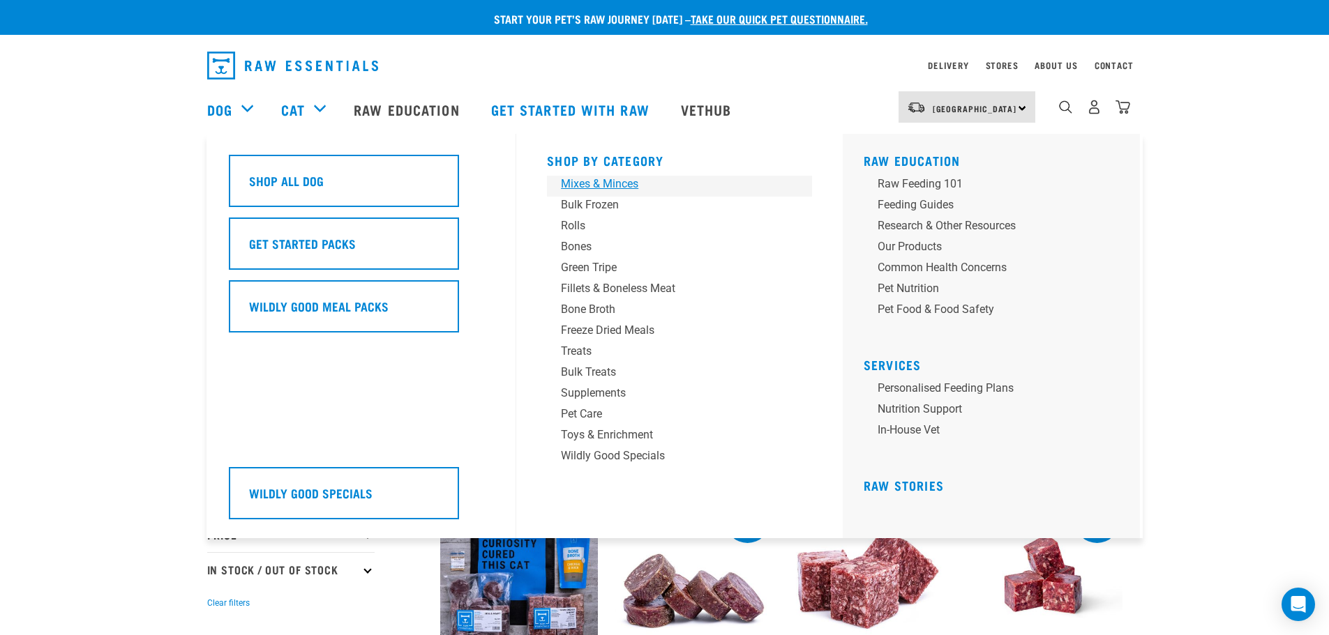
click at [620, 183] on div "Mixes & Minces" at bounding box center [670, 184] width 218 height 17
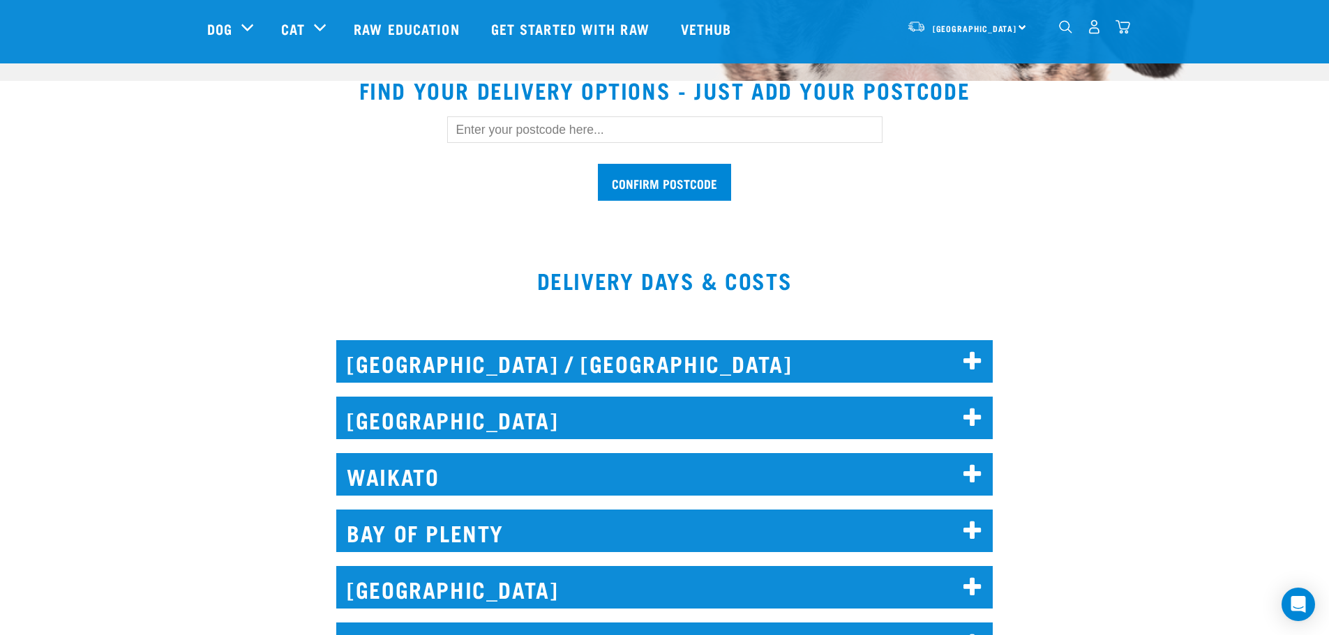
scroll to position [419, 0]
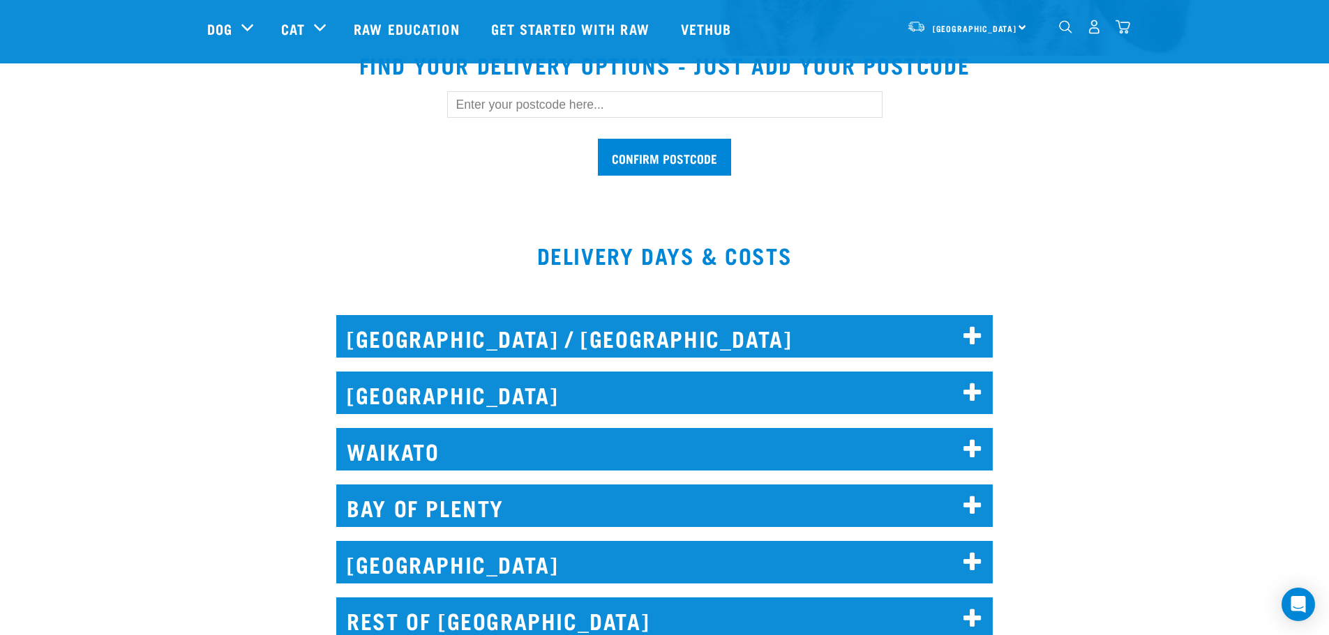
click at [975, 390] on icon at bounding box center [972, 393] width 19 height 22
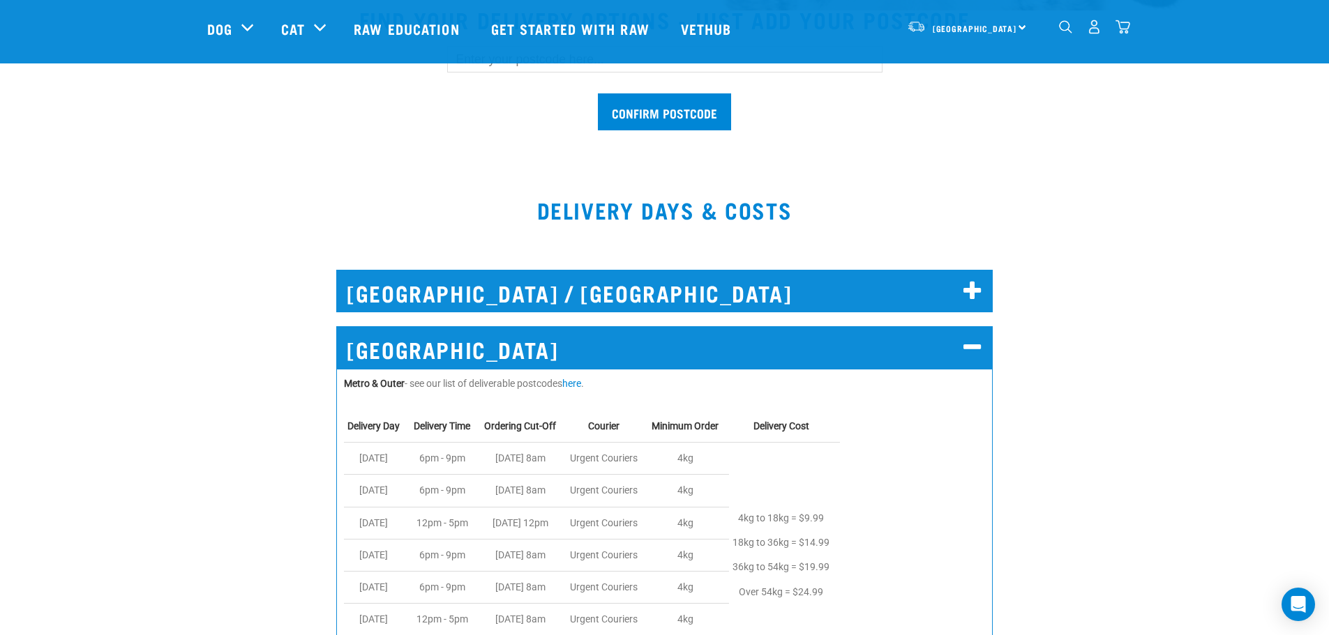
scroll to position [488, 0]
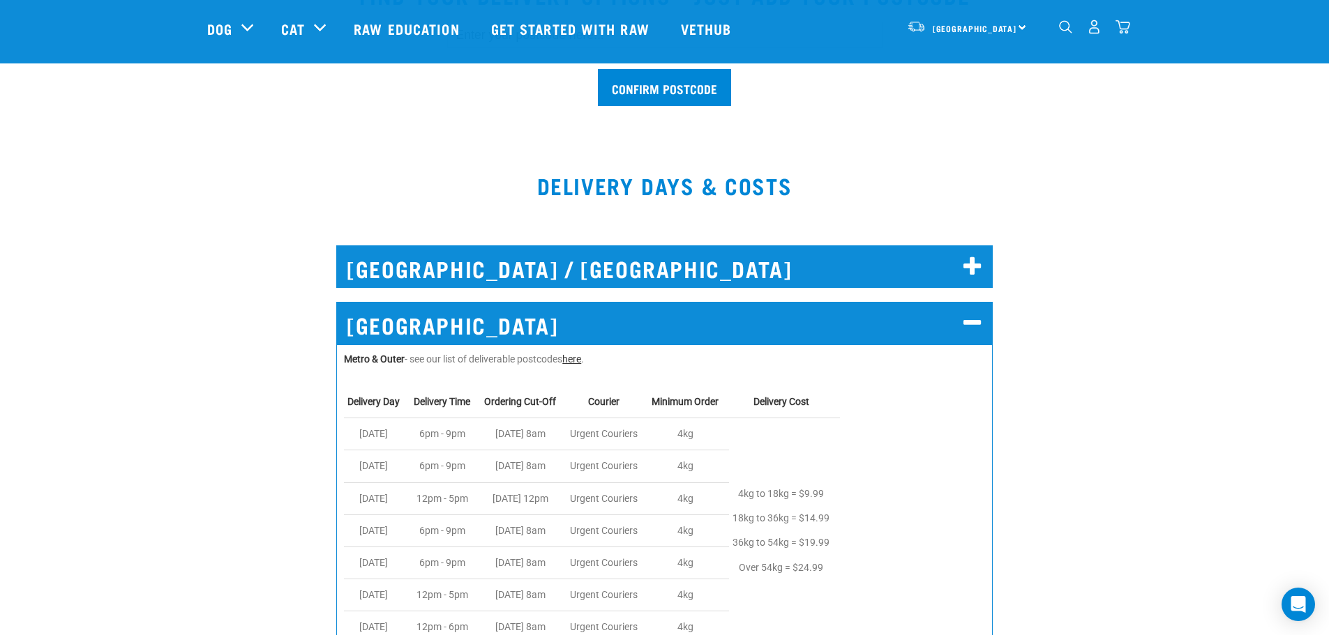
click at [581, 356] on link "here" at bounding box center [571, 359] width 19 height 11
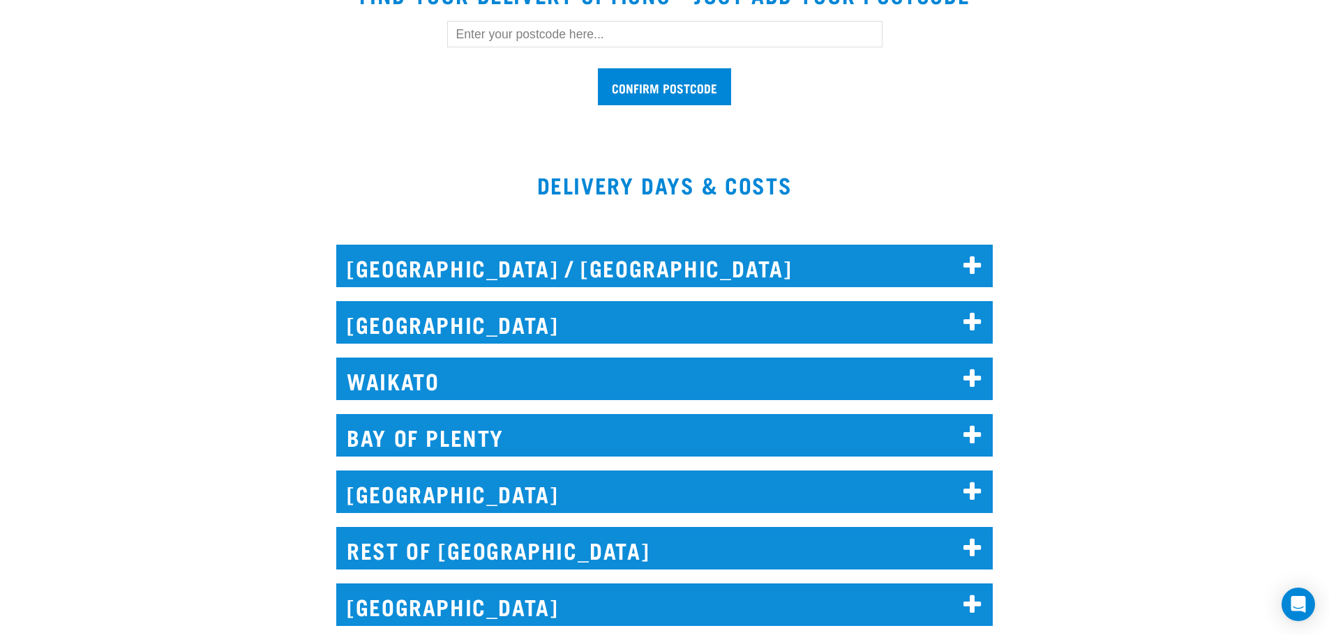
click at [974, 319] on icon at bounding box center [972, 323] width 19 height 22
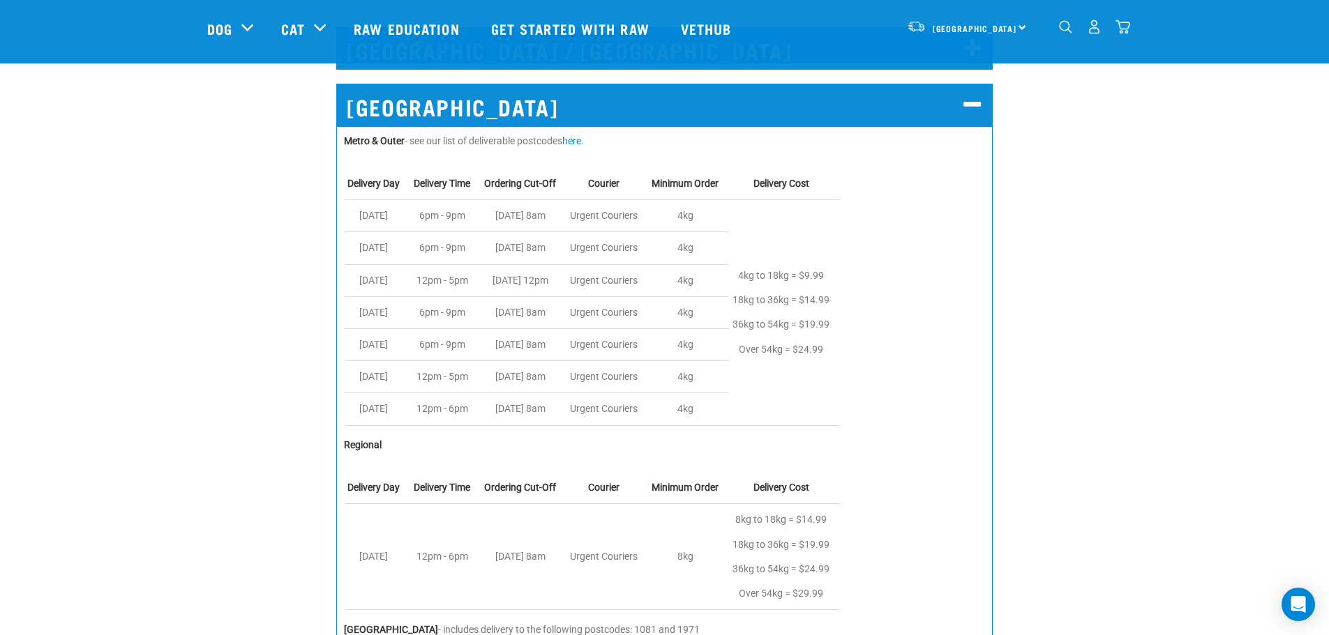
scroll to position [731, 0]
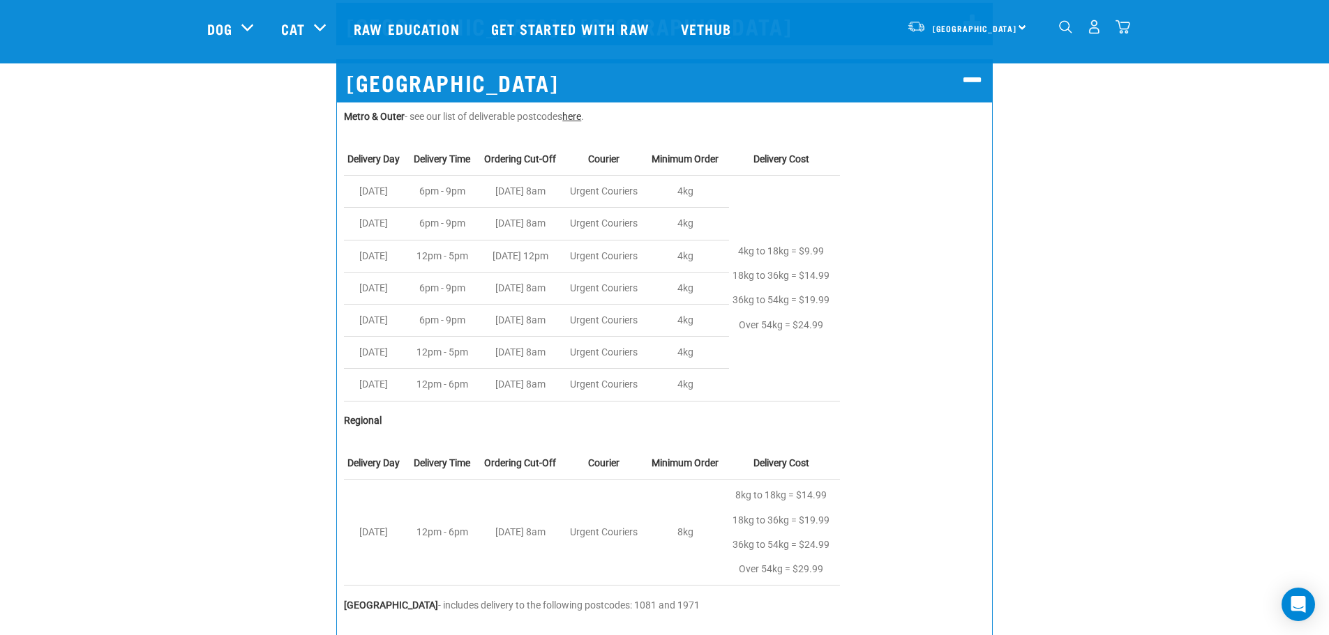
click at [577, 117] on link "here" at bounding box center [571, 116] width 19 height 11
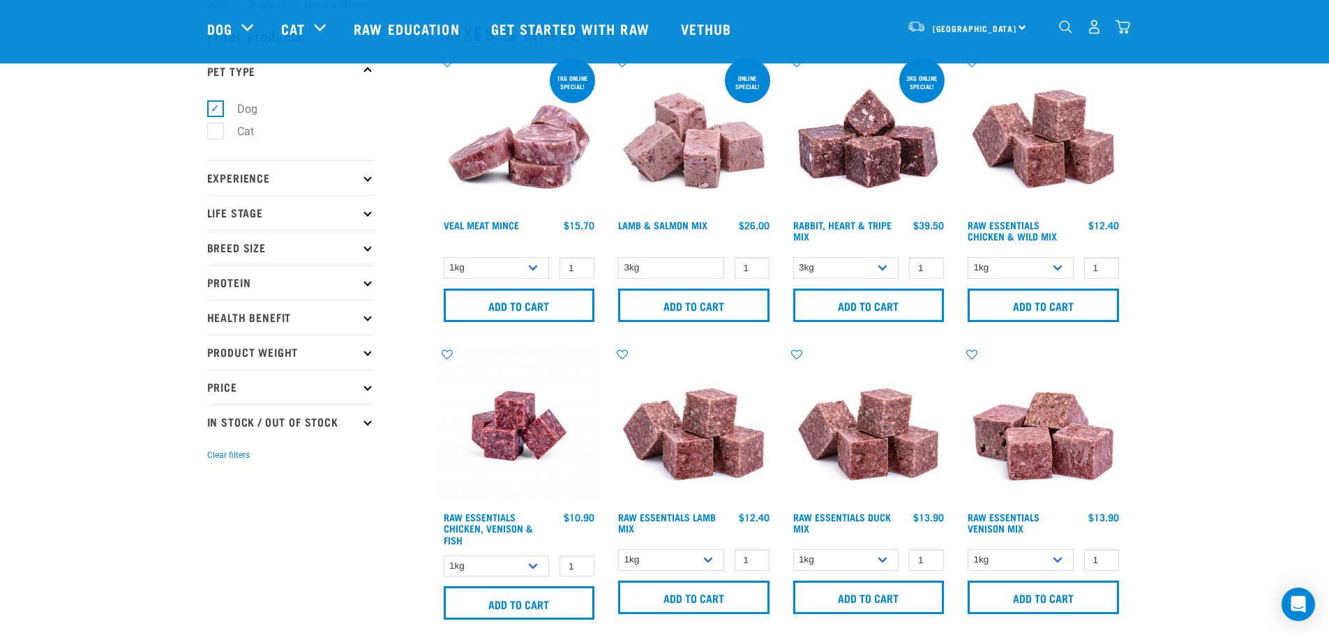
scroll to position [70, 0]
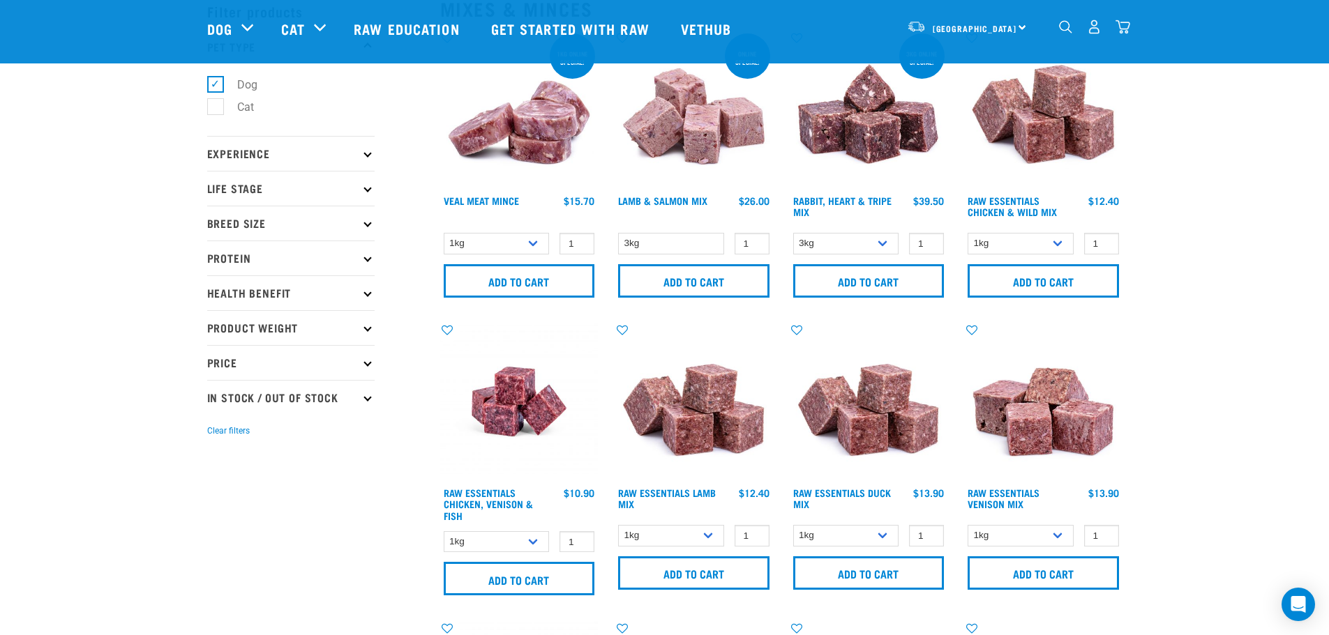
click at [250, 290] on p "Health Benefit" at bounding box center [290, 293] width 167 height 35
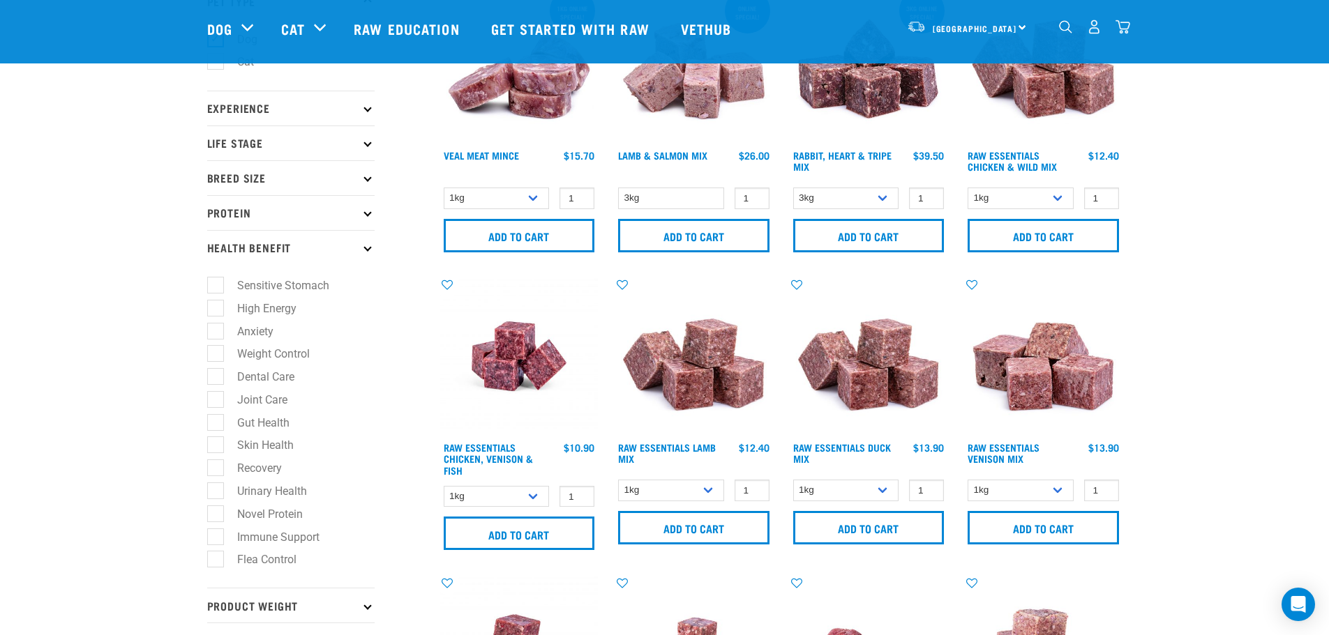
scroll to position [140, 0]
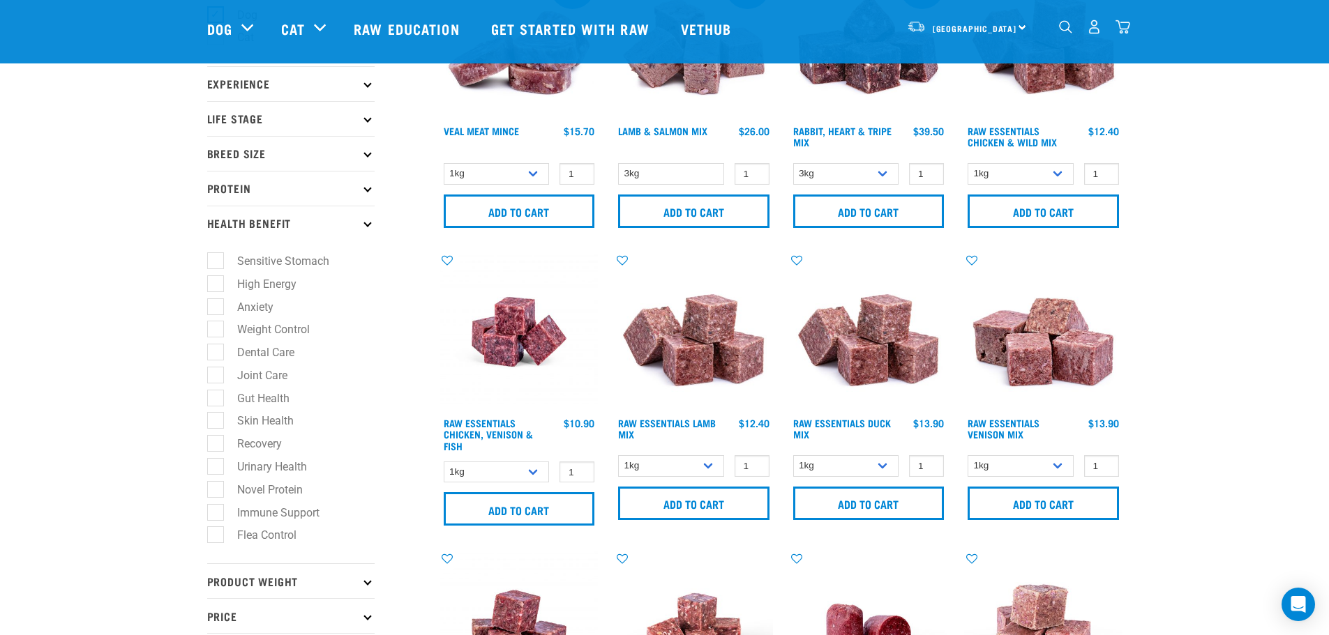
click at [215, 326] on label "Weight Control" at bounding box center [265, 329] width 100 height 17
click at [211, 326] on input "Weight Control" at bounding box center [211, 327] width 9 height 9
checkbox input "true"
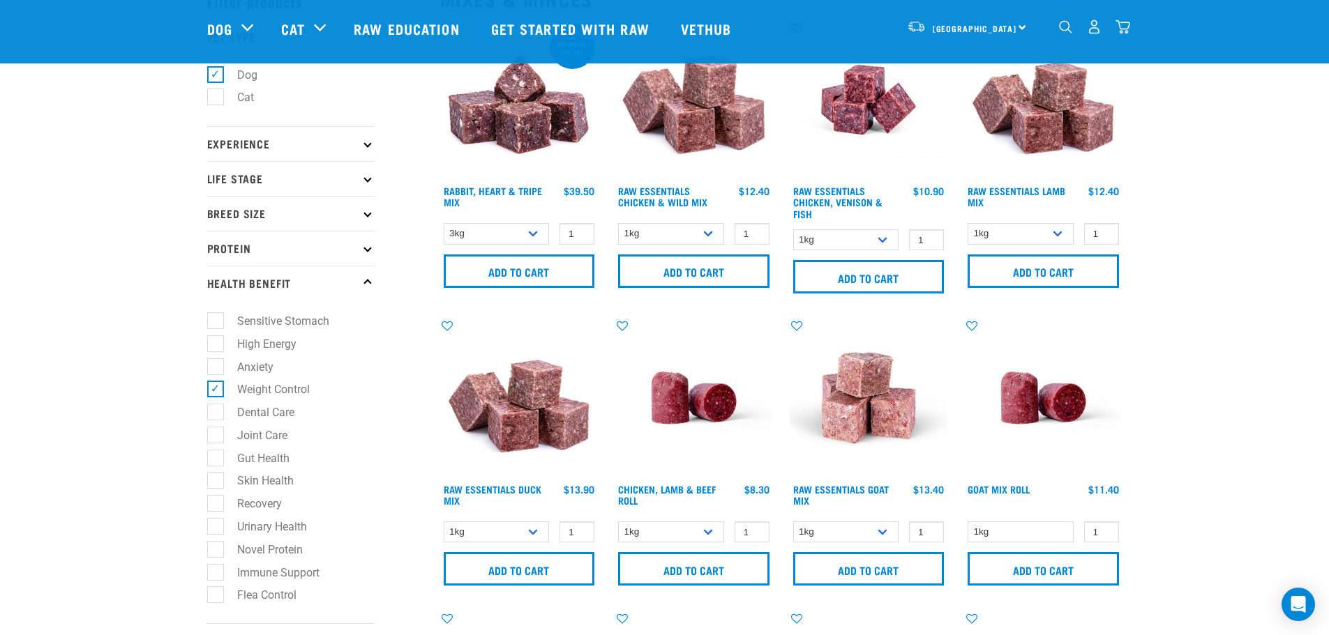
scroll to position [209, 0]
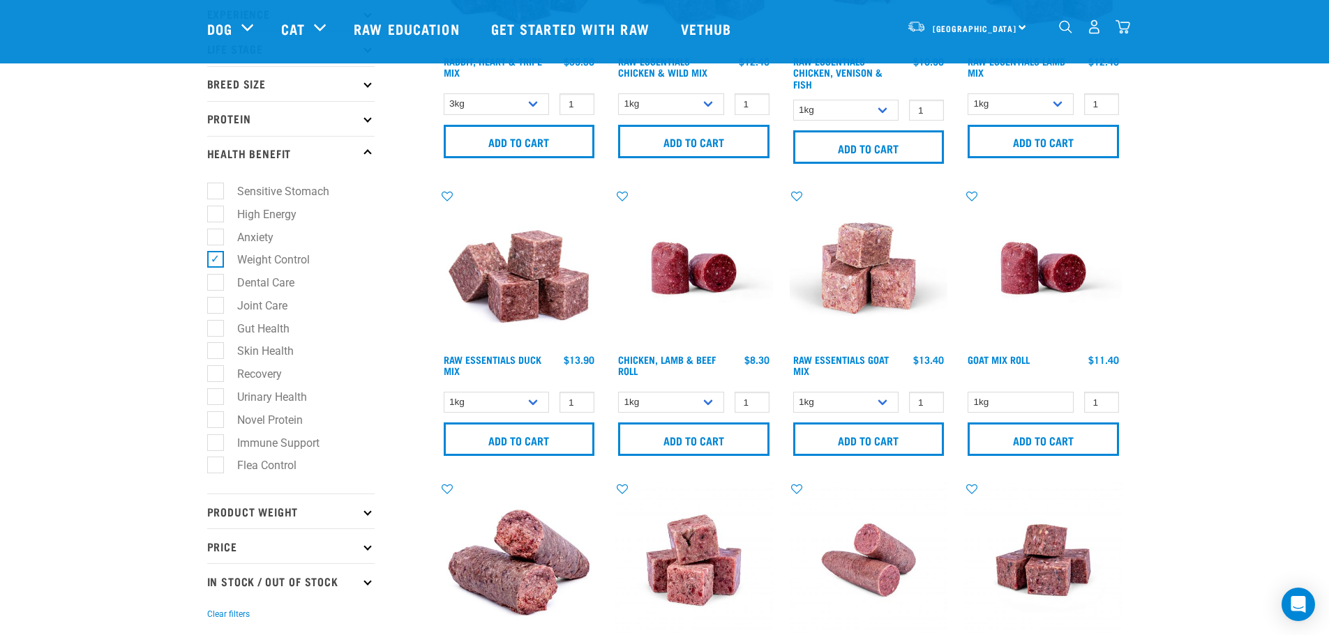
click at [215, 347] on label "Skin Health" at bounding box center [257, 350] width 84 height 17
click at [215, 347] on input "Skin Health" at bounding box center [211, 349] width 9 height 9
checkbox input "true"
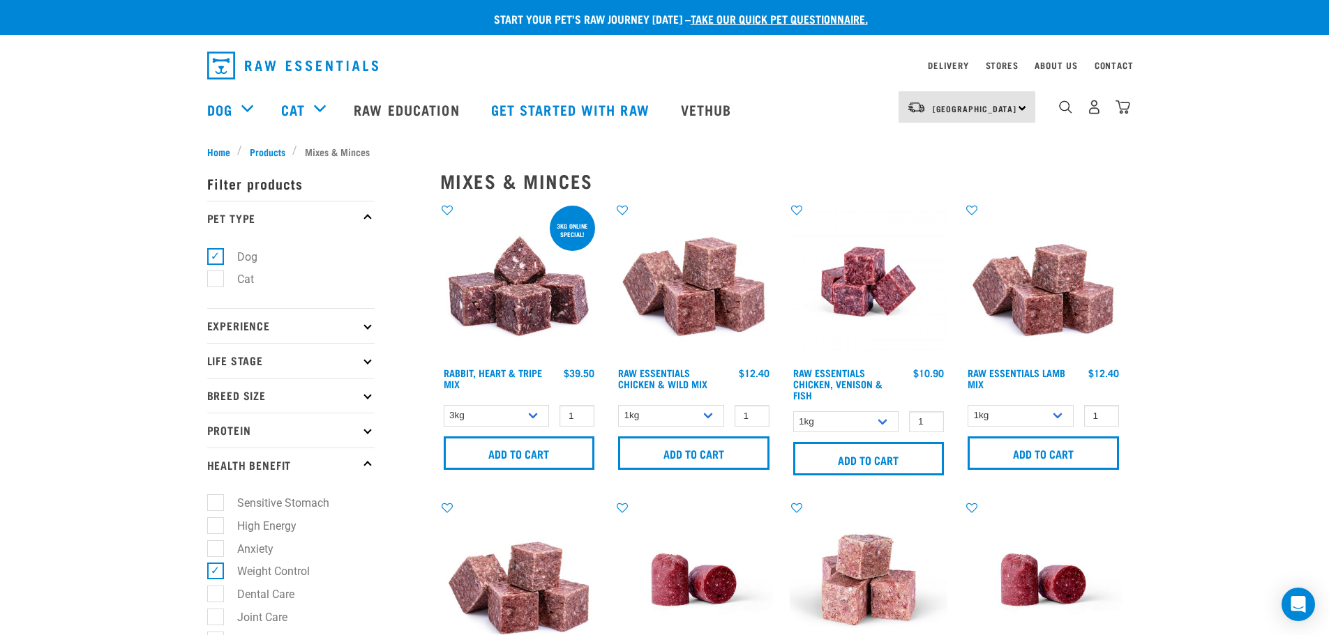
click at [688, 309] on img at bounding box center [694, 282] width 158 height 158
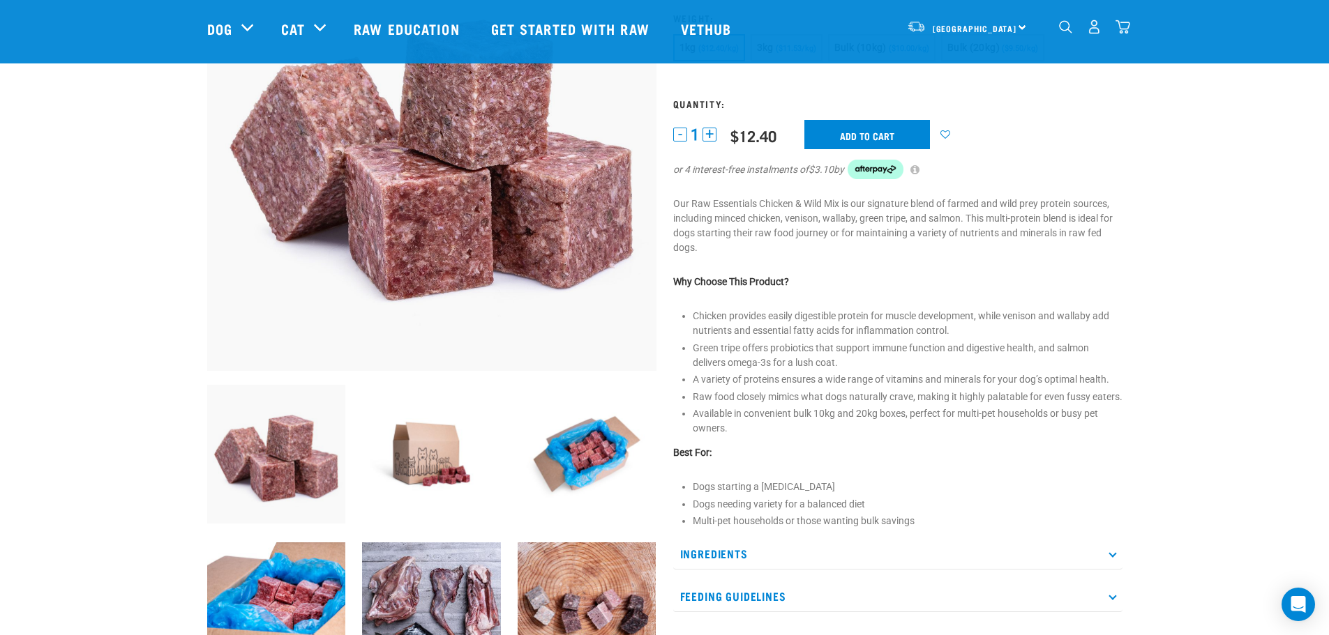
scroll to position [209, 0]
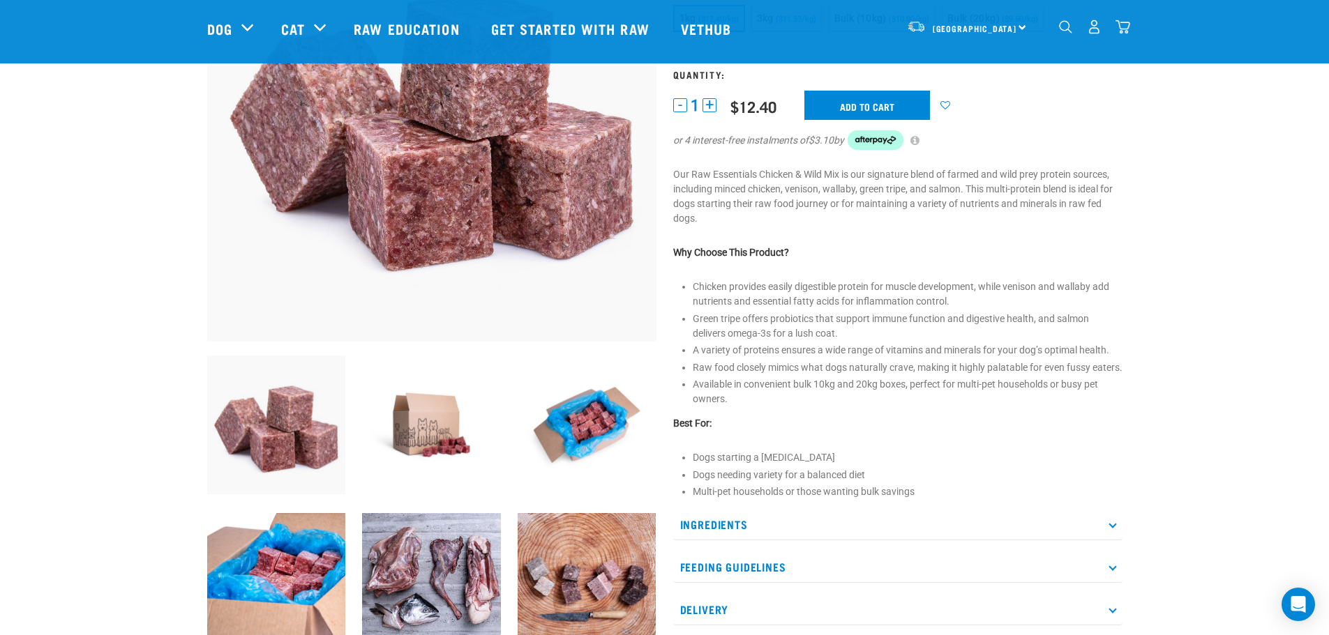
click at [709, 541] on p "Ingredients" at bounding box center [897, 524] width 449 height 31
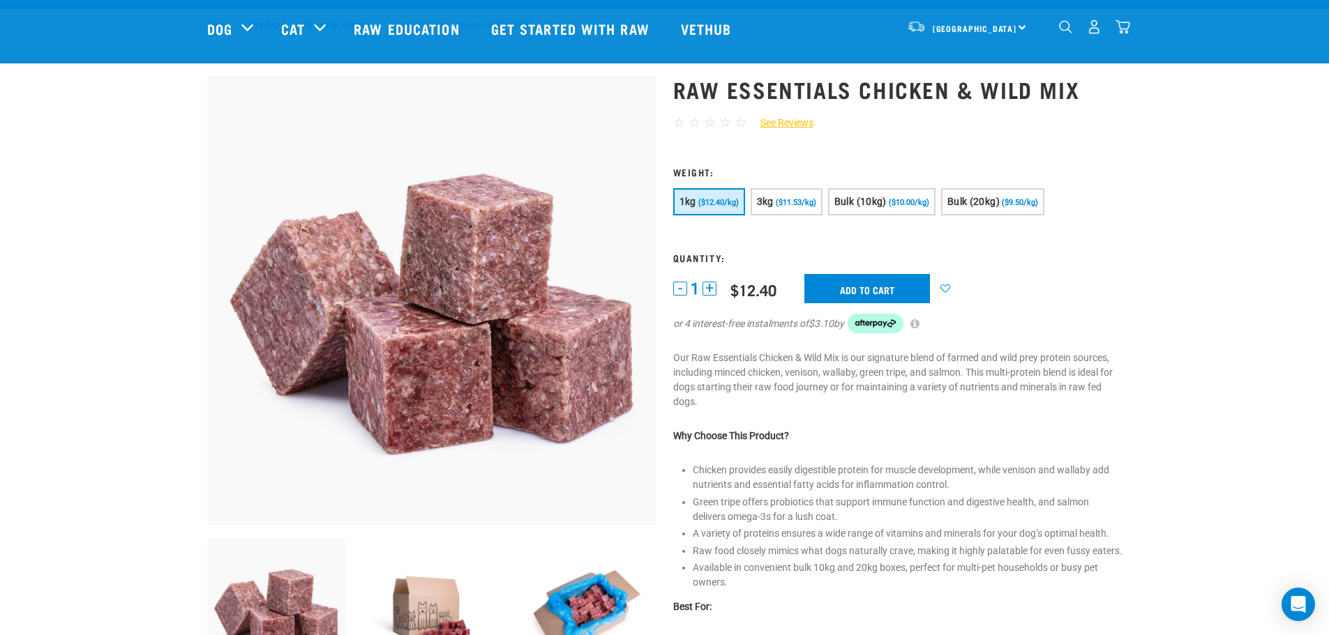
scroll to position [0, 0]
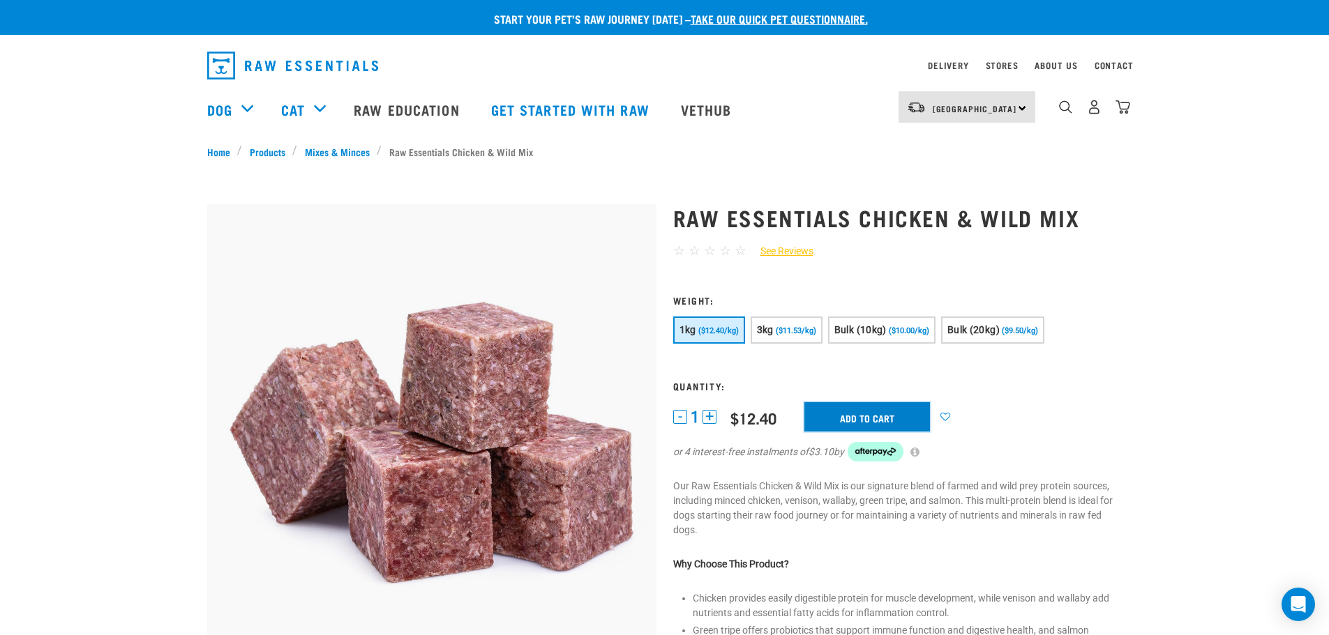
click at [838, 416] on input "Add to cart" at bounding box center [867, 416] width 126 height 29
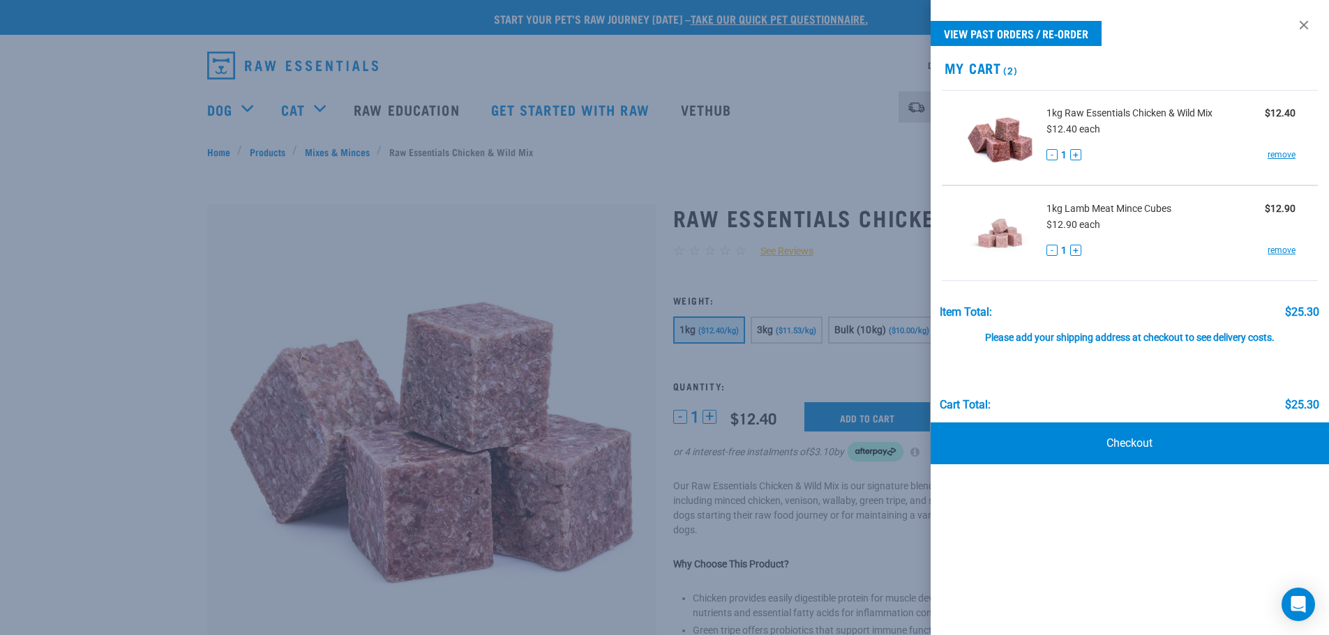
click at [139, 324] on div at bounding box center [664, 317] width 1329 height 635
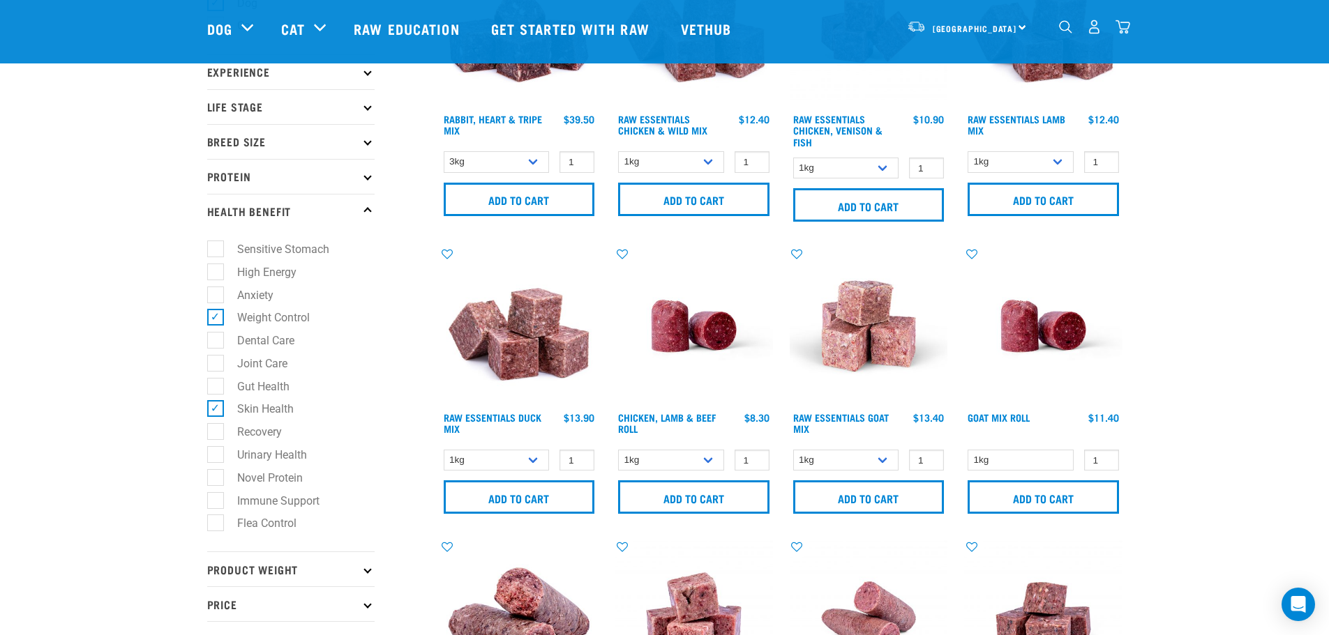
scroll to position [140, 0]
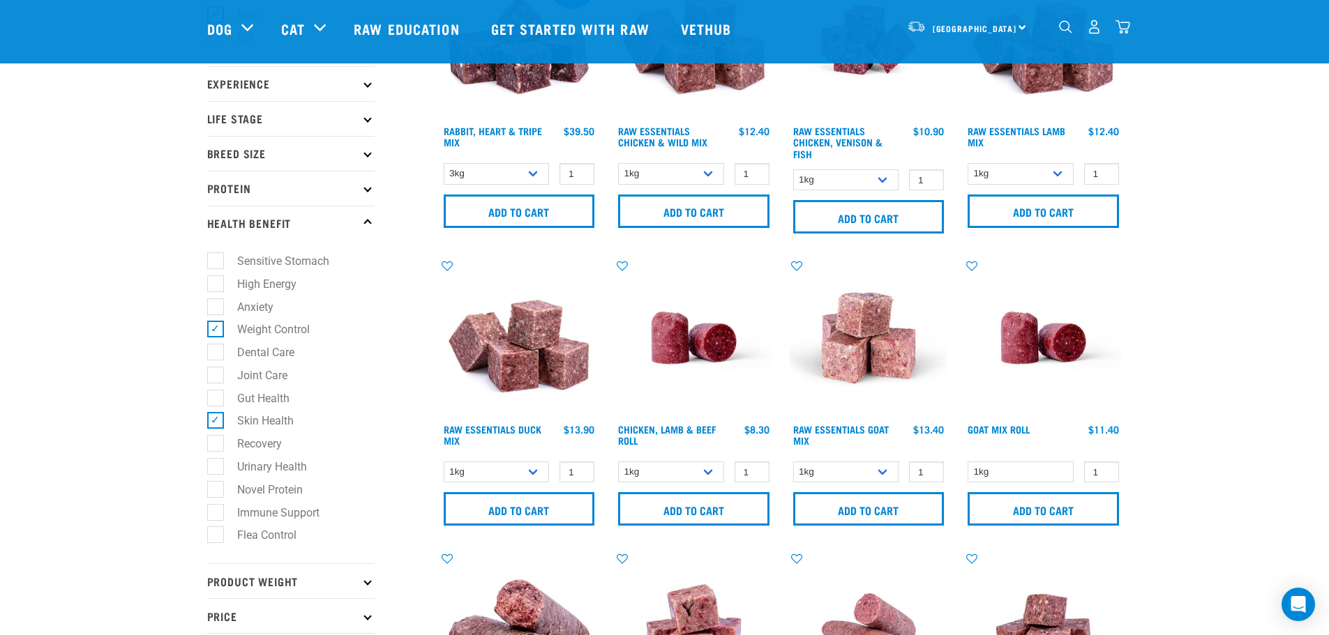
click at [215, 326] on label "Weight Control" at bounding box center [265, 329] width 100 height 17
click at [213, 326] on input "Weight Control" at bounding box center [211, 327] width 9 height 9
checkbox input "false"
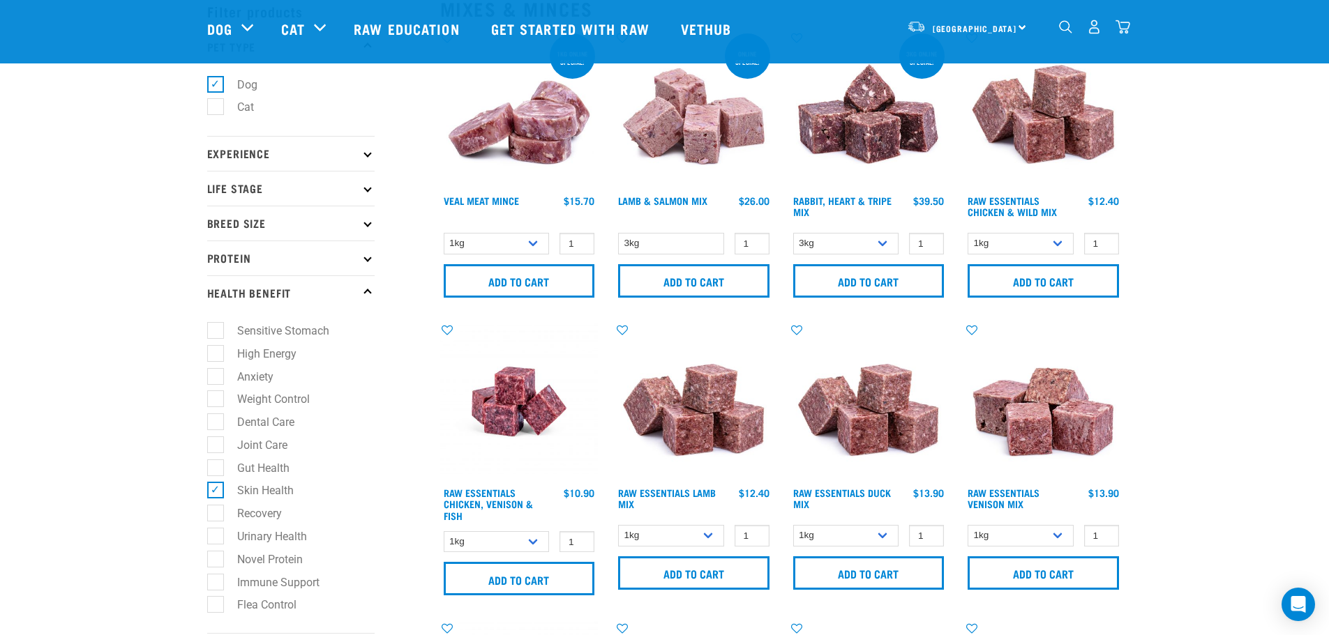
scroll to position [140, 0]
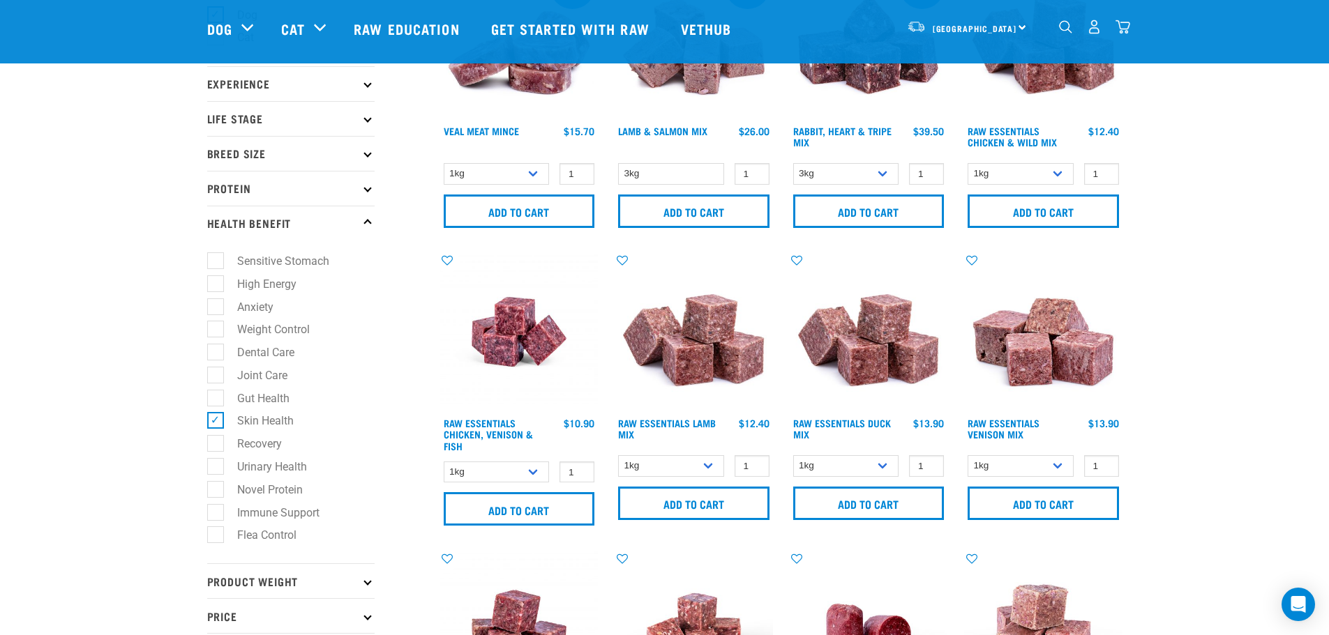
click at [522, 347] on img at bounding box center [519, 332] width 158 height 158
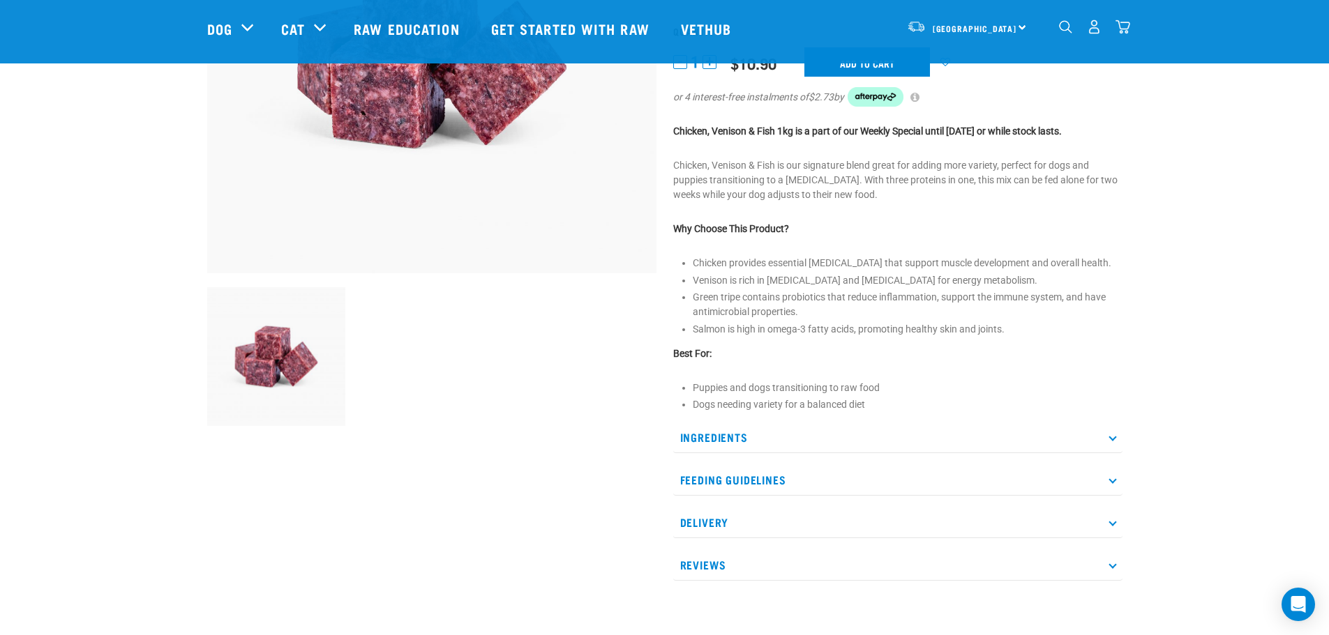
scroll to position [279, 0]
click at [745, 432] on p "Ingredients" at bounding box center [897, 436] width 449 height 31
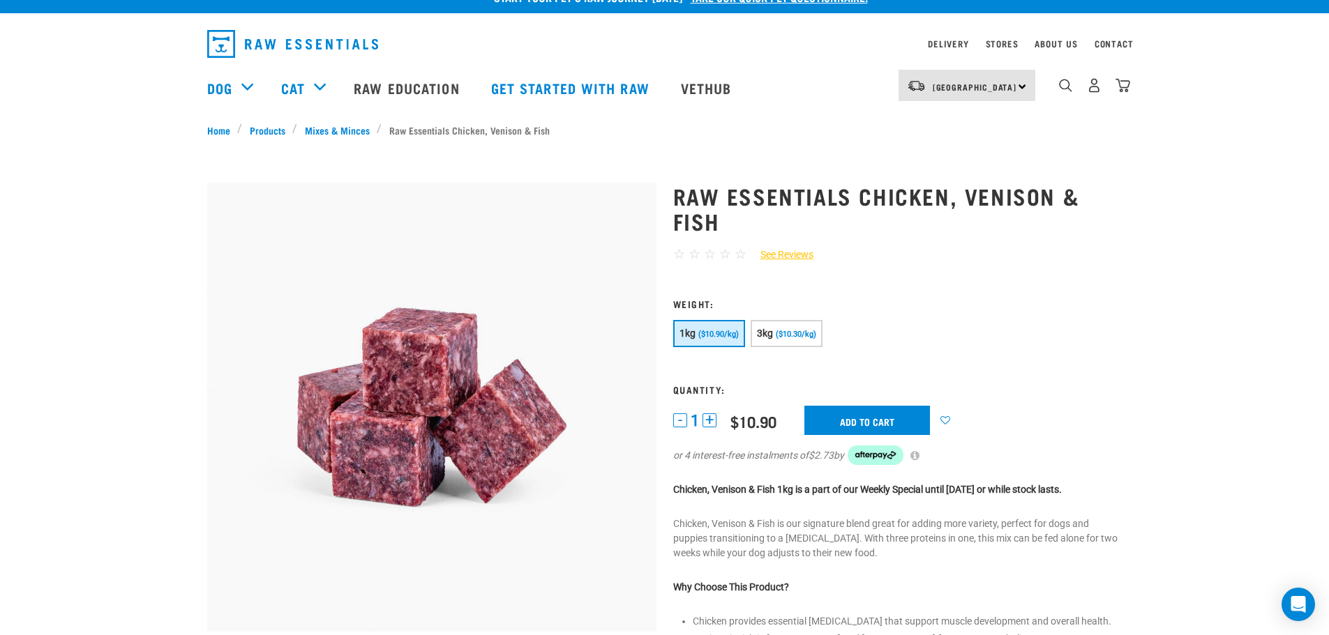
scroll to position [0, 0]
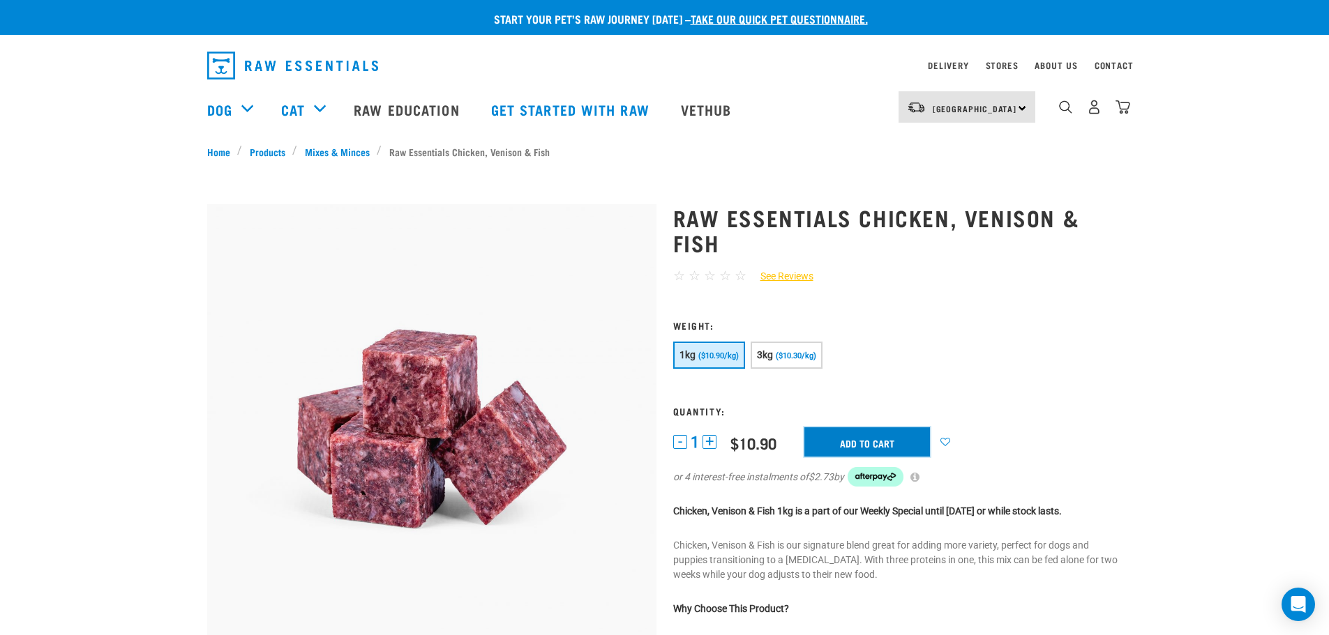
click at [842, 442] on input "Add to cart" at bounding box center [867, 442] width 126 height 29
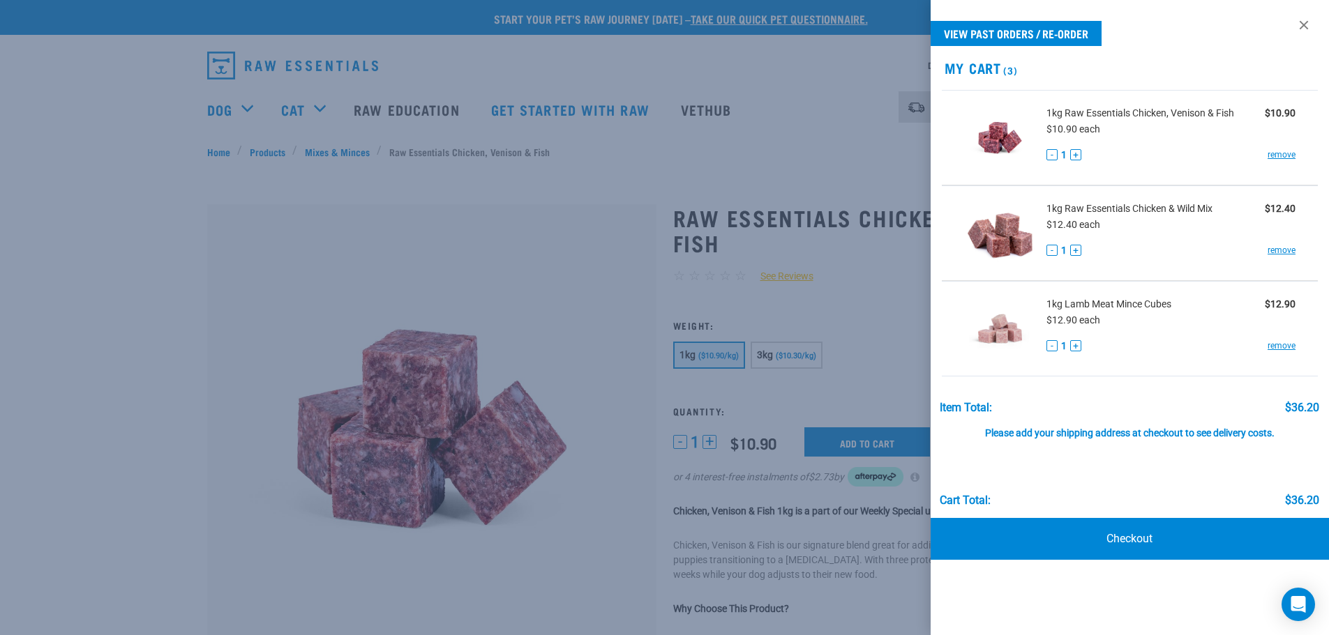
click at [185, 267] on div at bounding box center [664, 317] width 1329 height 635
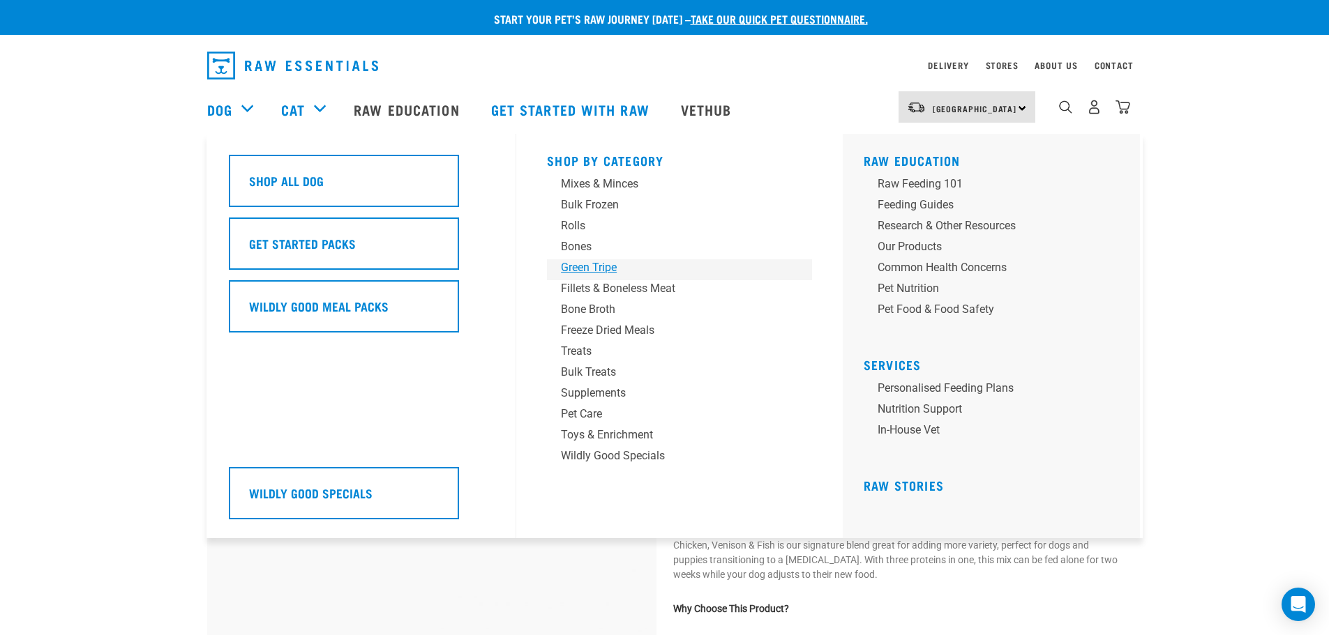
click at [582, 262] on div "Green Tripe" at bounding box center [670, 267] width 218 height 17
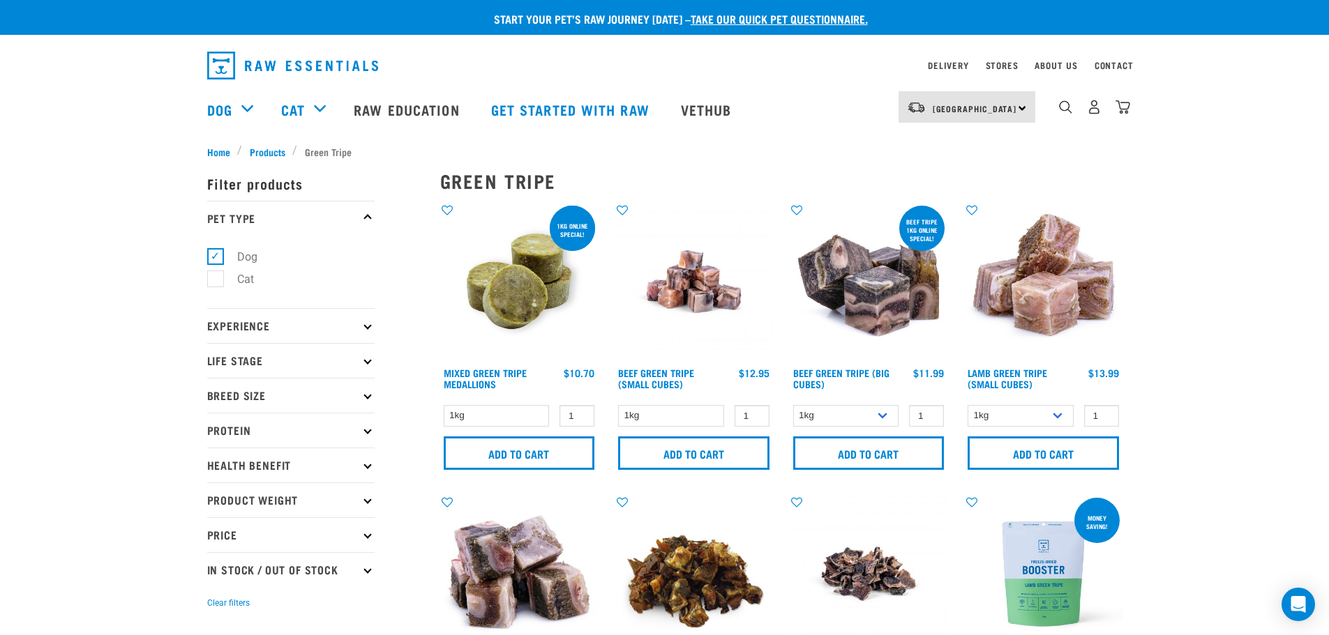
click at [510, 286] on img at bounding box center [519, 282] width 158 height 158
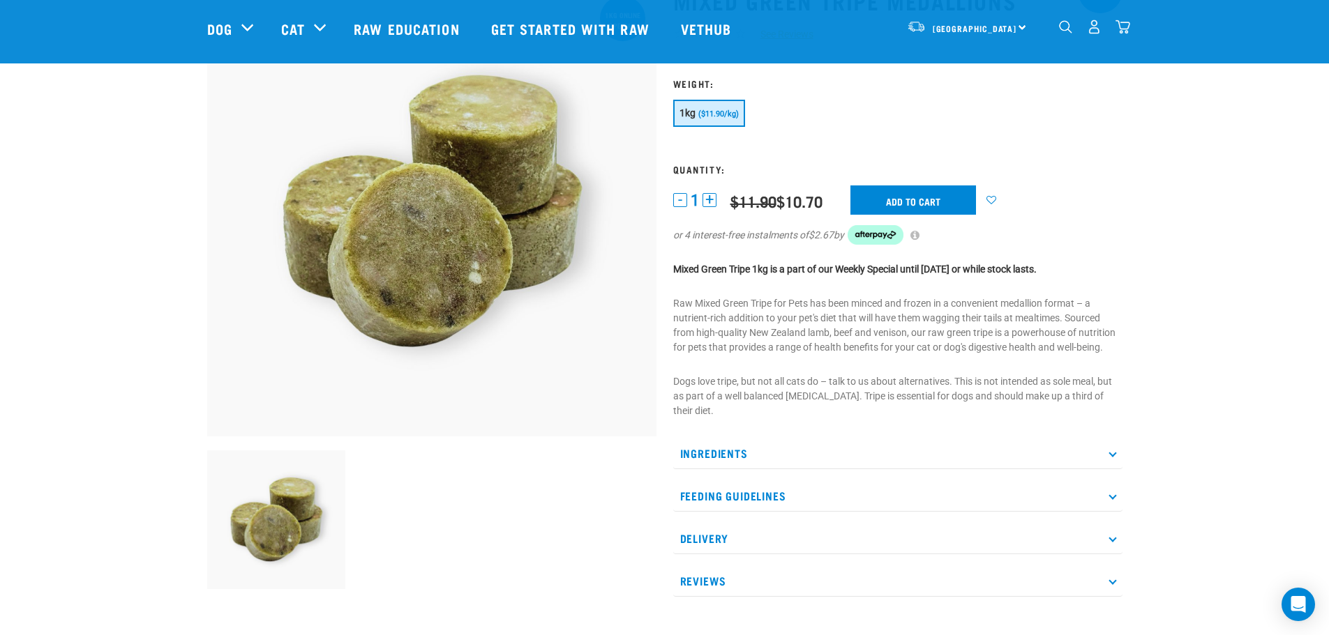
scroll to position [140, 0]
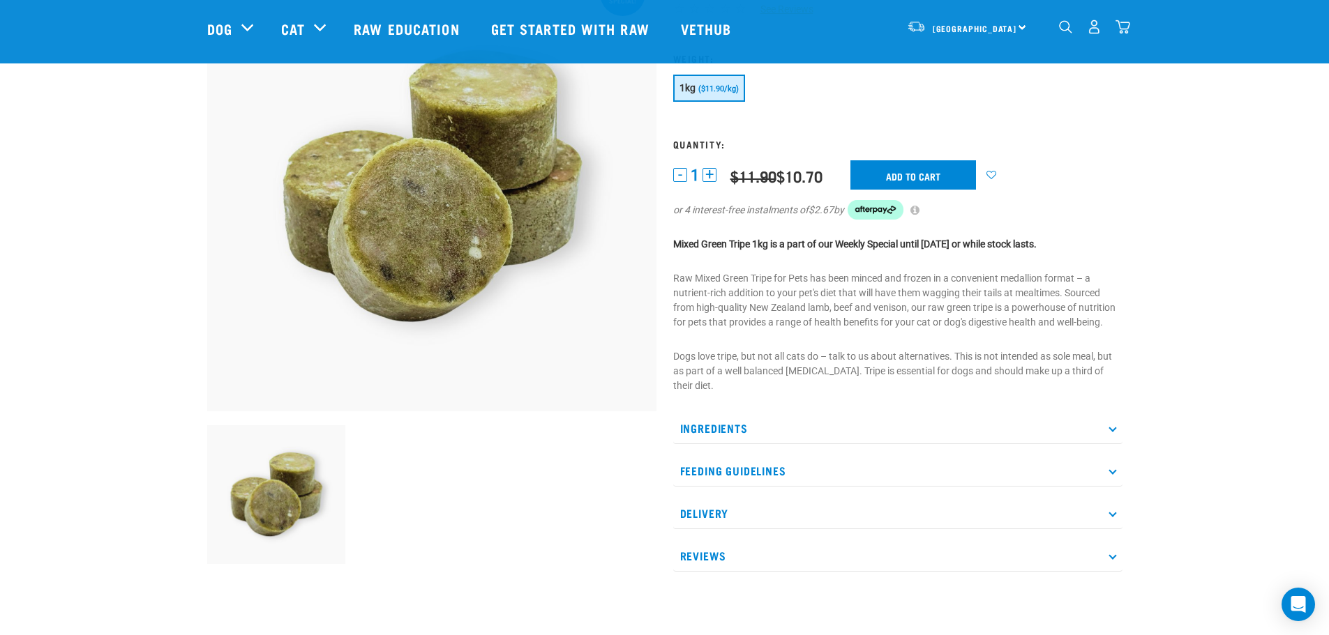
click at [701, 423] on p "Ingredients" at bounding box center [897, 428] width 449 height 31
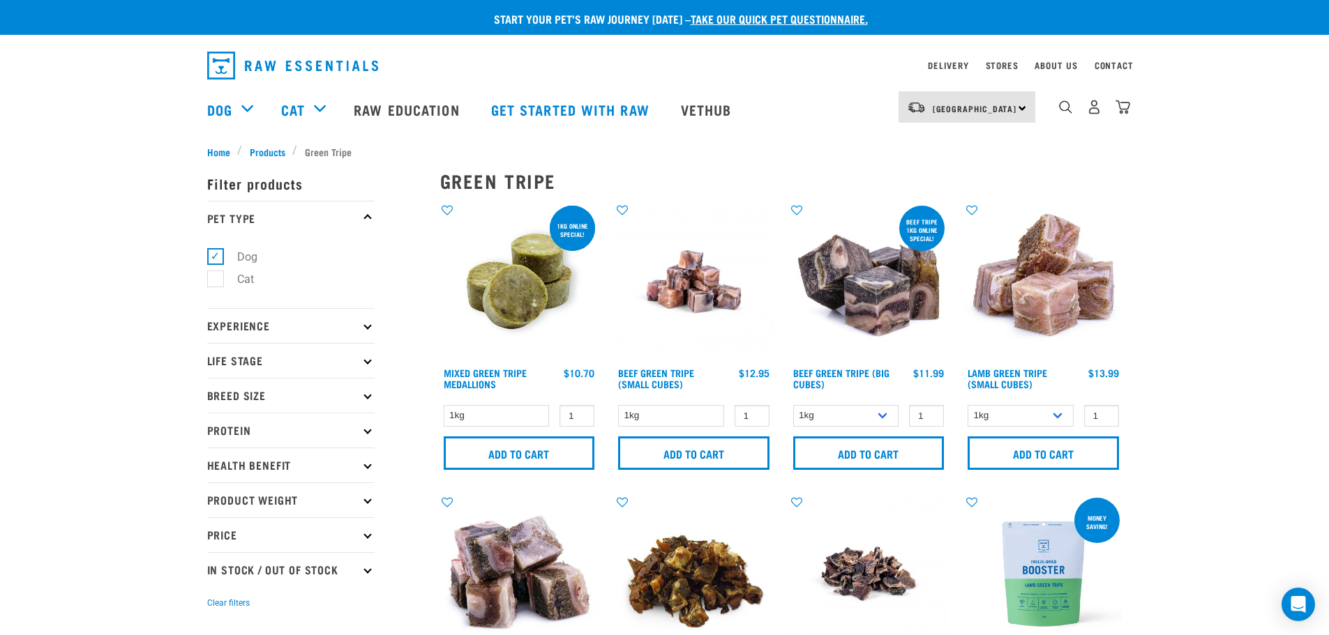
click at [1041, 299] on img at bounding box center [1043, 282] width 158 height 158
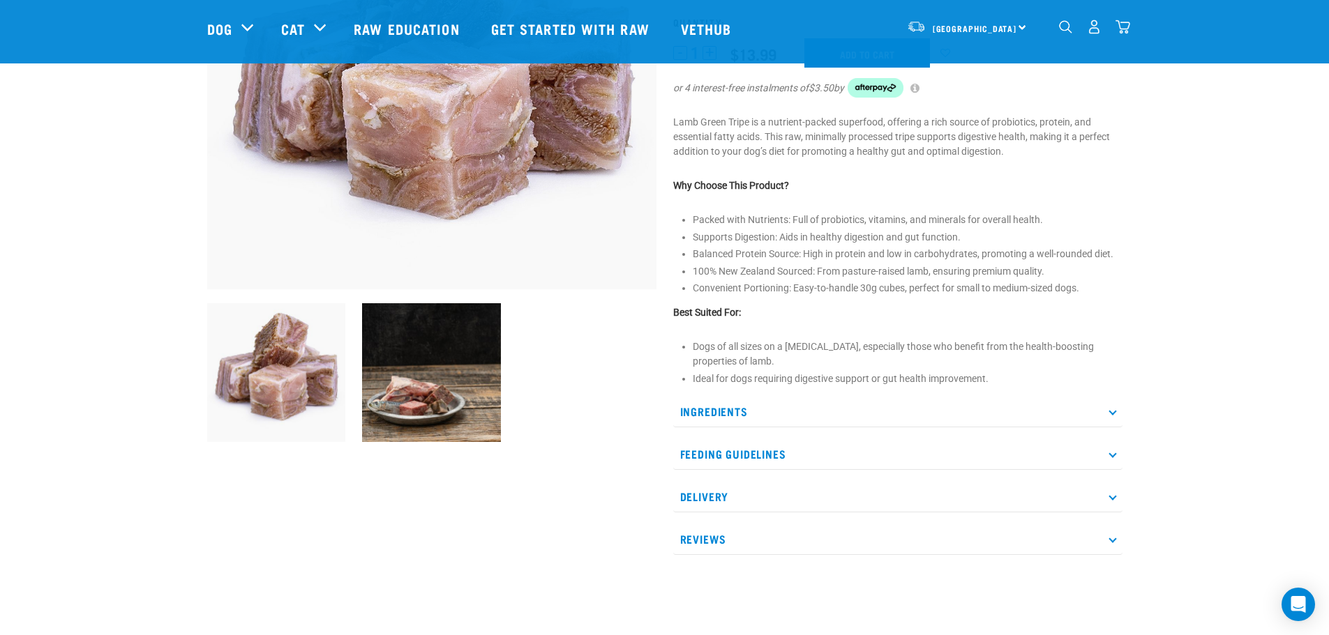
scroll to position [279, 0]
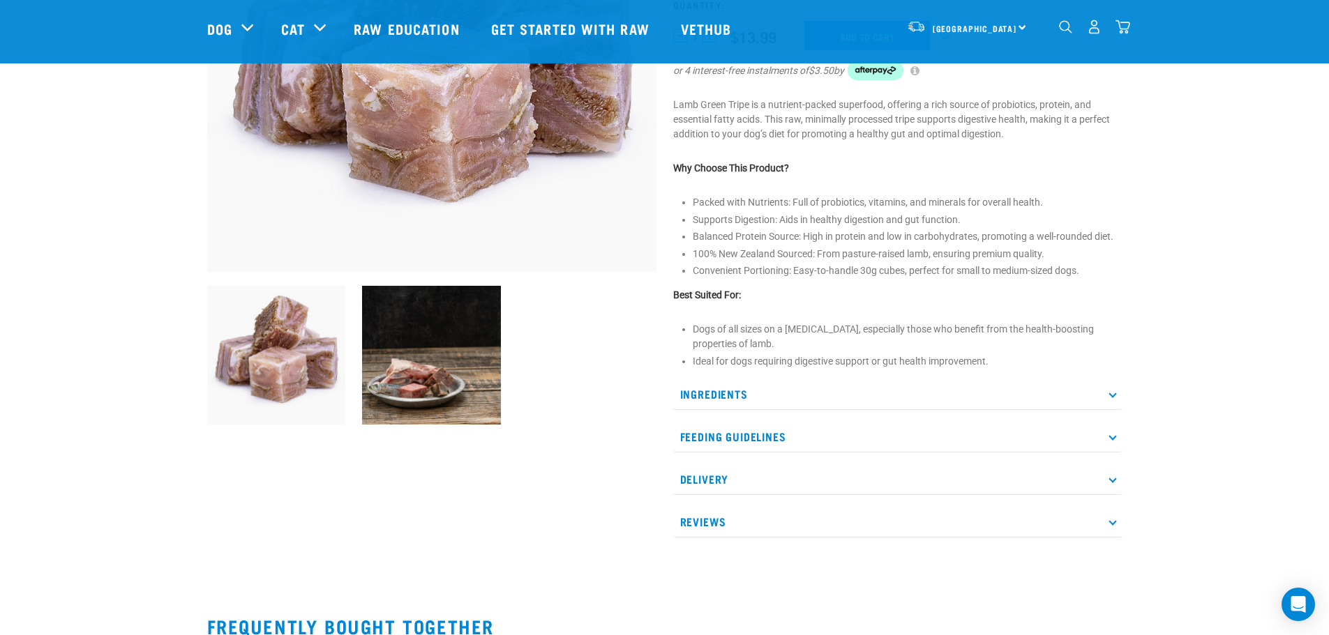
click at [721, 390] on p "Ingredients" at bounding box center [897, 394] width 449 height 31
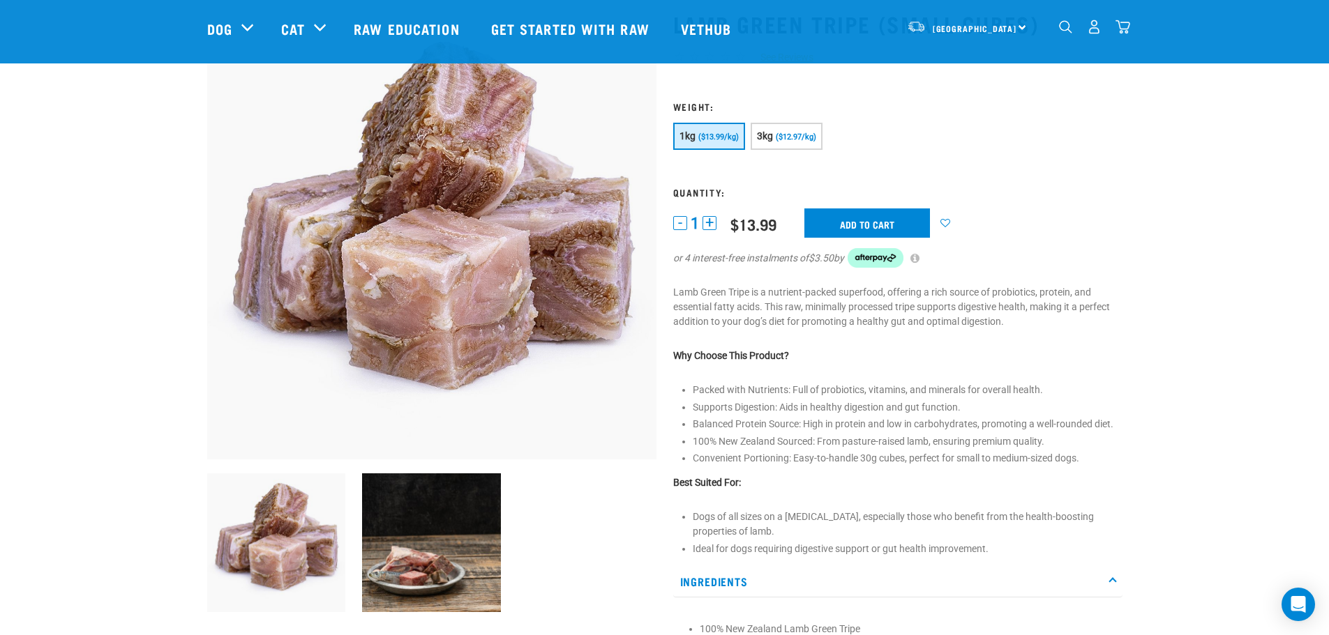
scroll to position [0, 0]
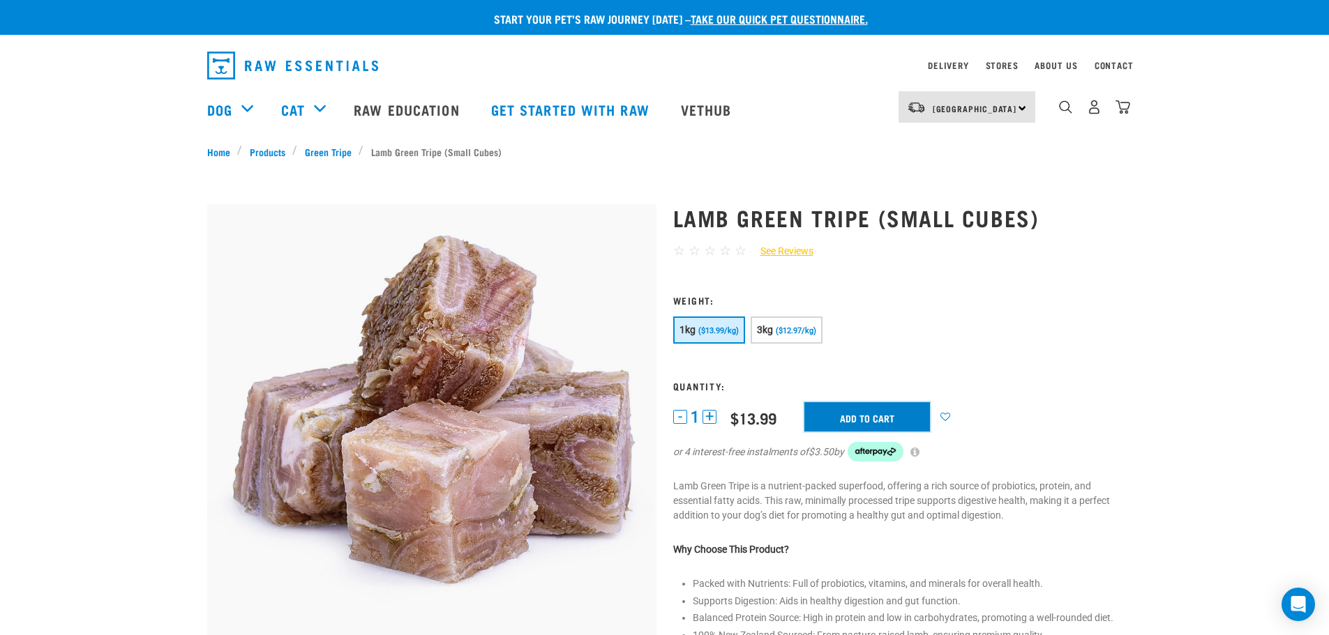
click at [835, 414] on input "Add to cart" at bounding box center [867, 416] width 126 height 29
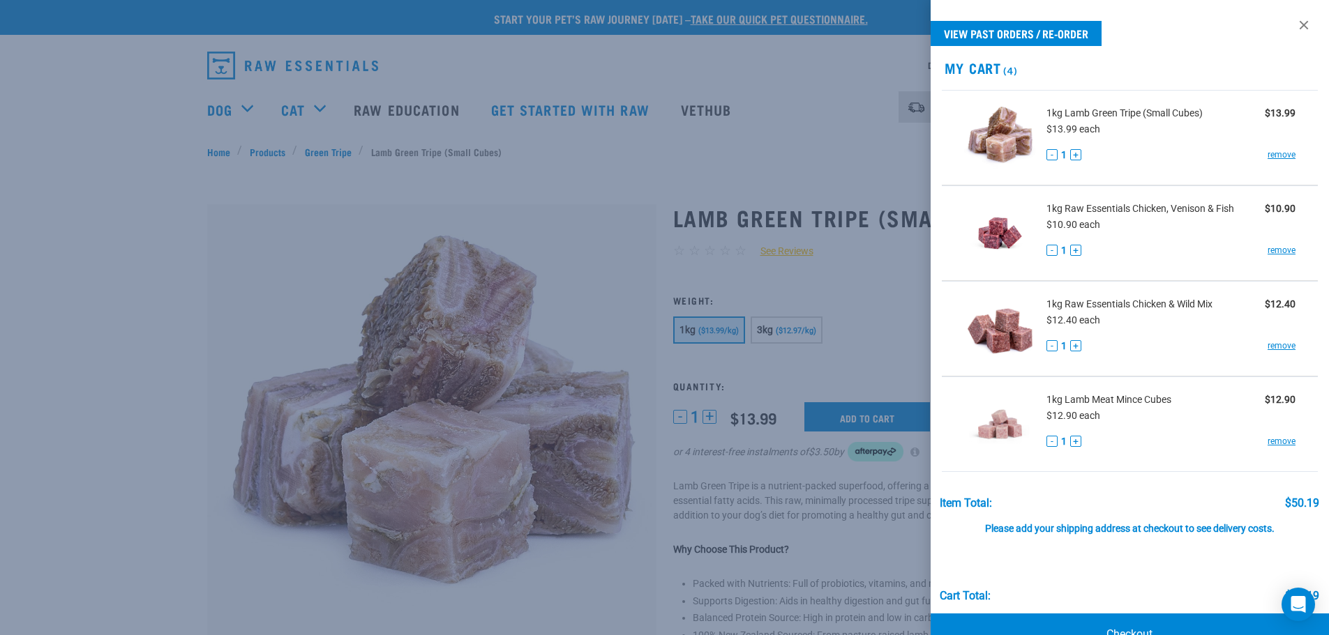
click at [165, 221] on div at bounding box center [664, 317] width 1329 height 635
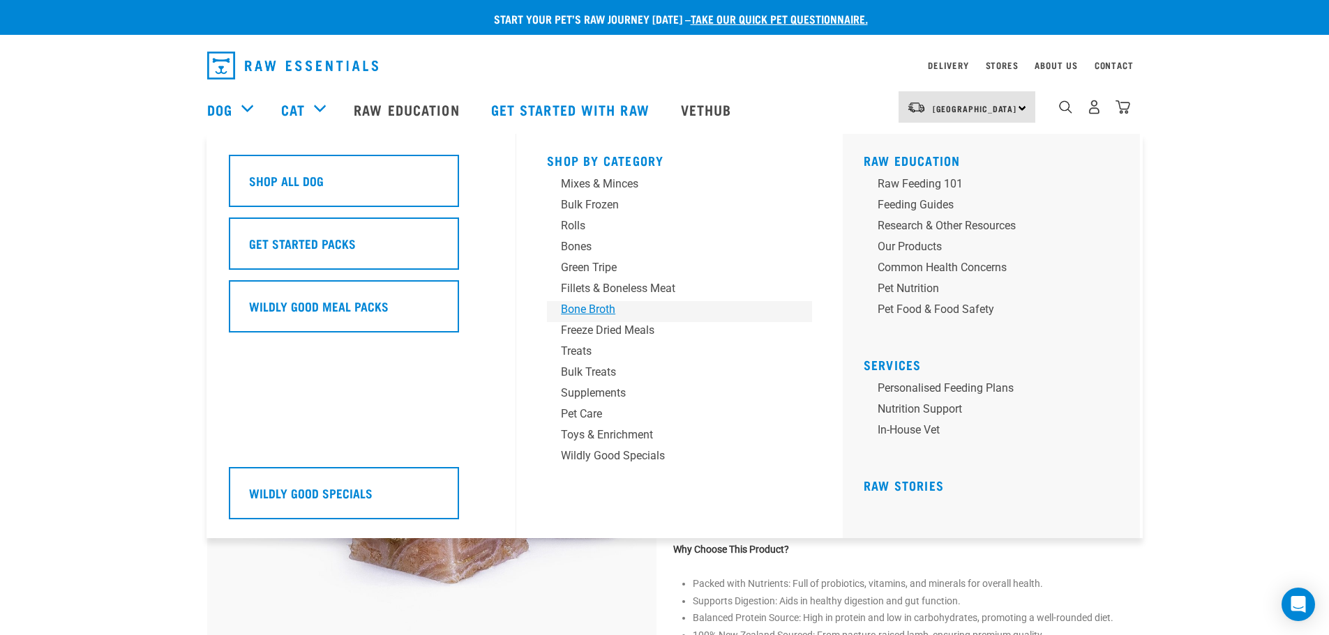
click at [587, 308] on div "Bone Broth" at bounding box center [670, 309] width 218 height 17
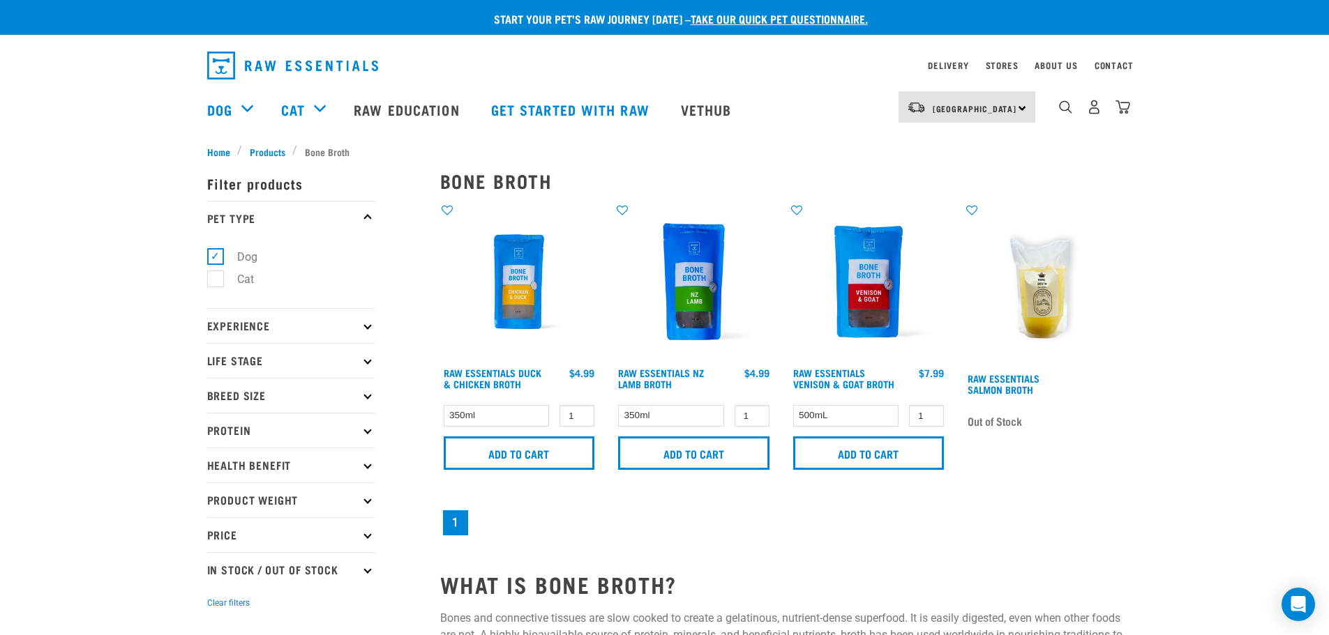
click at [690, 303] on img at bounding box center [694, 282] width 158 height 158
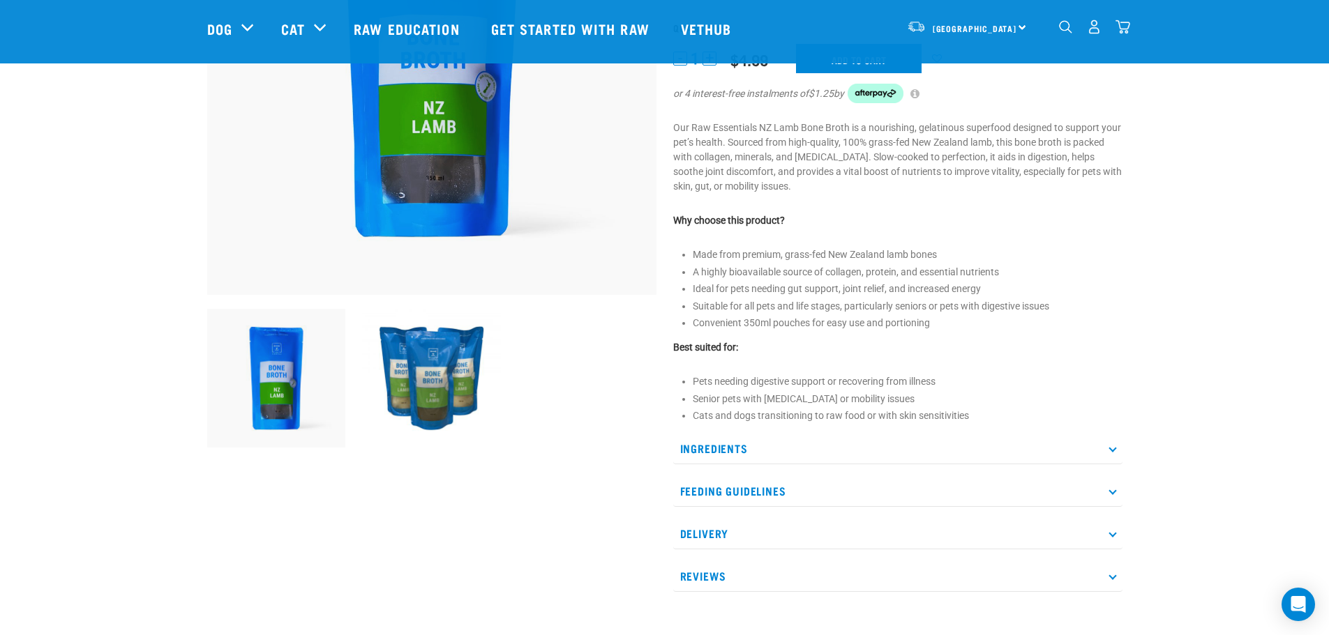
scroll to position [279, 0]
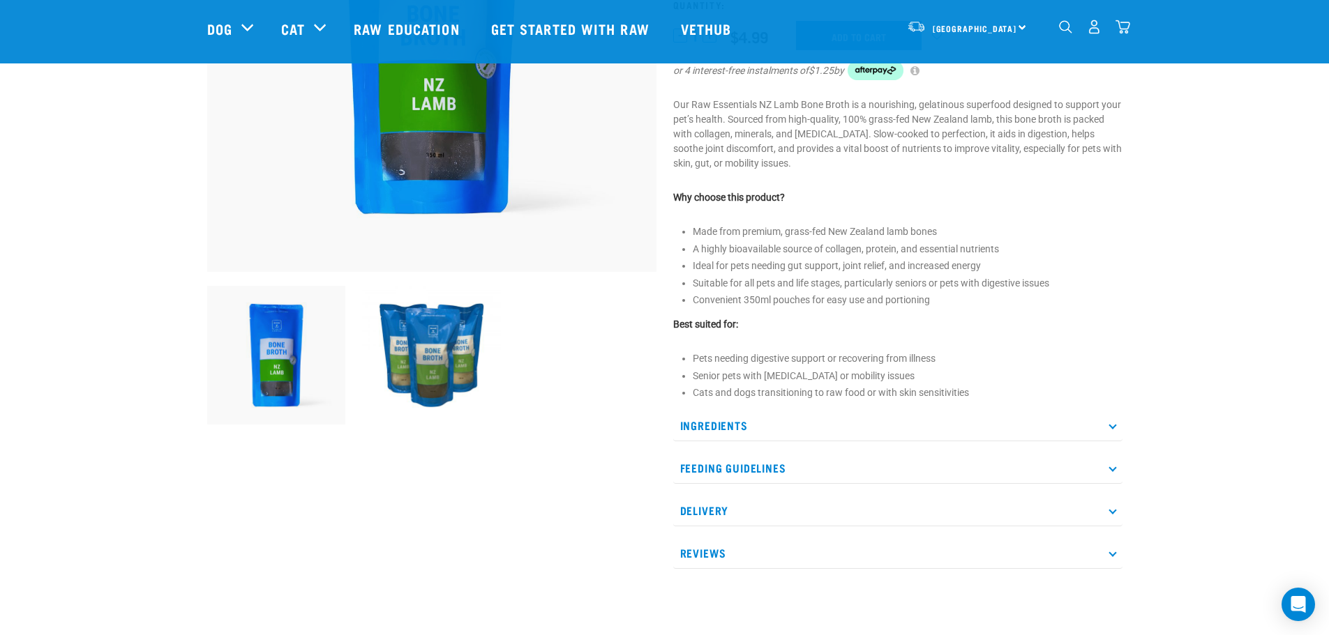
click at [710, 424] on p "Ingredients" at bounding box center [897, 425] width 449 height 31
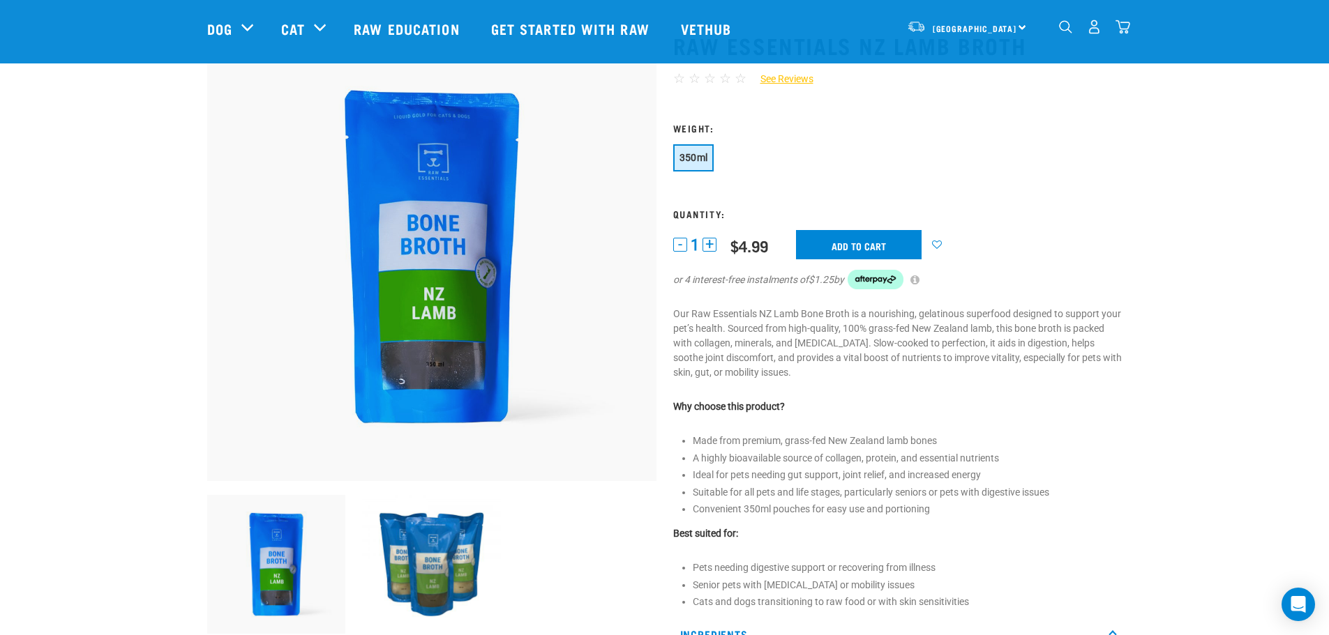
scroll to position [0, 0]
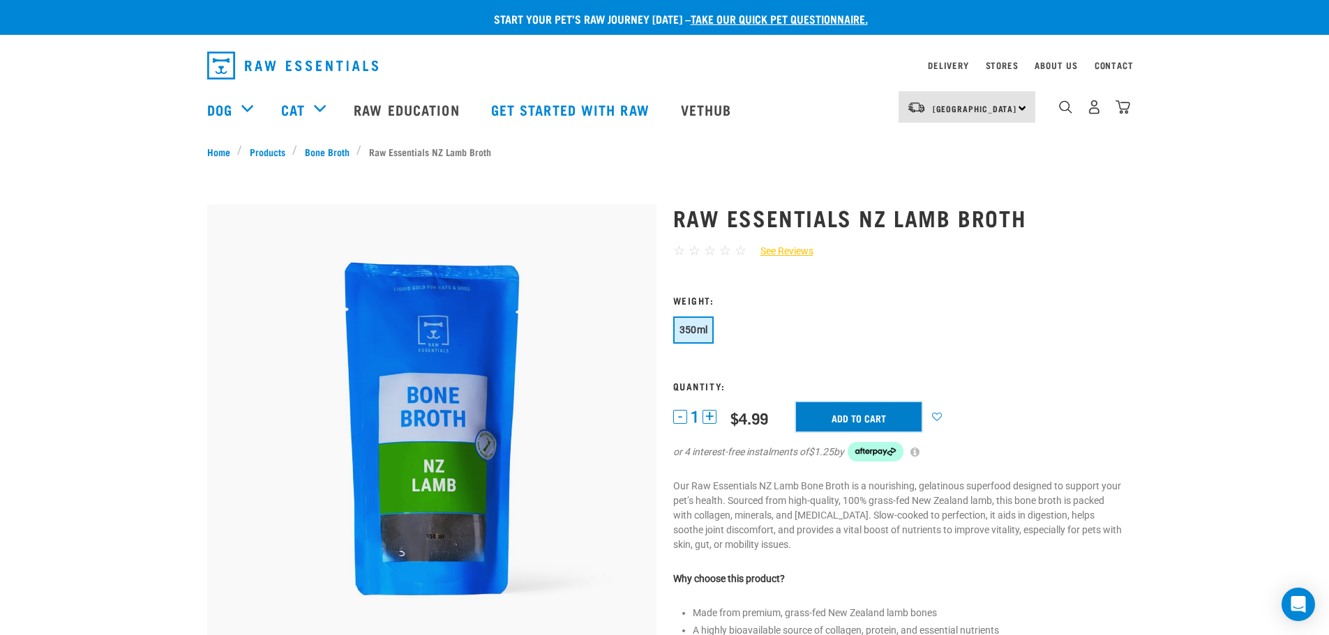
click at [847, 416] on input "Add to cart" at bounding box center [859, 416] width 126 height 29
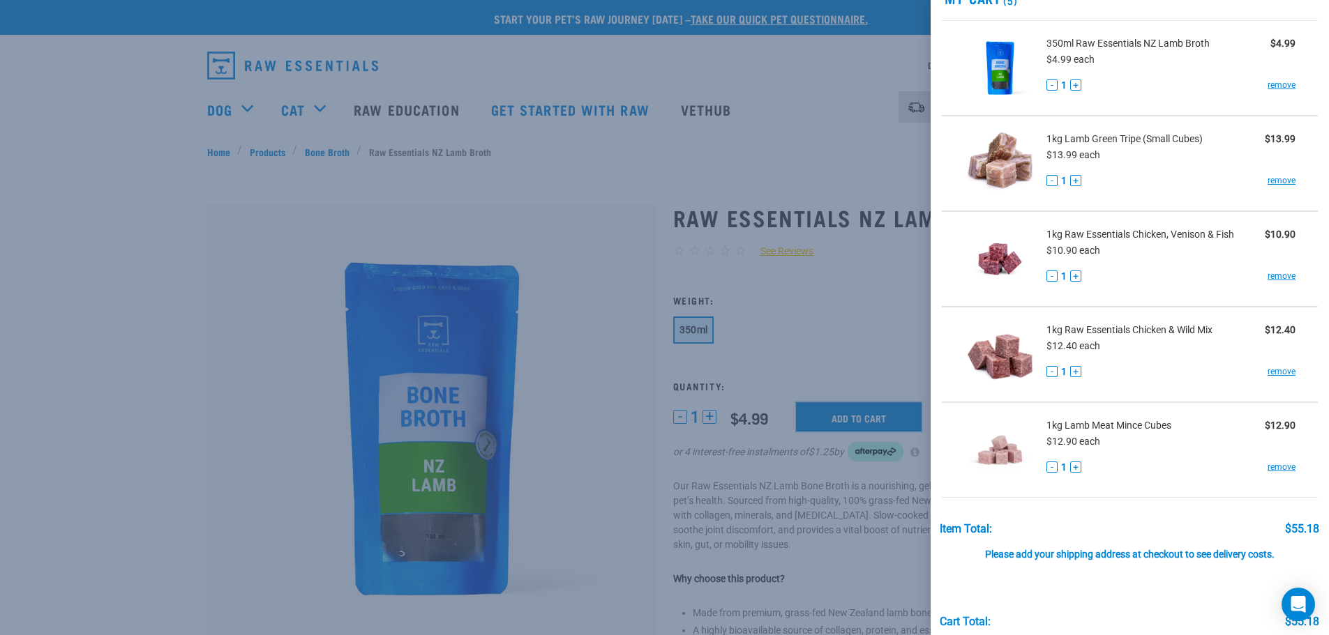
scroll to position [133, 0]
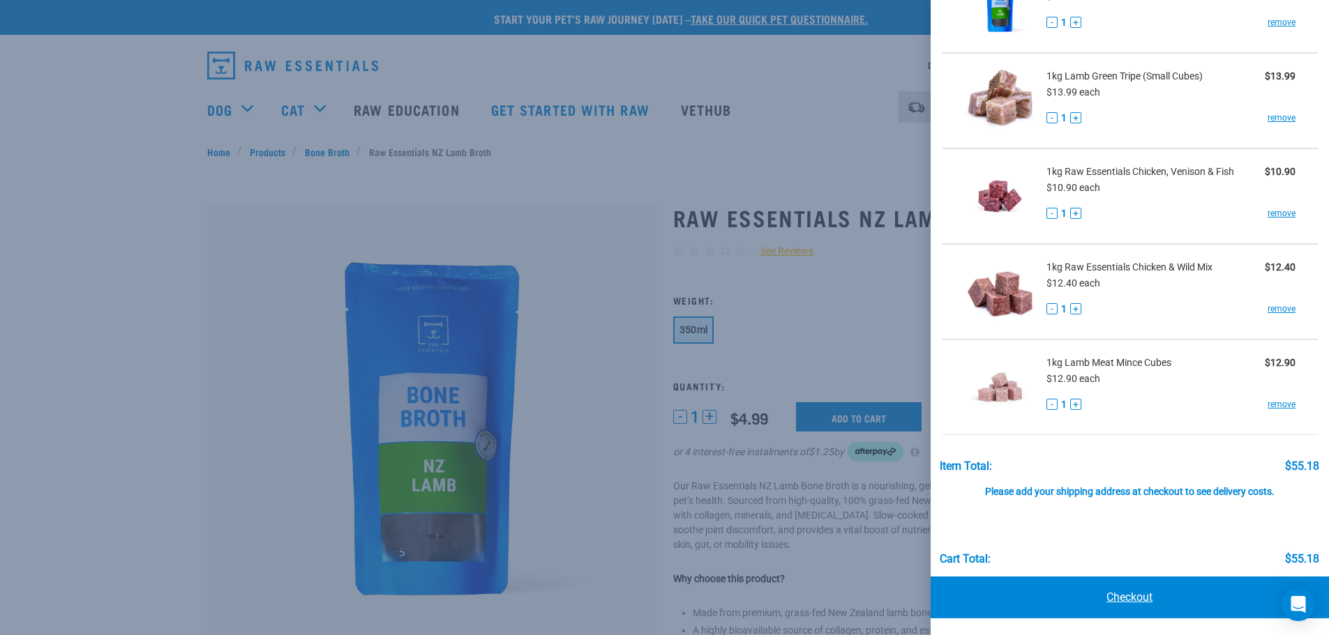
click at [1126, 600] on link "Checkout" at bounding box center [1130, 598] width 399 height 42
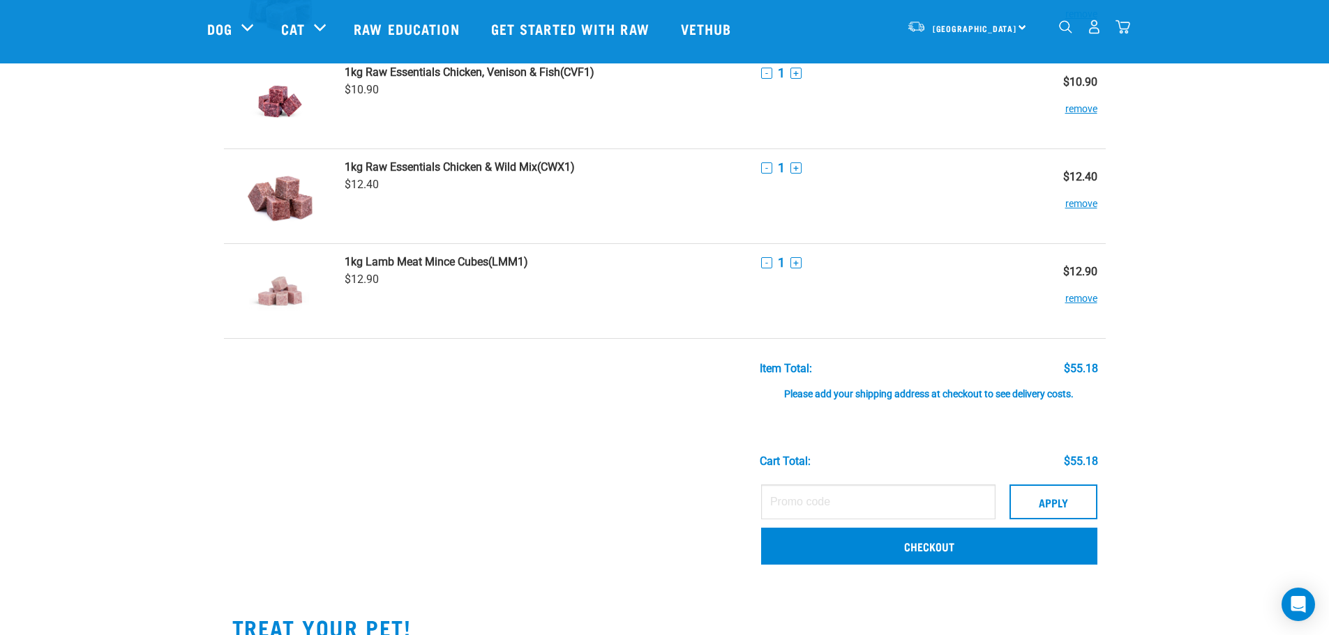
scroll to position [279, 0]
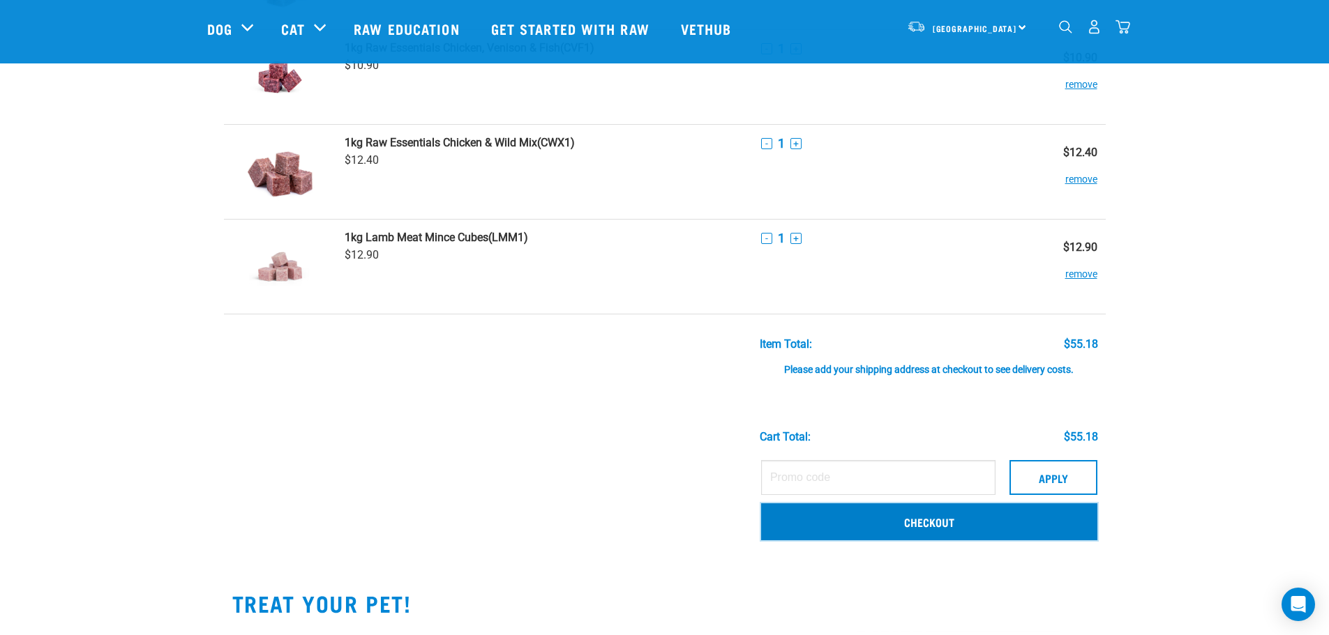
click at [933, 523] on link "Checkout" at bounding box center [929, 522] width 336 height 36
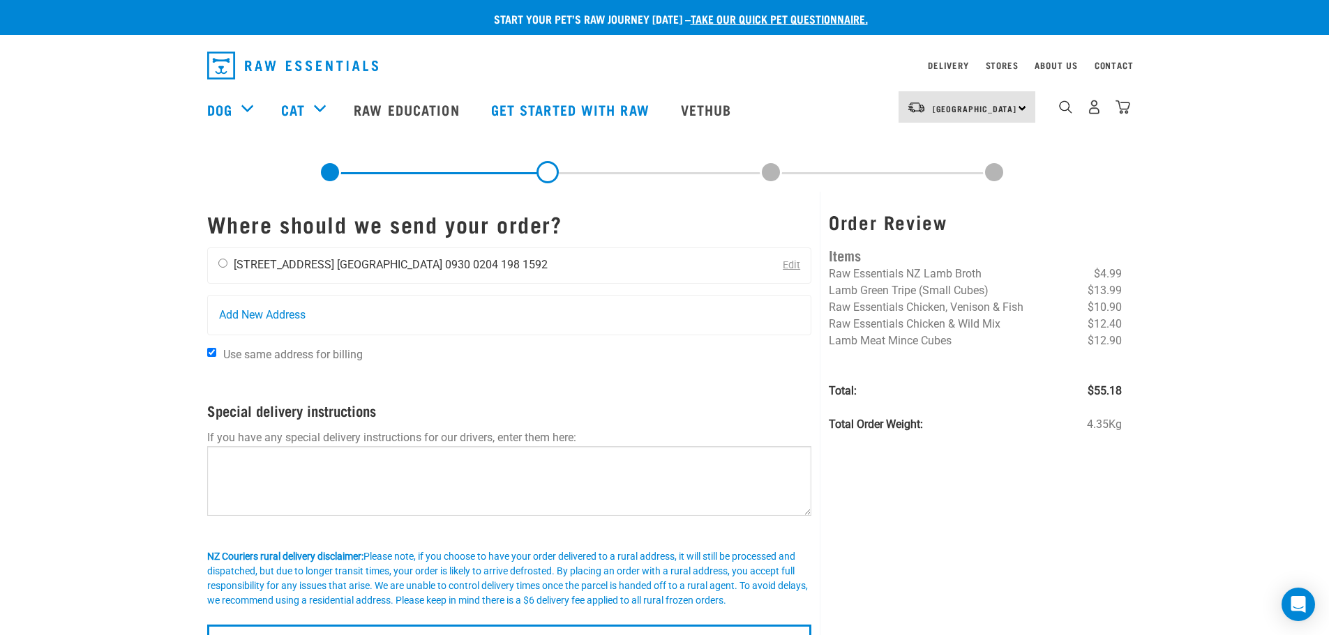
click at [223, 264] on input "radio" at bounding box center [222, 263] width 9 height 9
radio input "true"
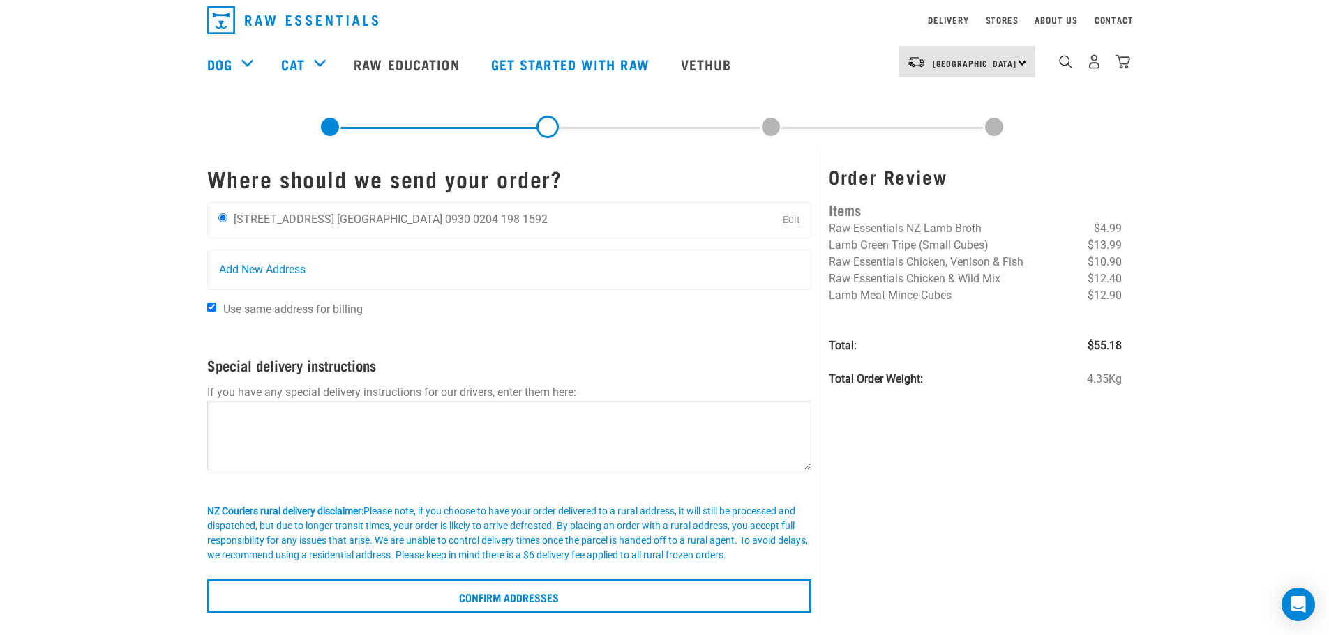
scroll to position [70, 0]
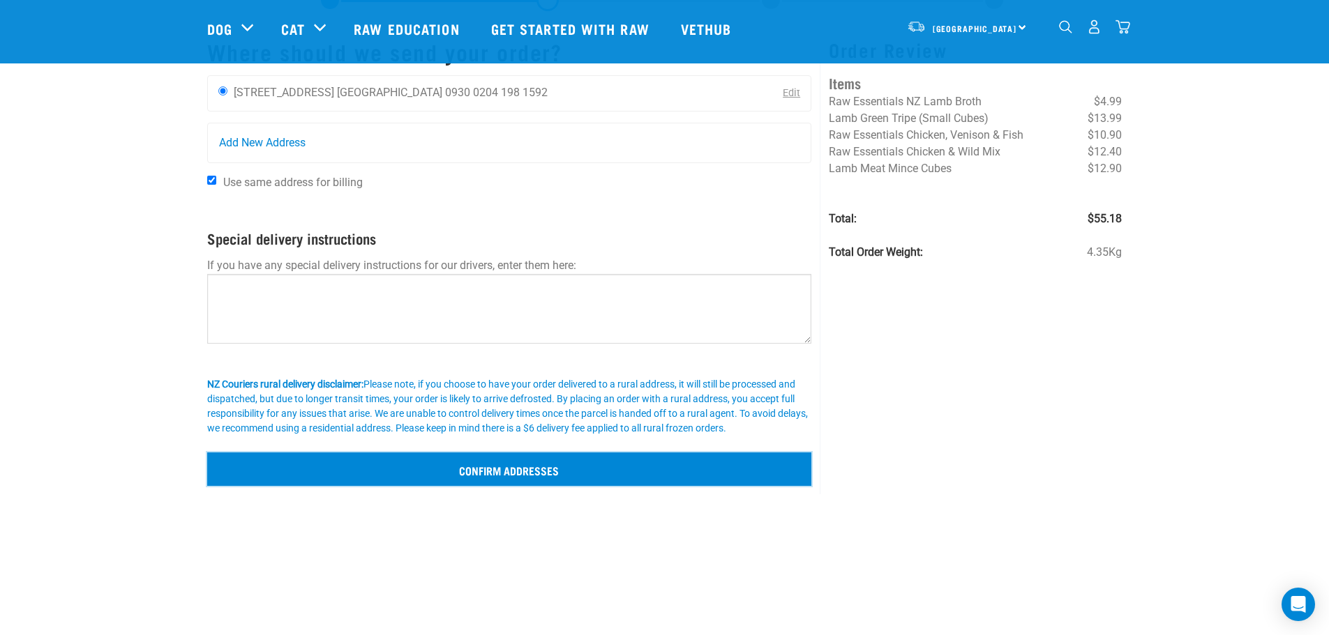
click at [493, 474] on input "Confirm addresses" at bounding box center [509, 469] width 605 height 33
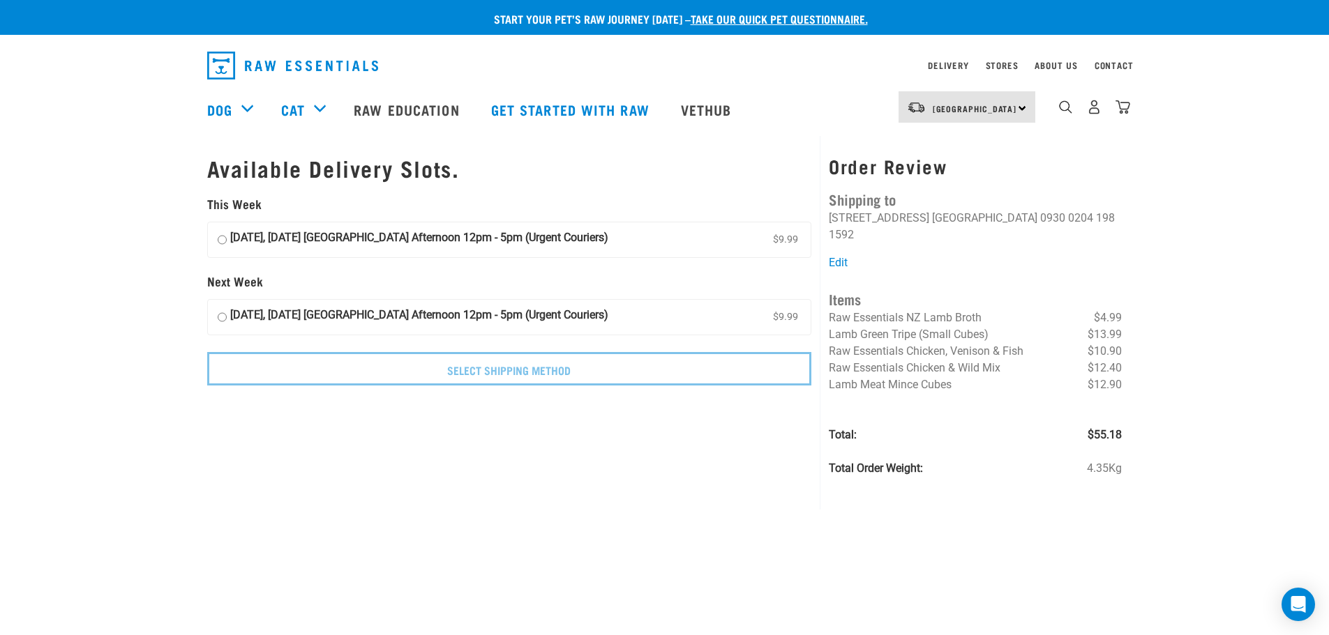
click at [223, 241] on input "30 August, Saturday Auckland Afternoon 12pm - 5pm (Urgent Couriers) $9.99" at bounding box center [222, 239] width 9 height 21
radio input "true"
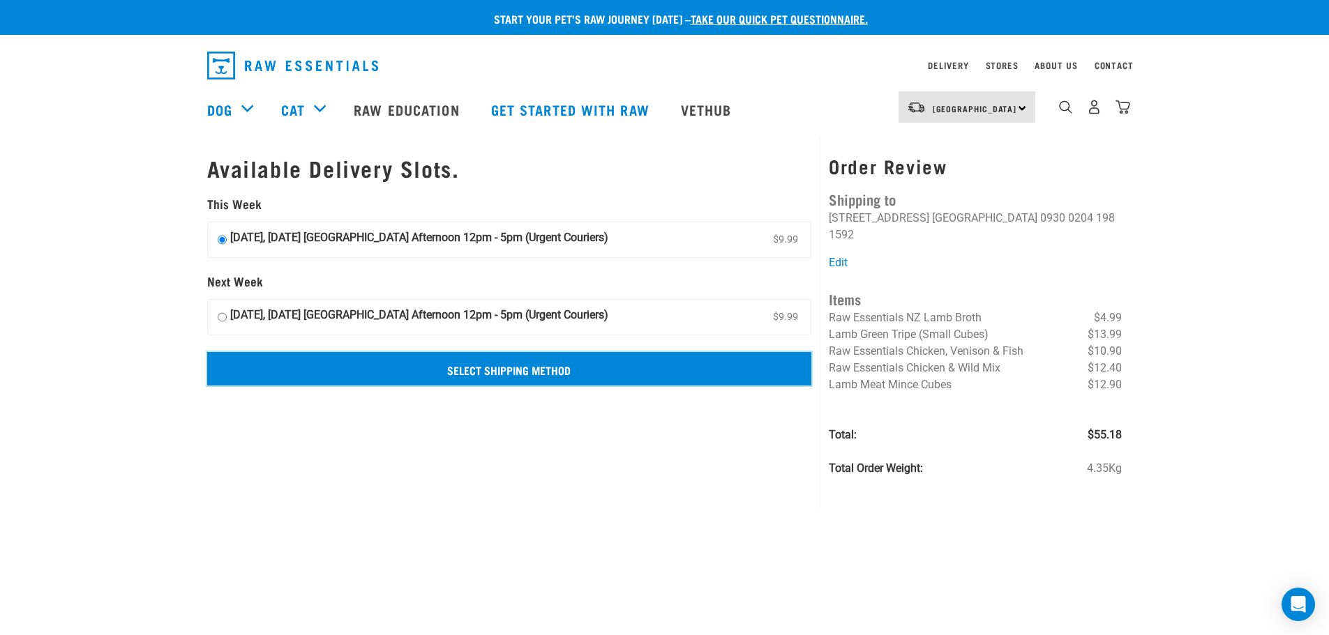
click at [515, 364] on input "Select Shipping Method" at bounding box center [509, 368] width 605 height 33
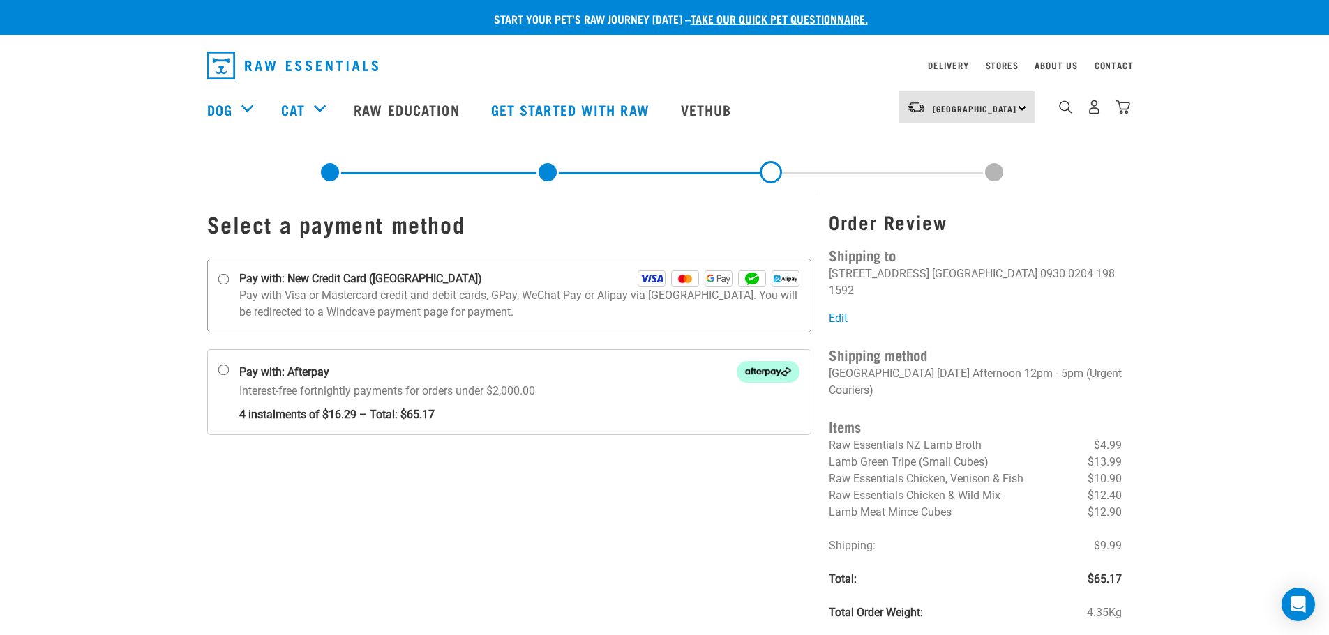
click at [225, 282] on input "Pay with: New Credit Card ([GEOGRAPHIC_DATA])" at bounding box center [223, 279] width 11 height 11
radio input "true"
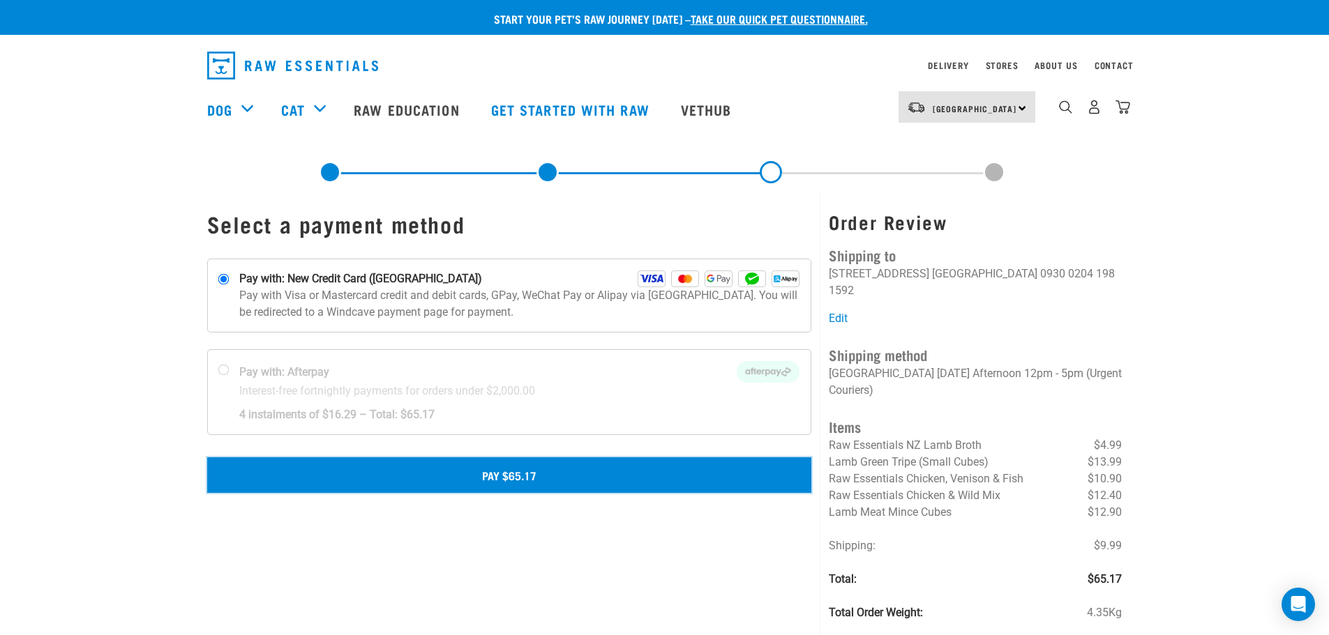
click at [492, 477] on button "Pay $65.17" at bounding box center [509, 475] width 605 height 35
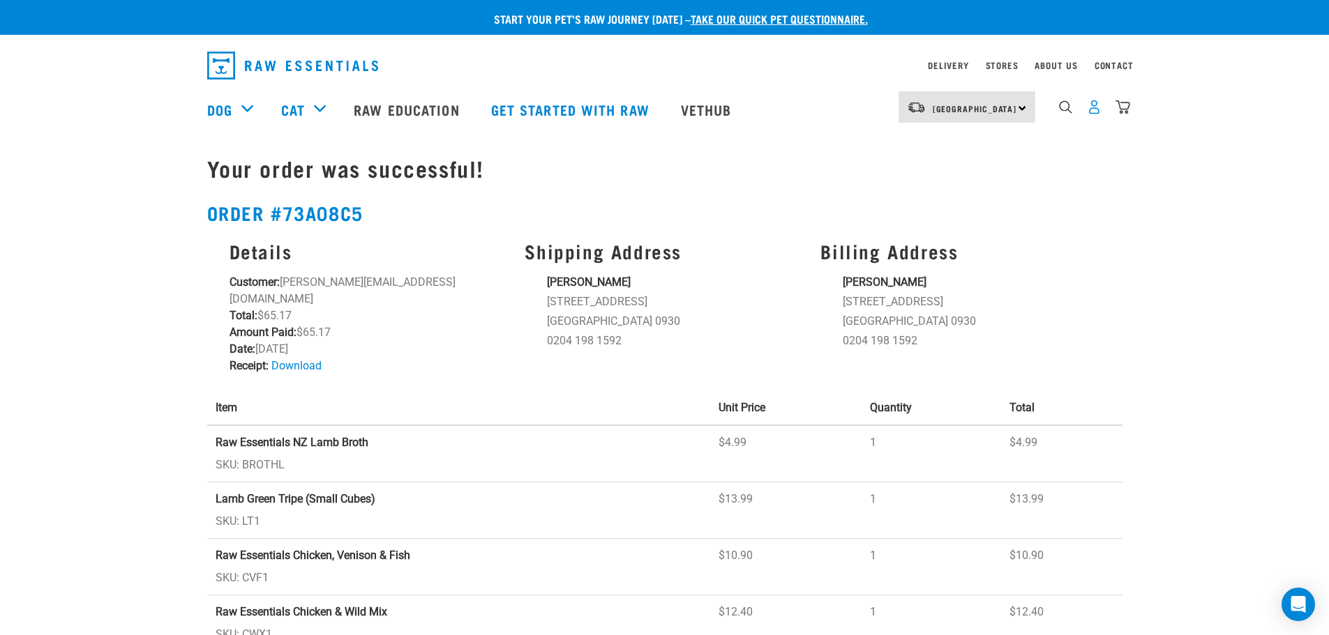
click at [1092, 113] on img "dropdown navigation" at bounding box center [1094, 107] width 15 height 15
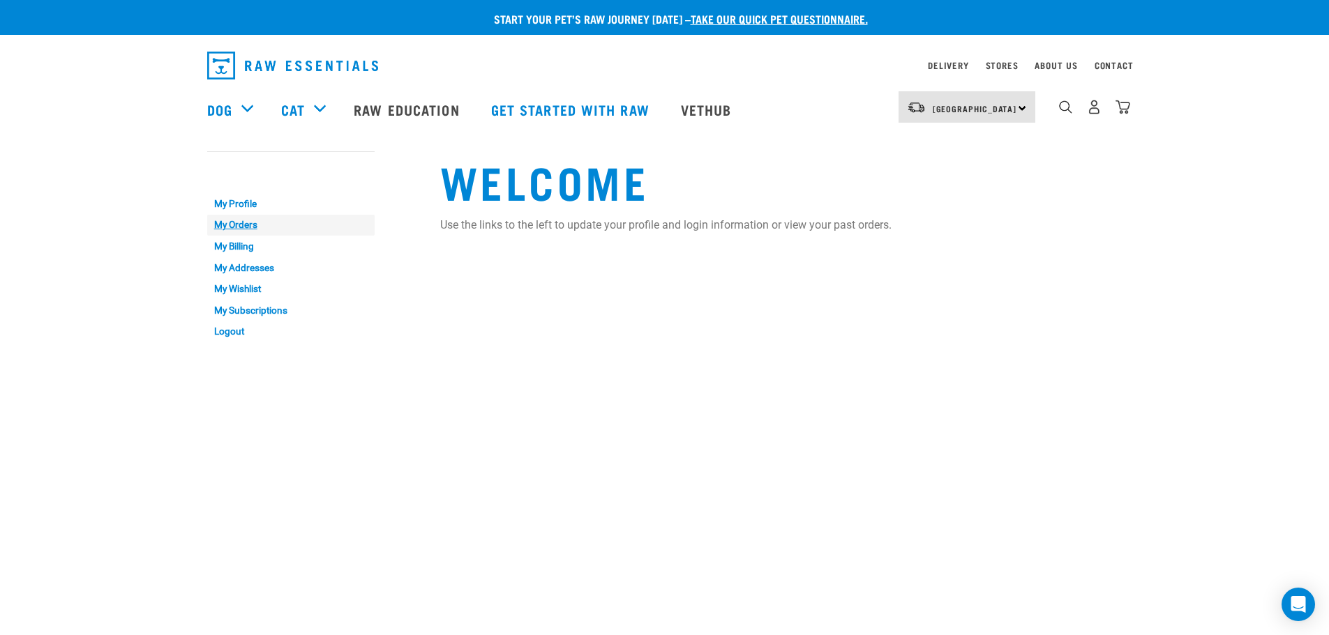
click at [220, 220] on link "My Orders" at bounding box center [290, 226] width 167 height 22
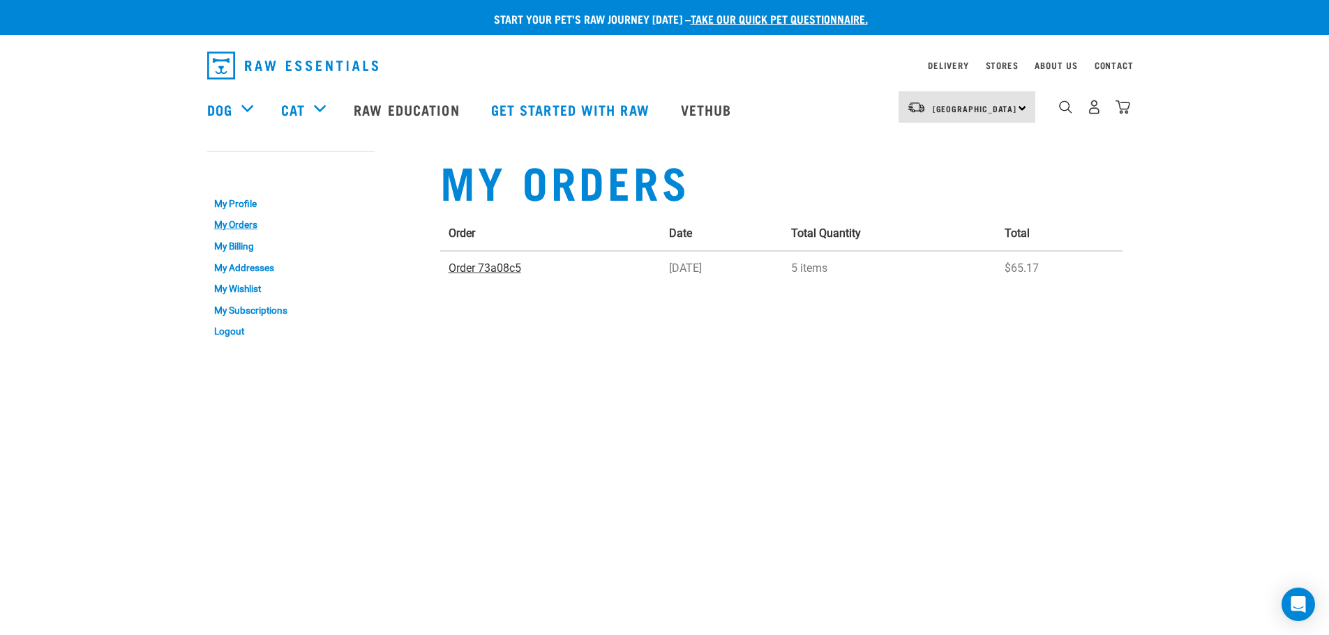
click at [474, 269] on link "Order 73a08c5" at bounding box center [485, 268] width 73 height 13
